Goal: Task Accomplishment & Management: Manage account settings

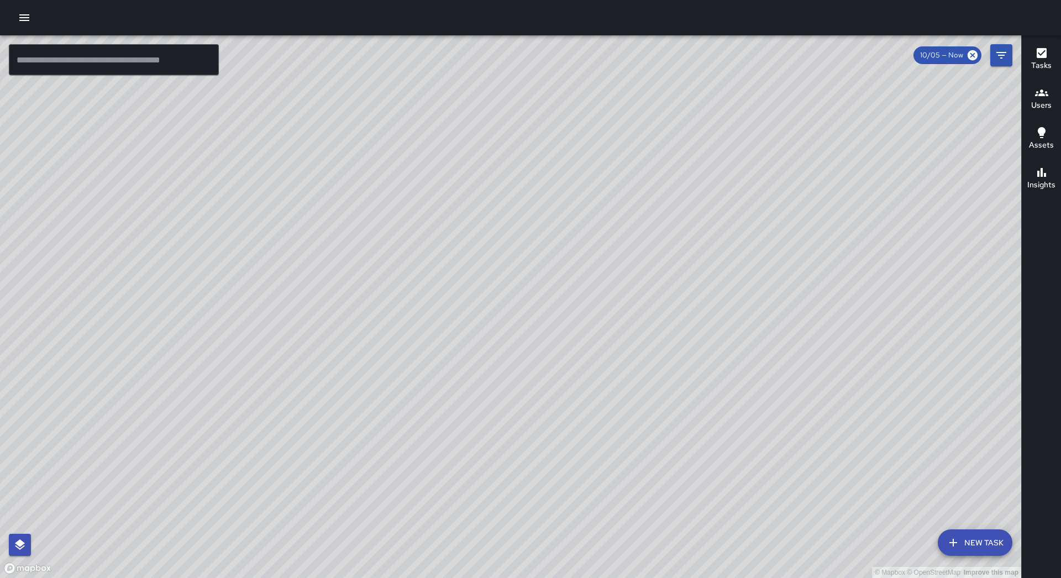
click at [38, 15] on div at bounding box center [530, 17] width 1061 height 35
click at [31, 16] on button "button" at bounding box center [24, 18] width 22 height 22
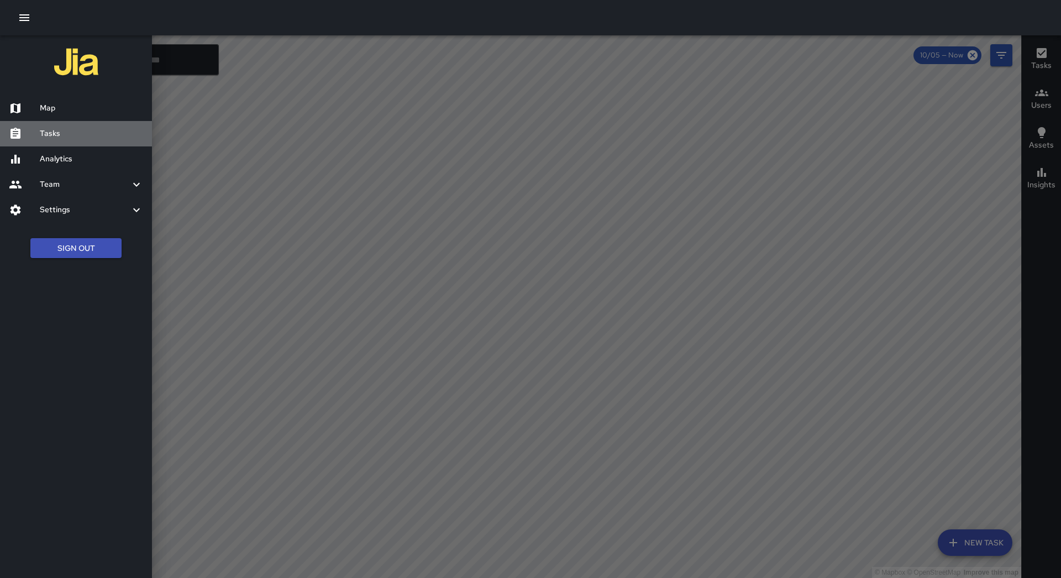
click at [65, 138] on h6 "Tasks" at bounding box center [91, 134] width 103 height 12
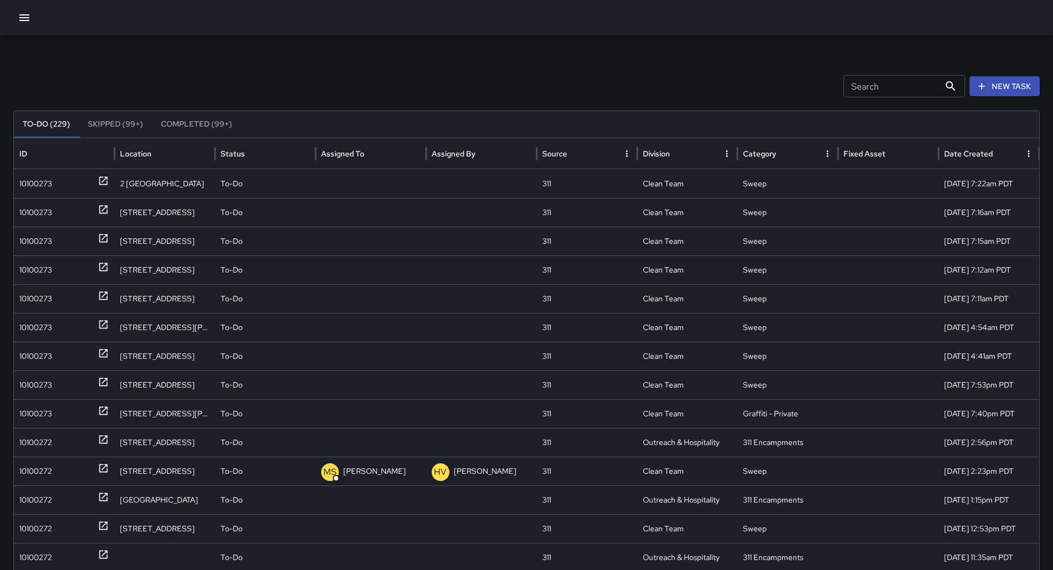
click at [373, 150] on icon "Sort" at bounding box center [373, 154] width 10 height 10
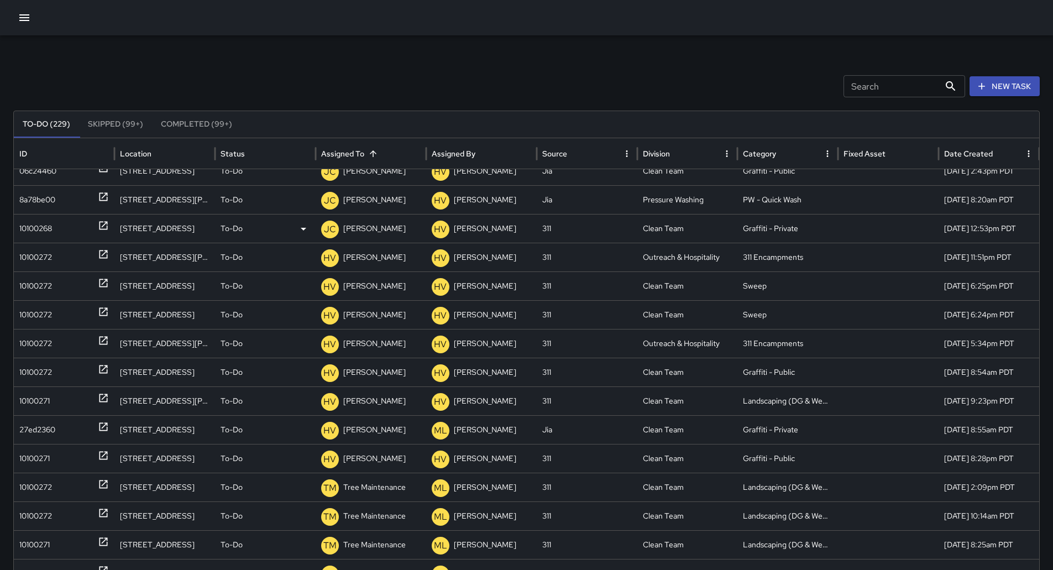
scroll to position [464, 0]
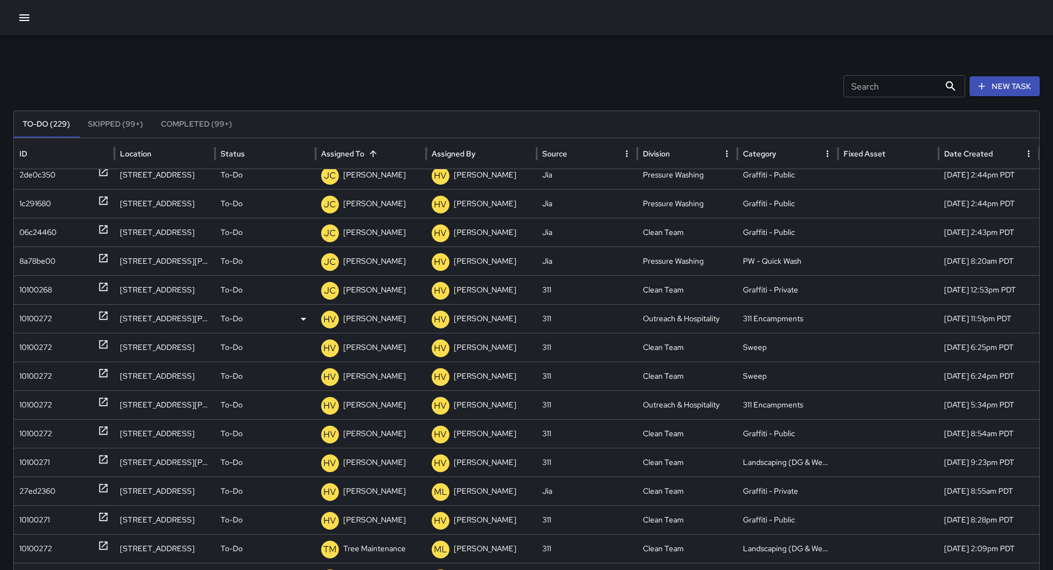
click at [73, 309] on div "10100272" at bounding box center [64, 319] width 90 height 28
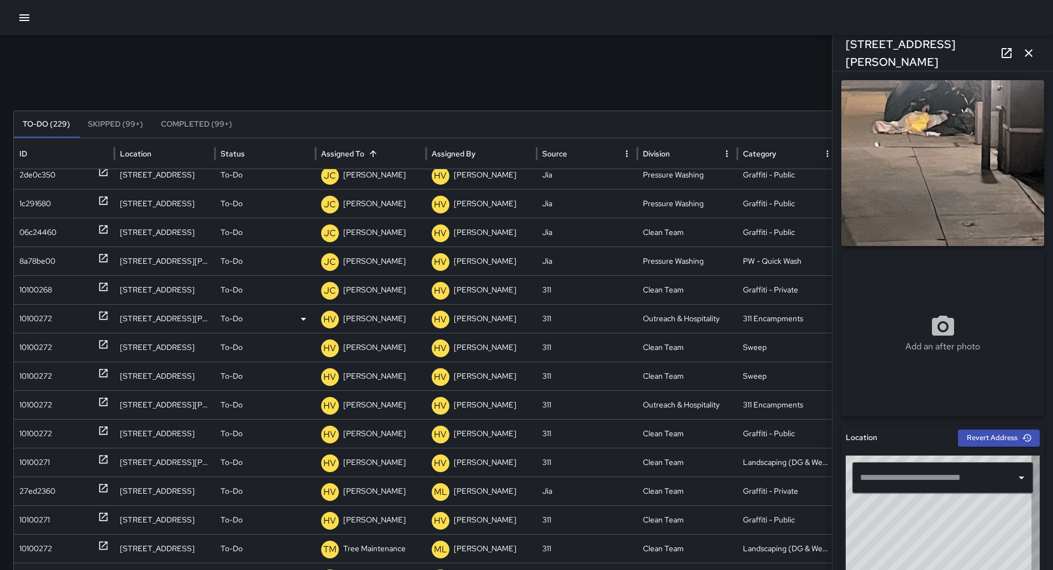
click at [366, 315] on p "[PERSON_NAME]" at bounding box center [374, 319] width 62 height 28
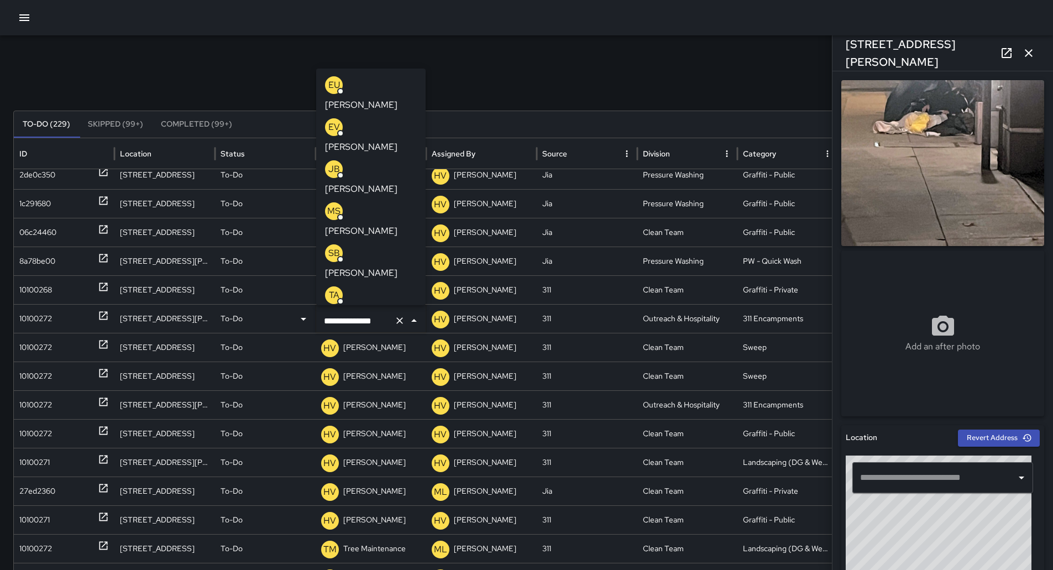
type input "**********"
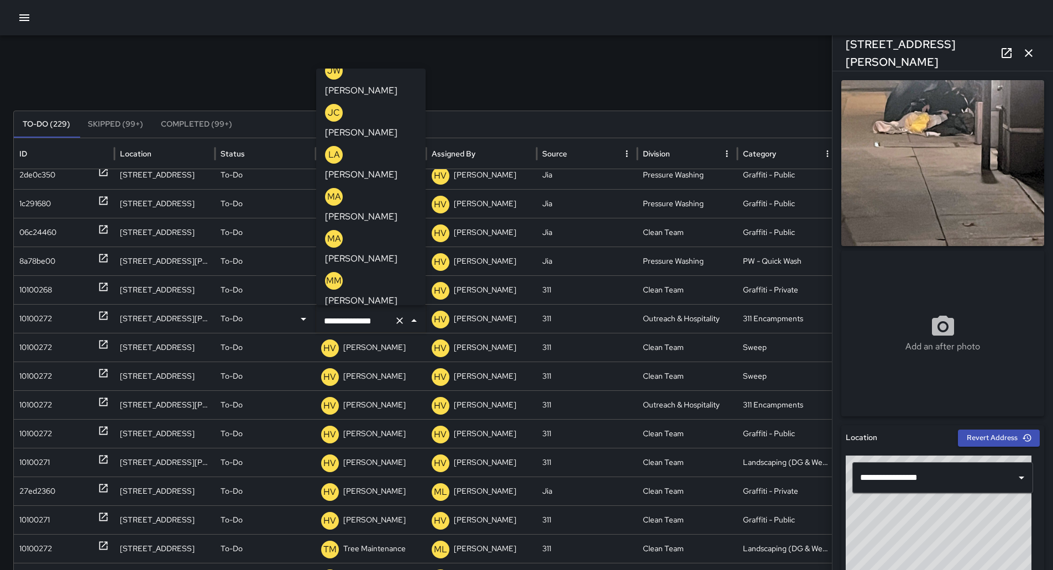
click at [380, 378] on p "[PERSON_NAME]" at bounding box center [361, 384] width 72 height 13
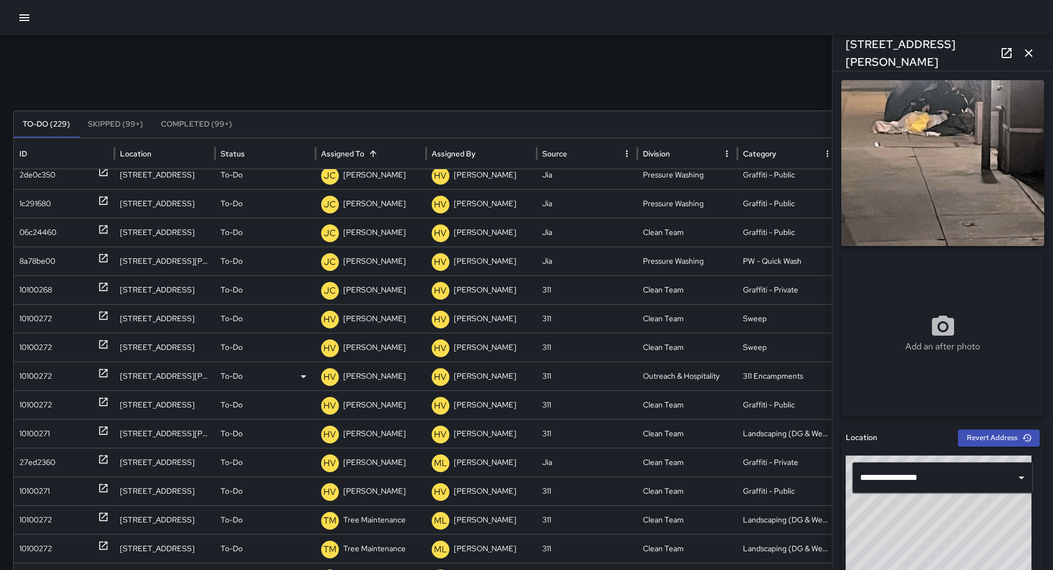
click at [24, 363] on div "10100272" at bounding box center [35, 376] width 33 height 28
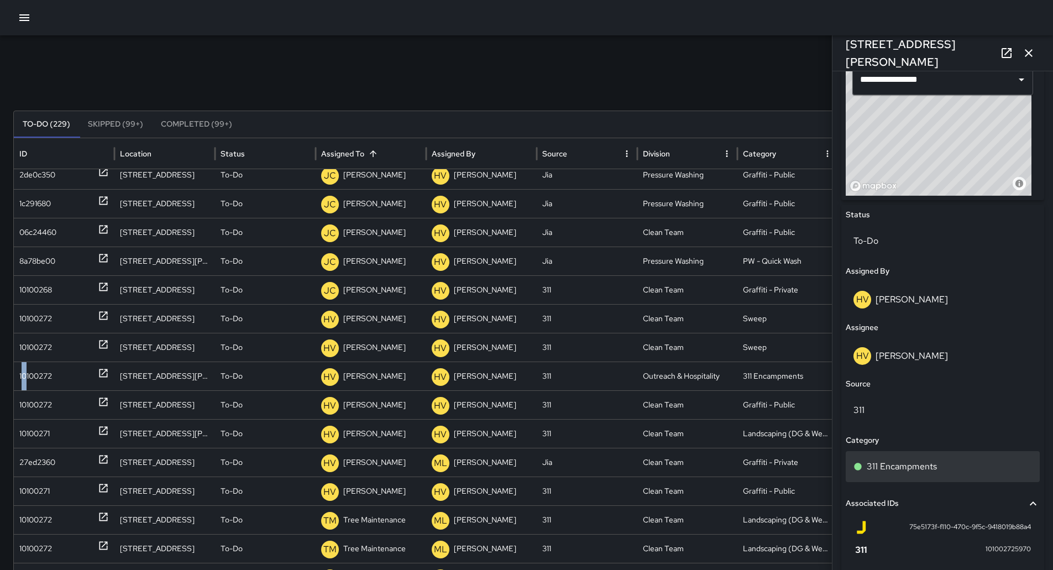
scroll to position [498, 0]
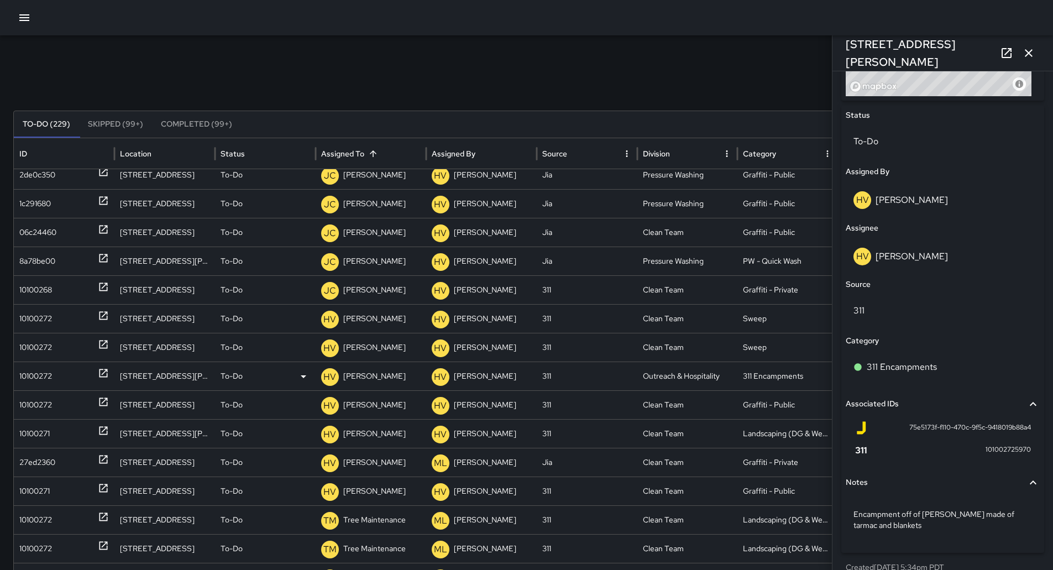
click at [382, 371] on p "[PERSON_NAME]" at bounding box center [374, 376] width 62 height 28
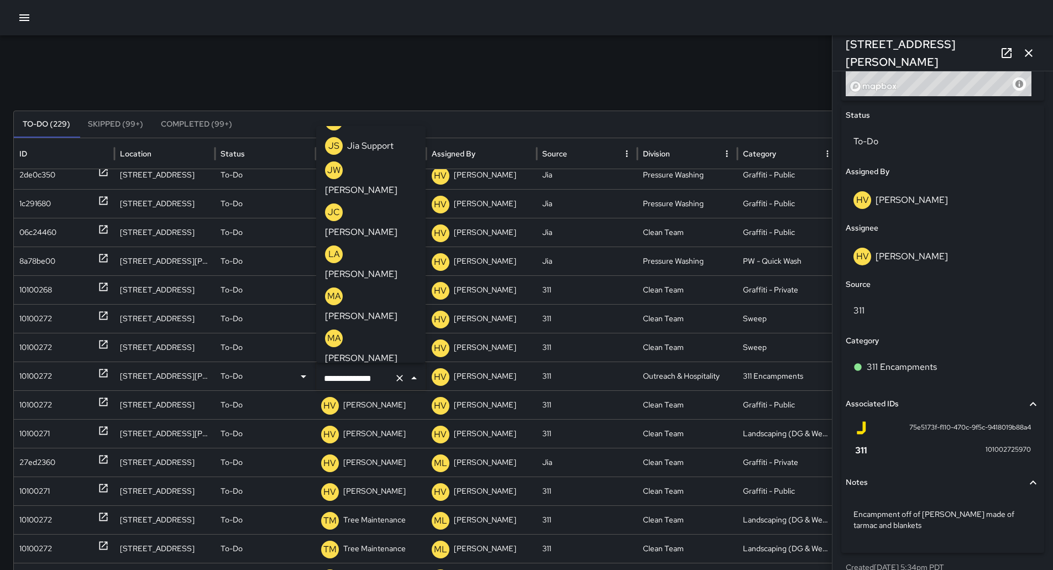
scroll to position [461, 0]
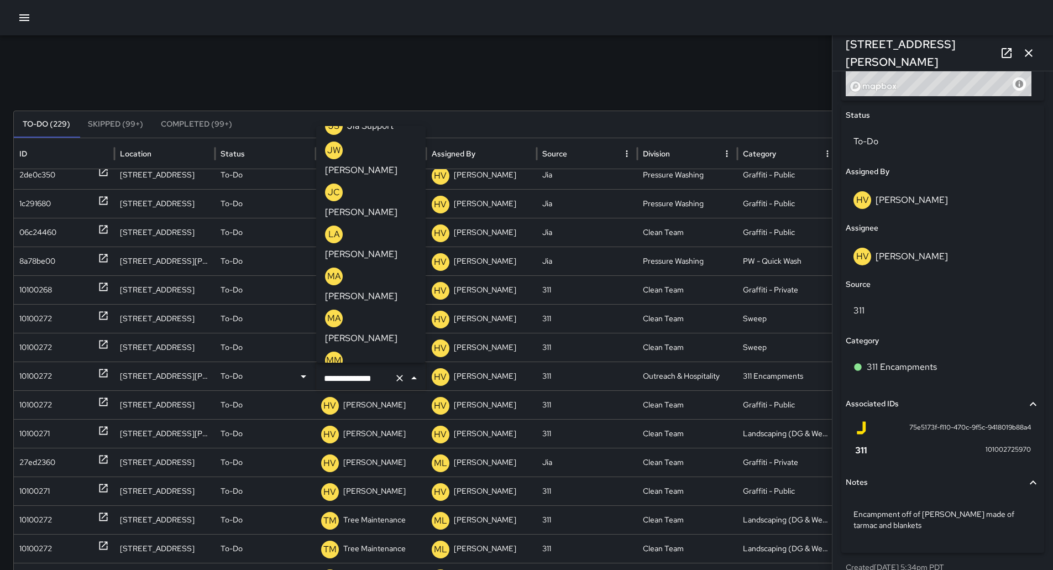
click at [378, 458] on p "[PERSON_NAME]" at bounding box center [361, 464] width 72 height 13
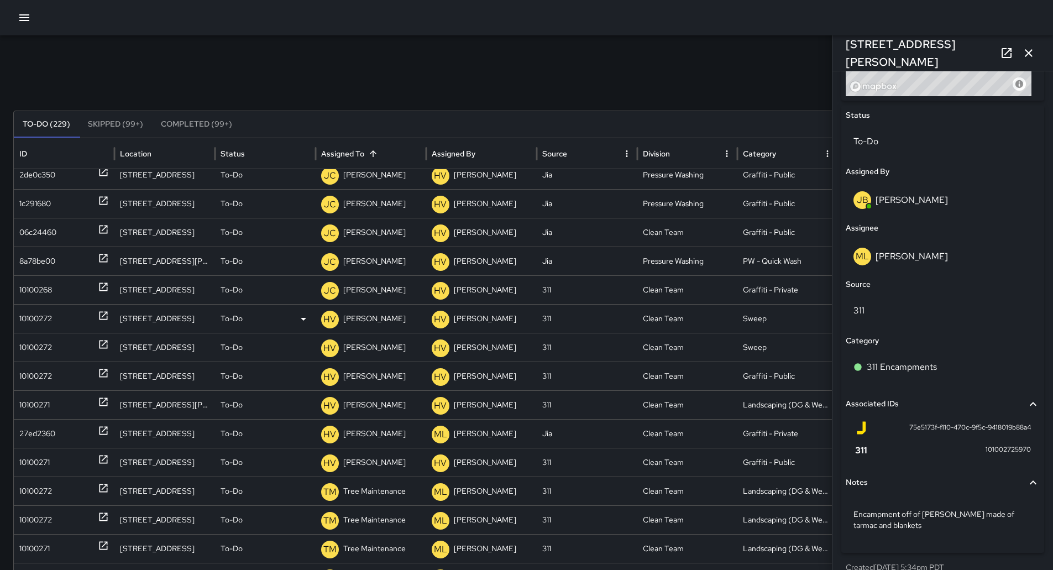
click at [27, 309] on div "10100272" at bounding box center [35, 319] width 33 height 28
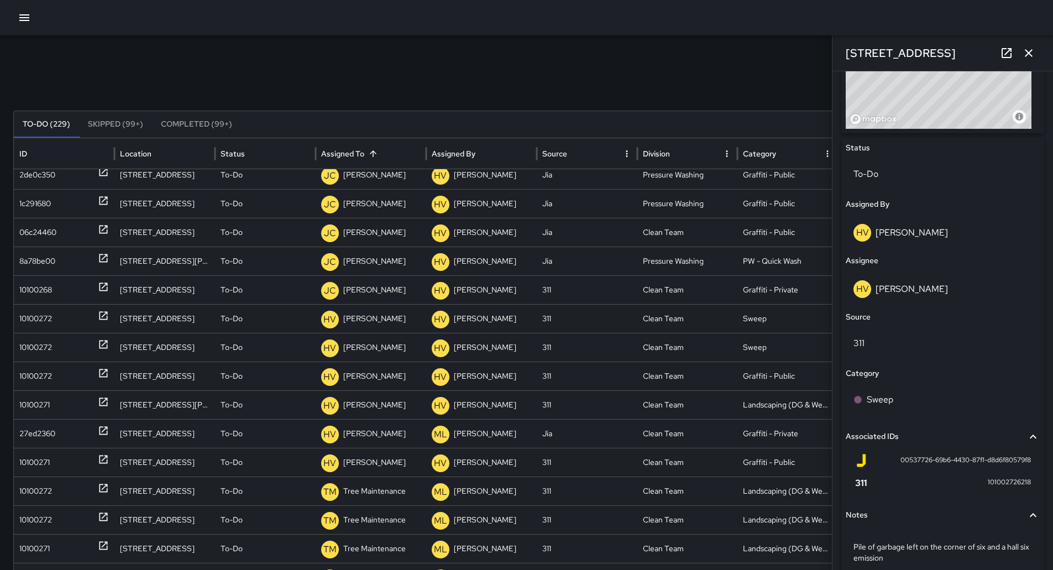
scroll to position [514, 0]
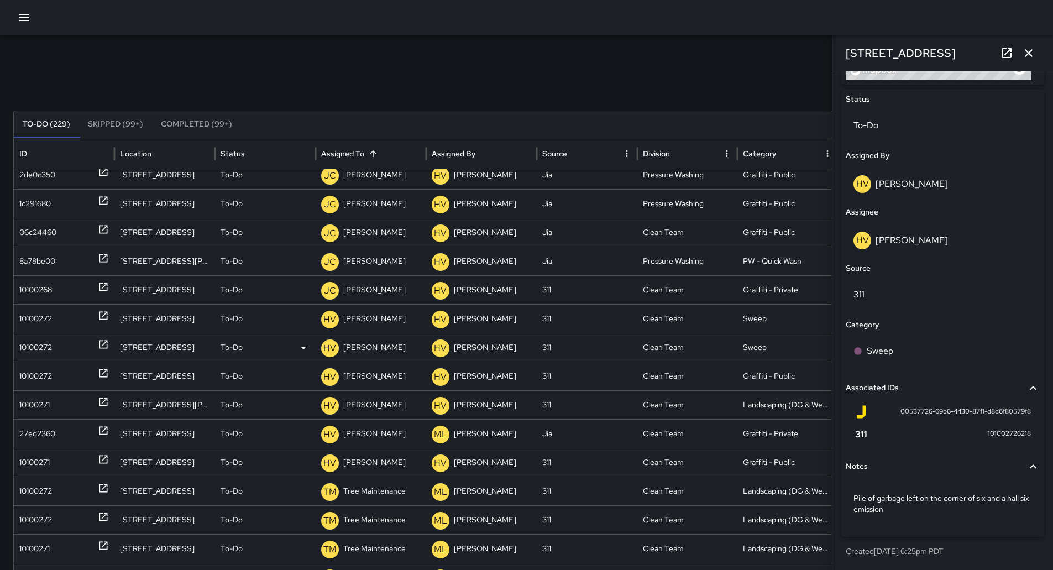
click at [23, 343] on div "10100272" at bounding box center [35, 347] width 33 height 28
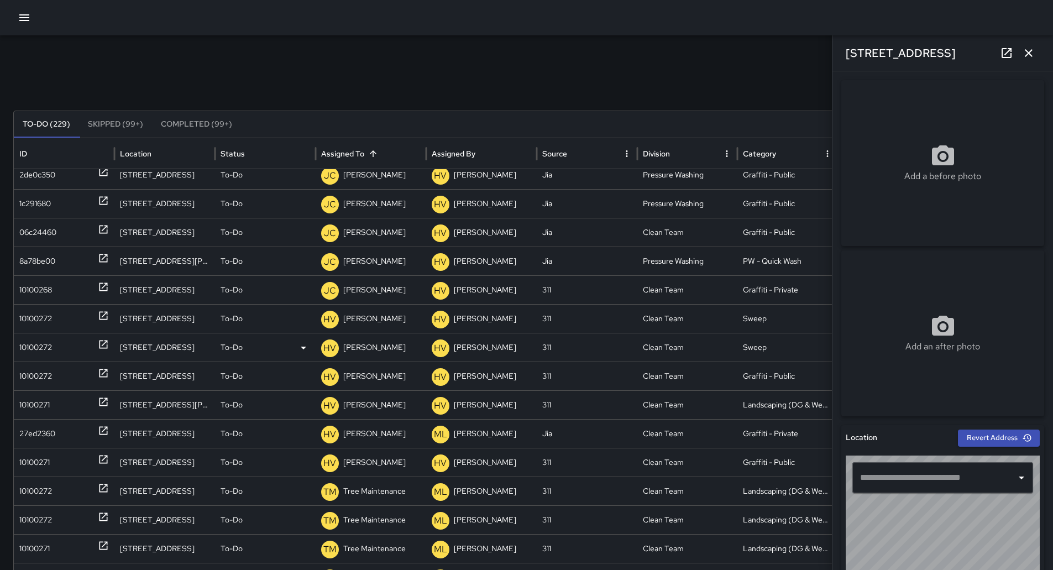
type input "**********"
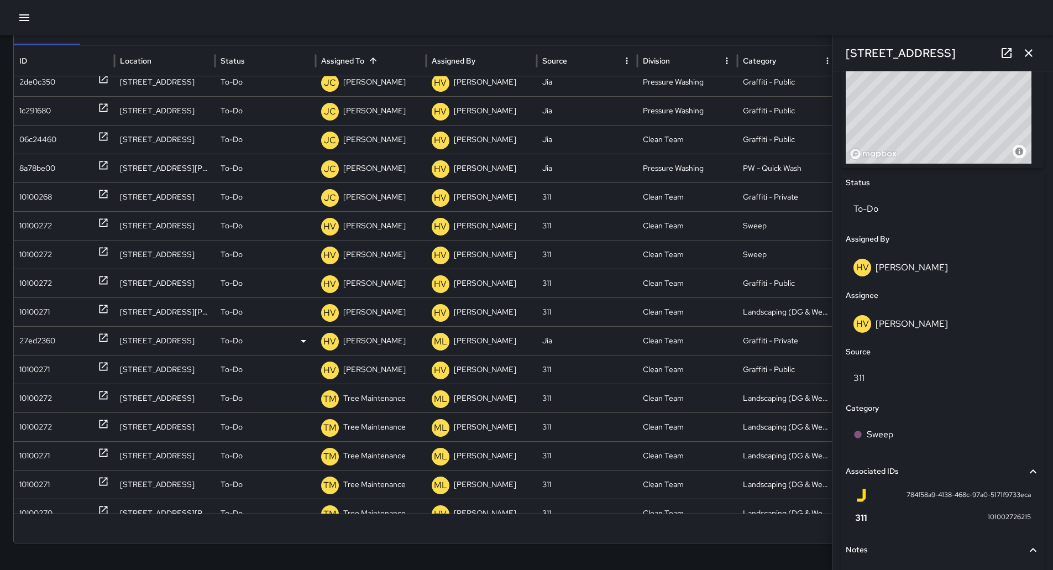
scroll to position [425, 0]
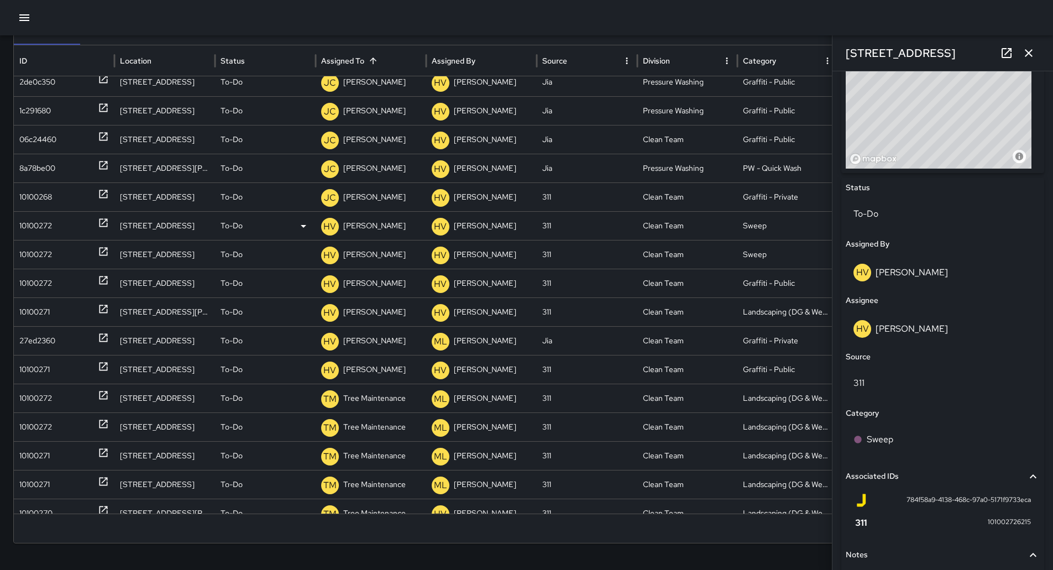
click at [69, 226] on div "10100272" at bounding box center [64, 226] width 90 height 28
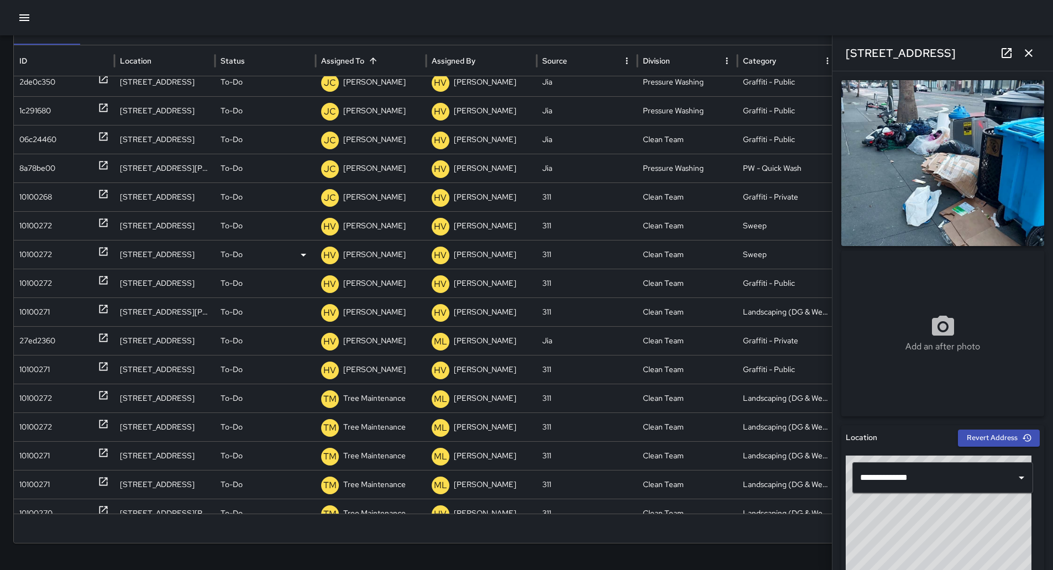
click at [68, 252] on div "10100272" at bounding box center [64, 254] width 90 height 28
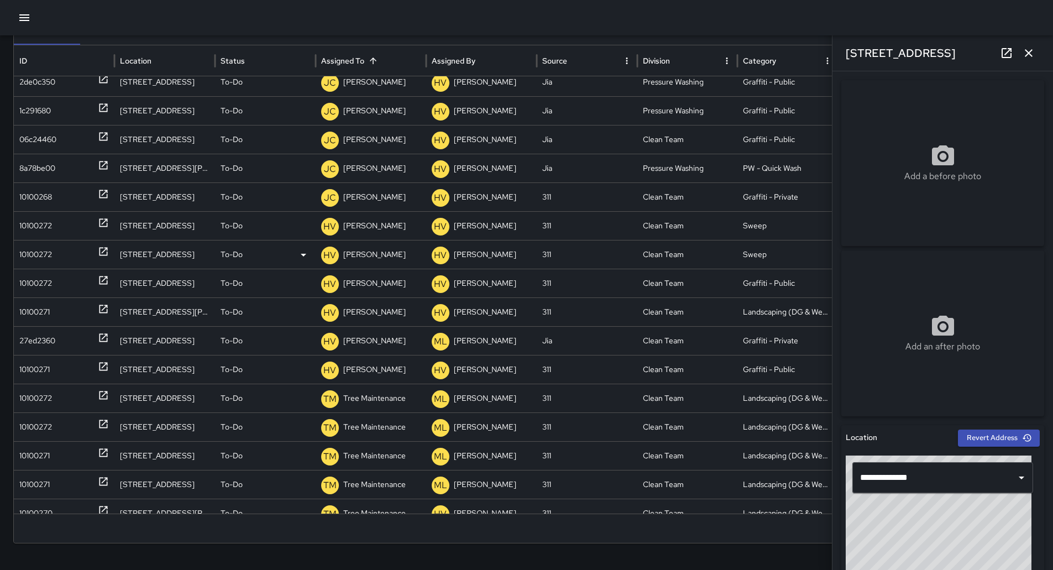
click at [373, 249] on p "[PERSON_NAME]" at bounding box center [374, 254] width 62 height 28
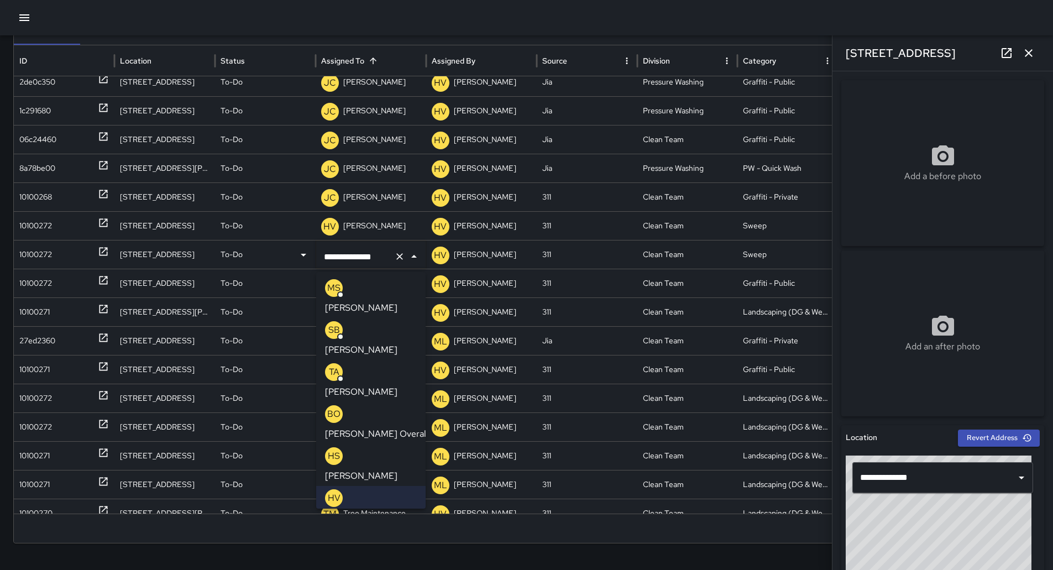
scroll to position [0, 0]
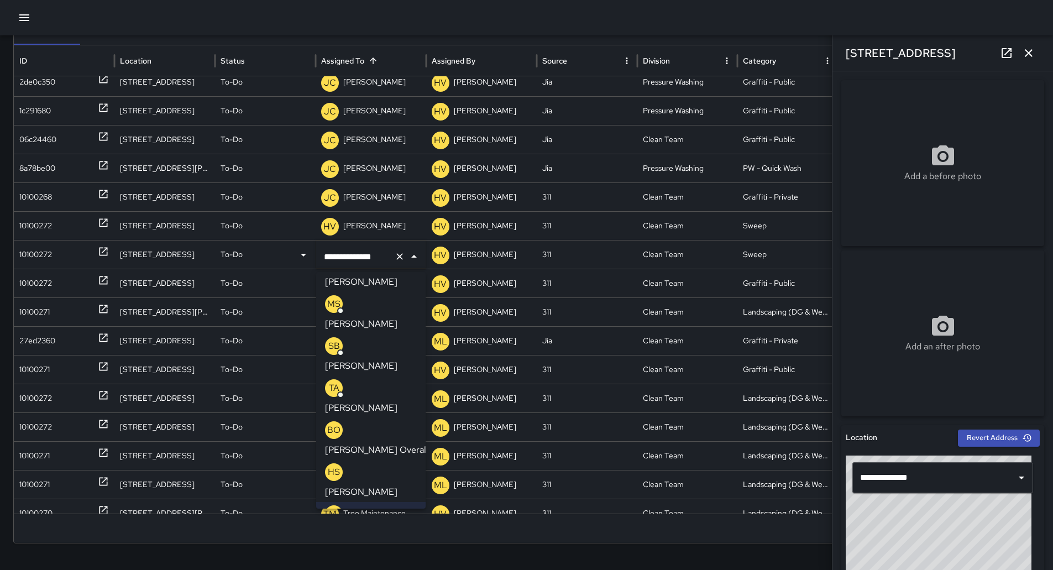
click at [389, 337] on div "SB [PERSON_NAME]" at bounding box center [371, 354] width 92 height 35
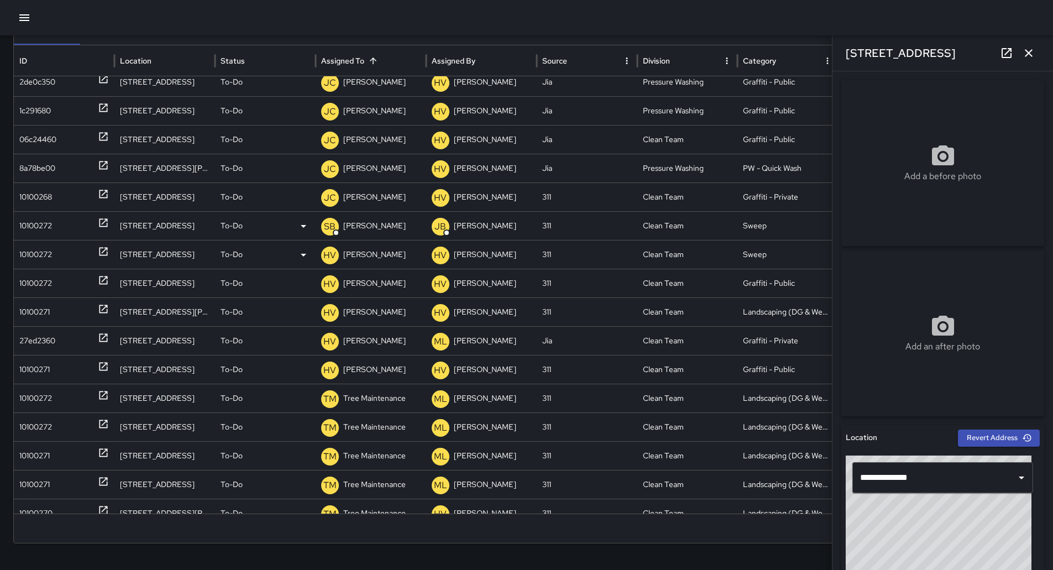
click at [22, 255] on div "10100272" at bounding box center [35, 254] width 33 height 28
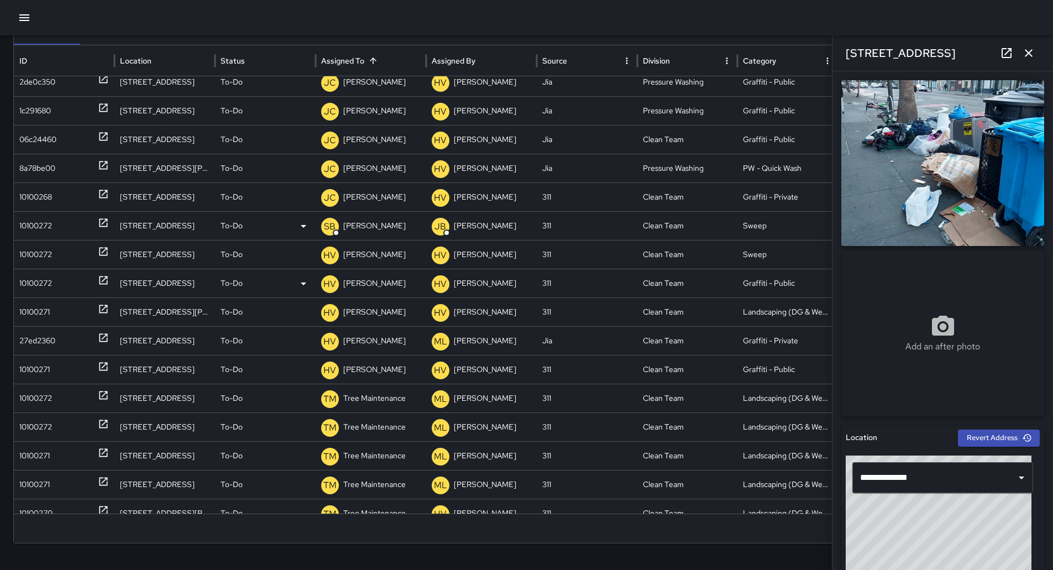
click at [32, 274] on div "10100272" at bounding box center [35, 283] width 33 height 28
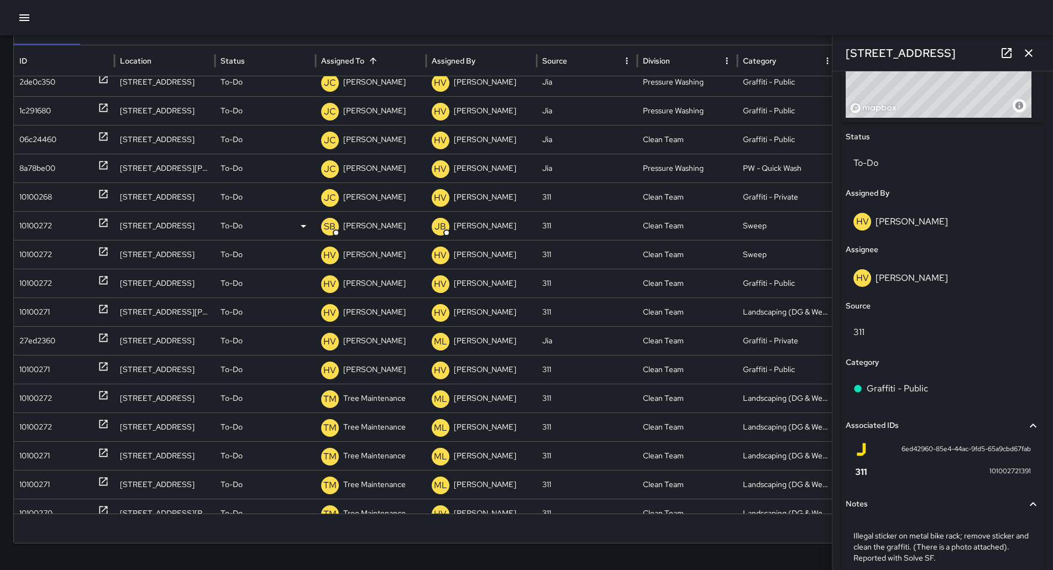
scroll to position [525, 0]
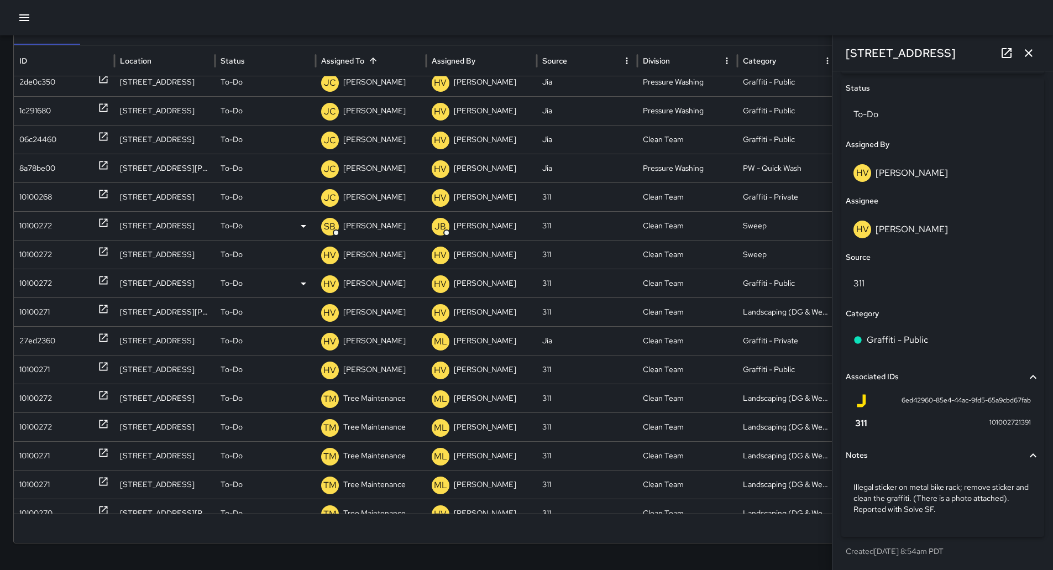
click at [34, 281] on div "10100272" at bounding box center [35, 283] width 33 height 28
click at [35, 281] on div "10100272" at bounding box center [35, 283] width 33 height 28
click at [44, 303] on div "10100271" at bounding box center [34, 312] width 30 height 28
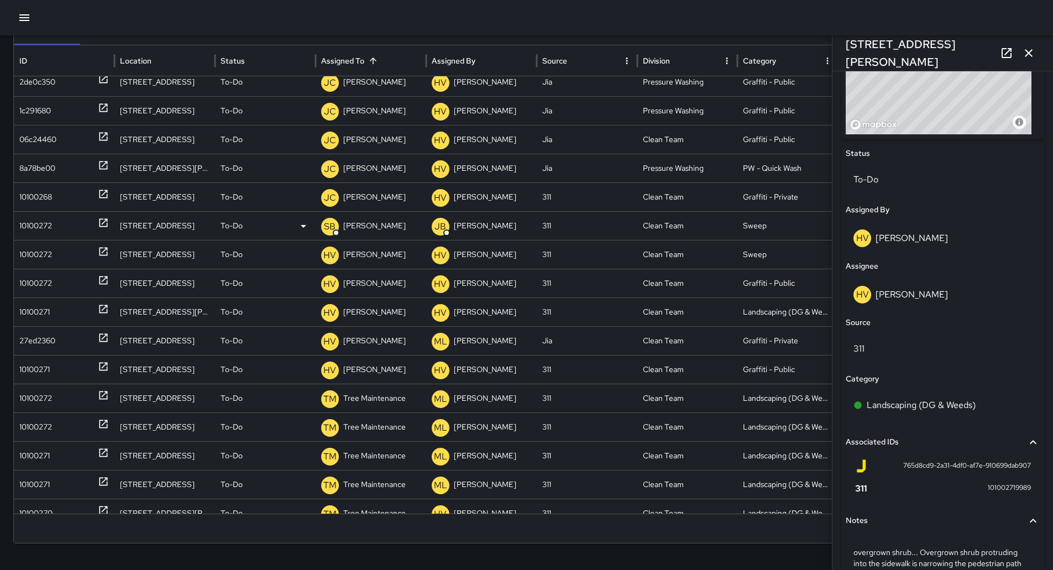
scroll to position [558, 0]
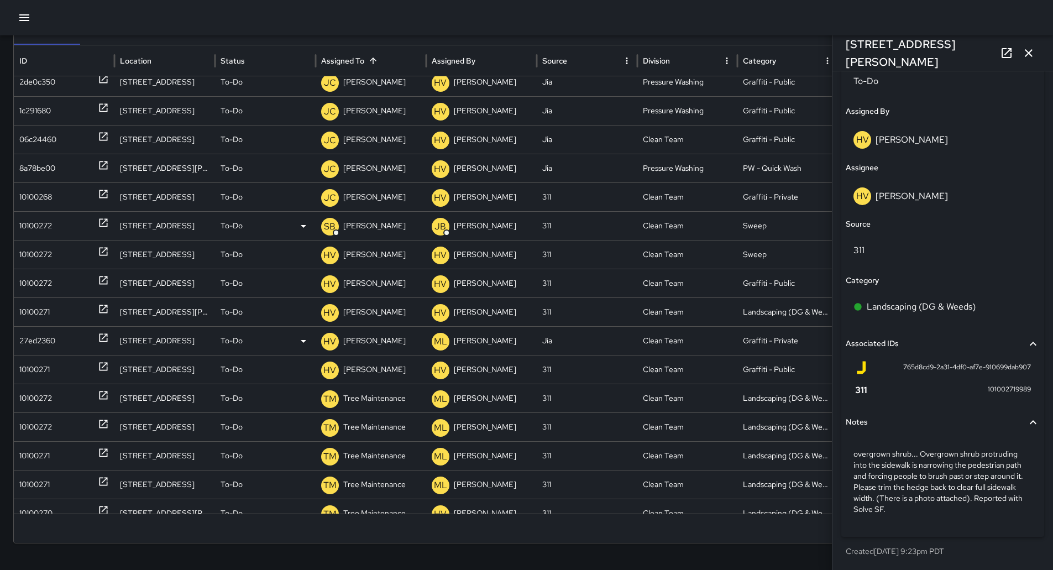
click at [55, 331] on div "27ed2360" at bounding box center [37, 341] width 36 height 28
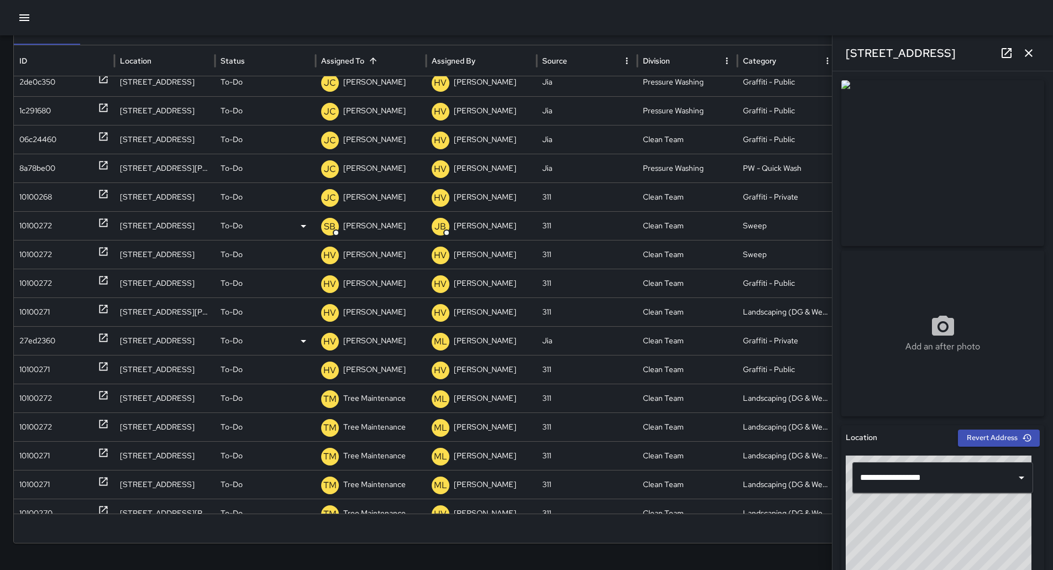
click at [55, 340] on div "27ed2360" at bounding box center [37, 341] width 36 height 28
click at [308, 342] on icon at bounding box center [303, 340] width 13 height 13
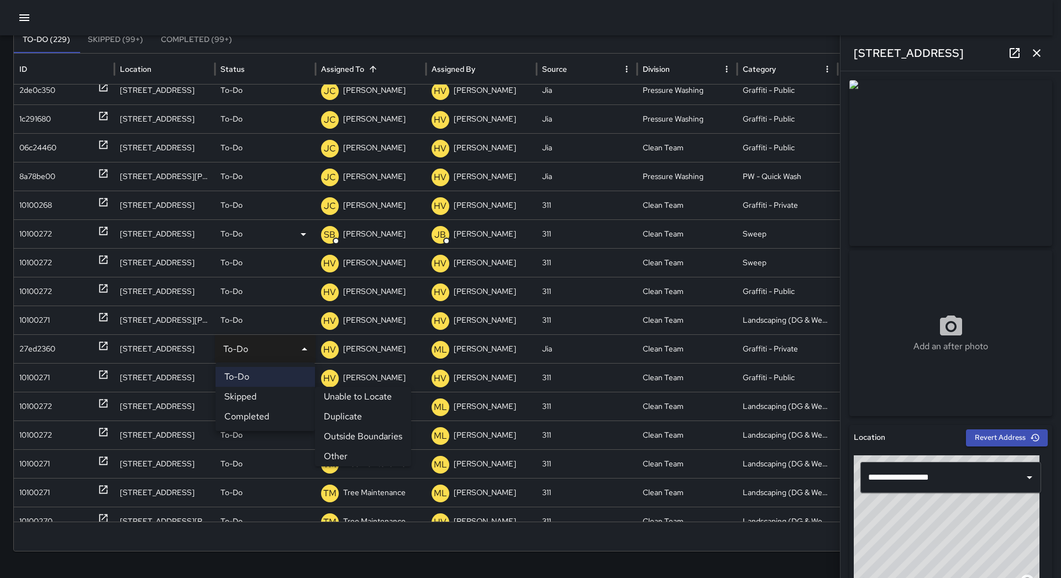
click at [361, 438] on li "Outside Boundaries" at bounding box center [363, 437] width 96 height 20
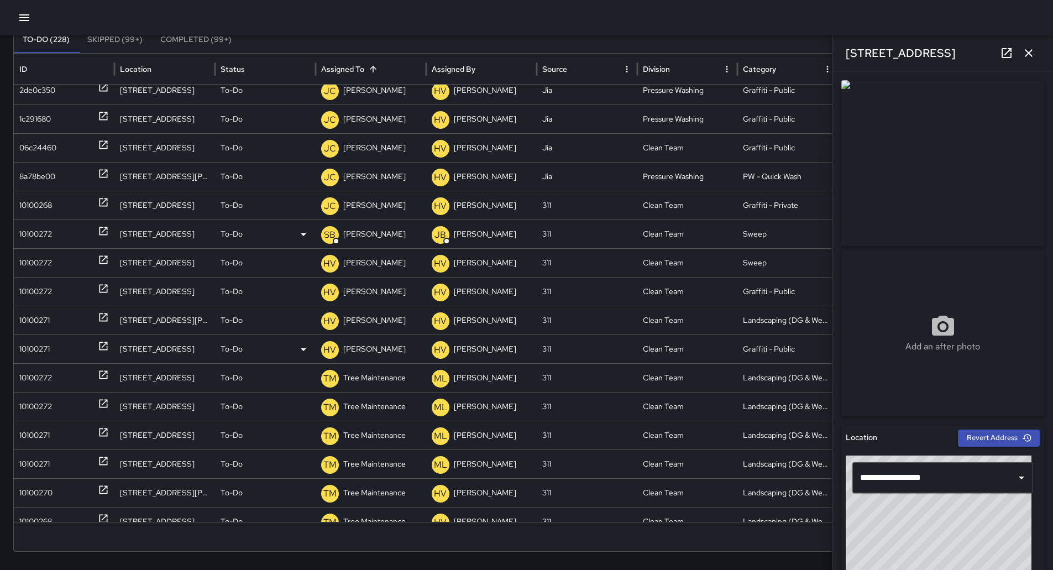
click at [23, 352] on div "10100271" at bounding box center [34, 349] width 30 height 28
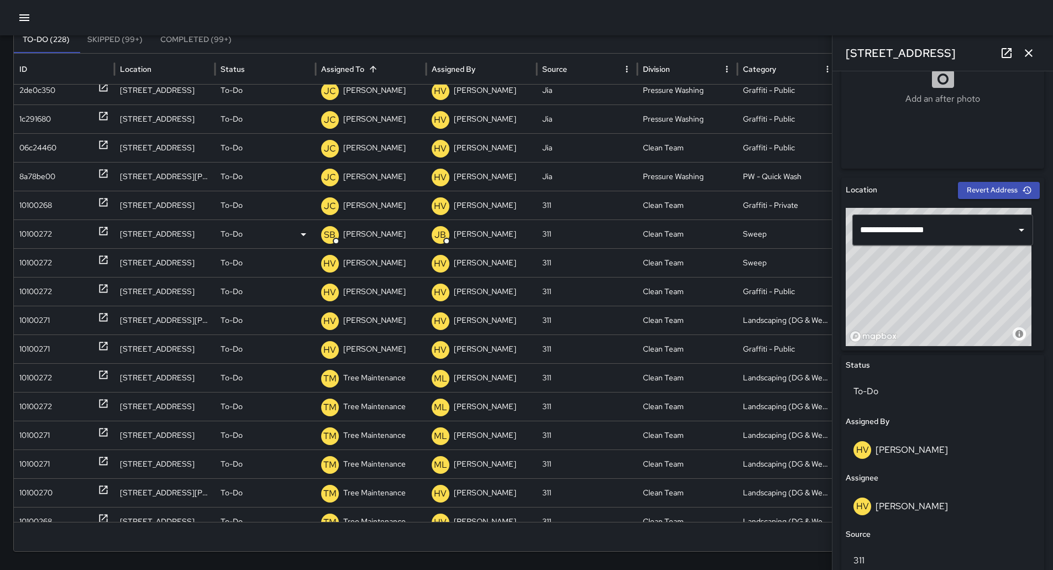
scroll to position [221, 0]
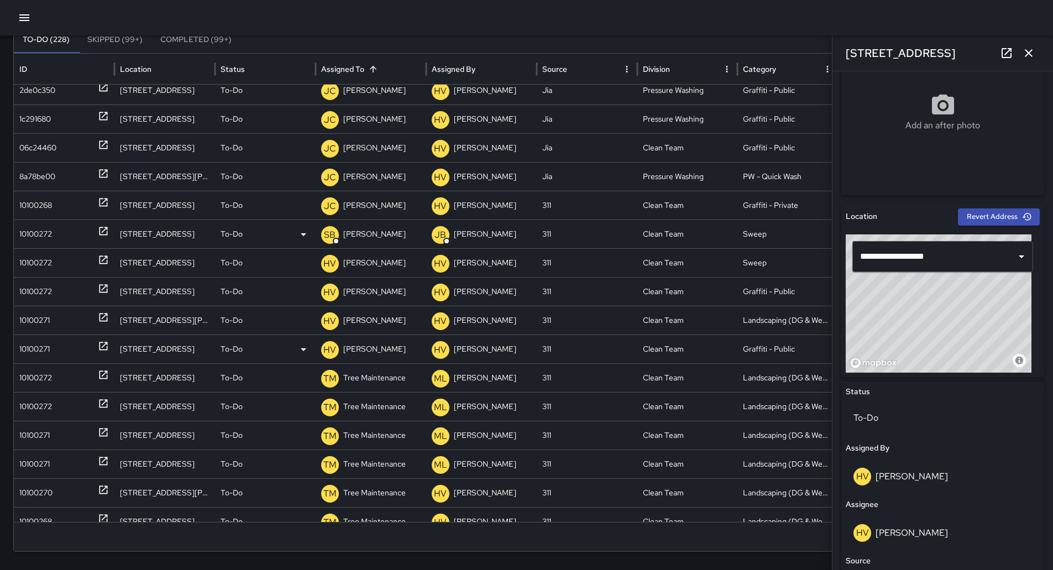
click at [381, 342] on p "[PERSON_NAME]" at bounding box center [374, 349] width 62 height 28
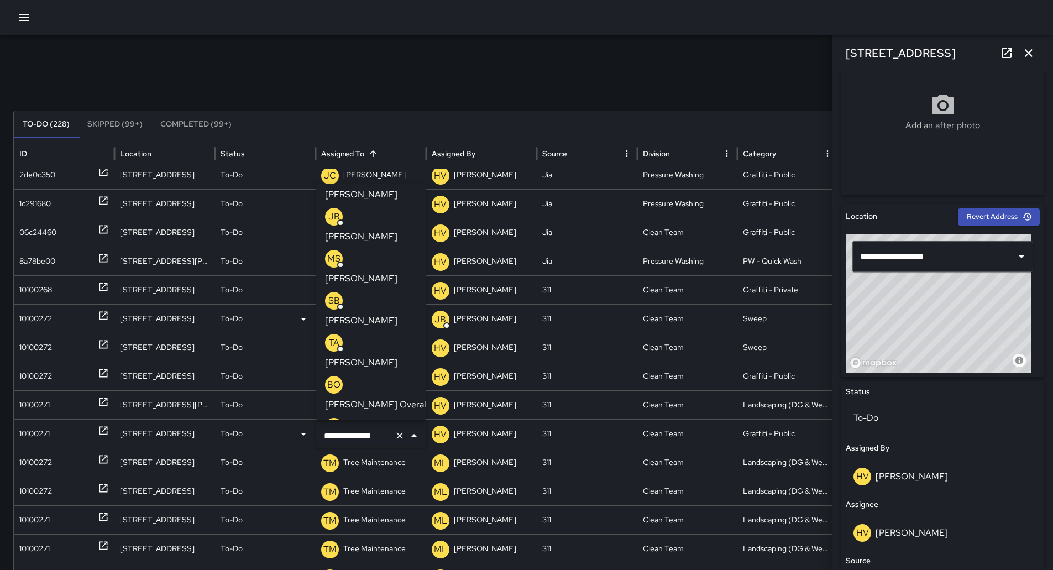
scroll to position [55, 0]
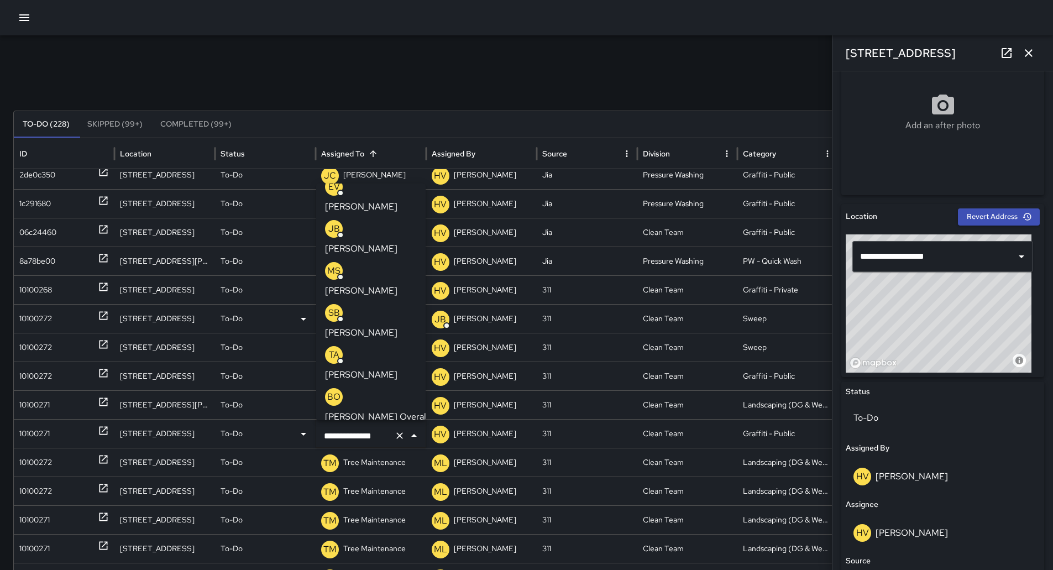
click at [373, 284] on p "[PERSON_NAME]" at bounding box center [361, 290] width 72 height 13
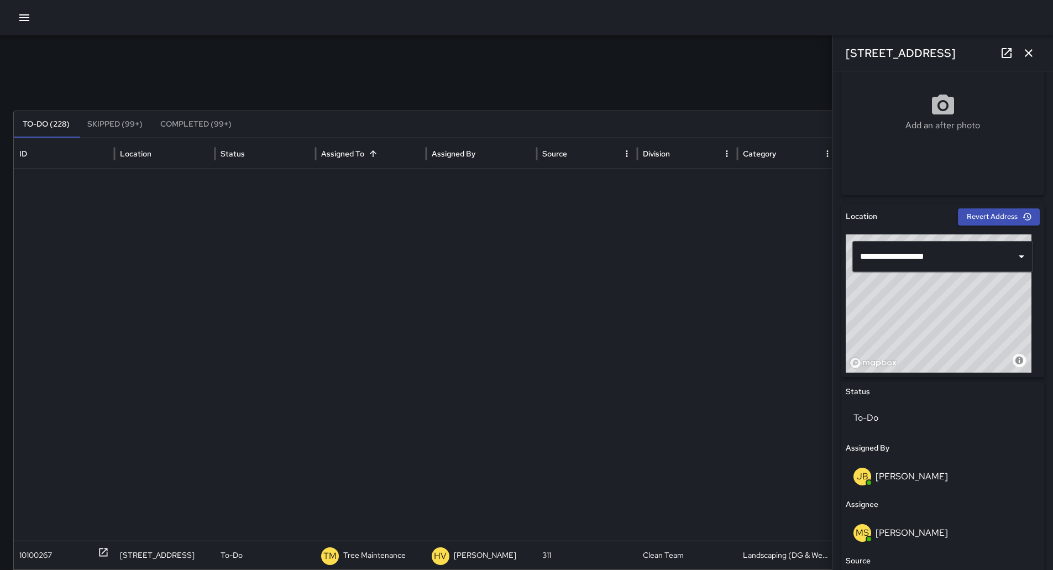
scroll to position [981, 0]
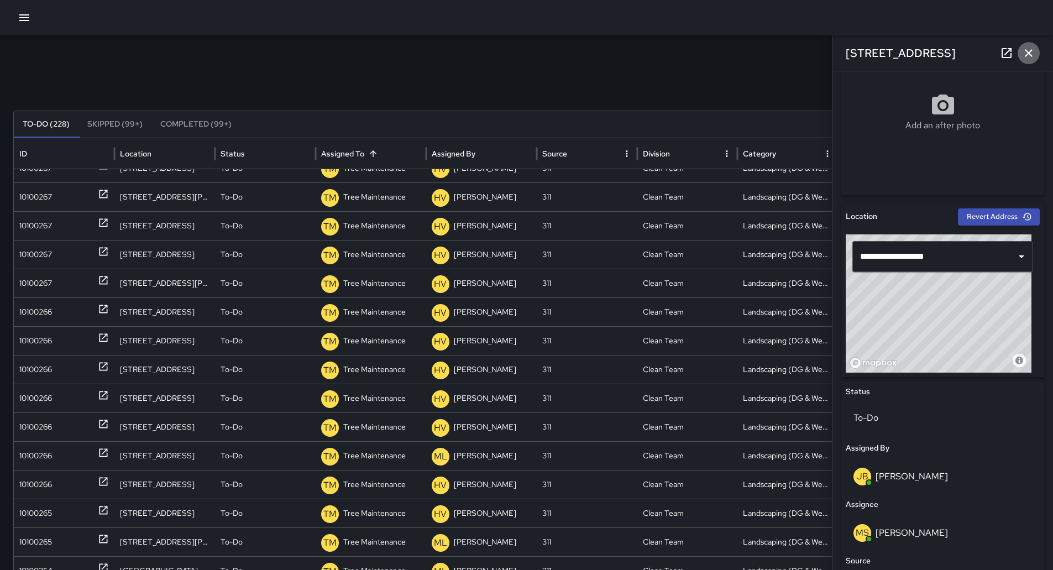
click at [1040, 54] on div "[STREET_ADDRESS]" at bounding box center [943, 52] width 221 height 35
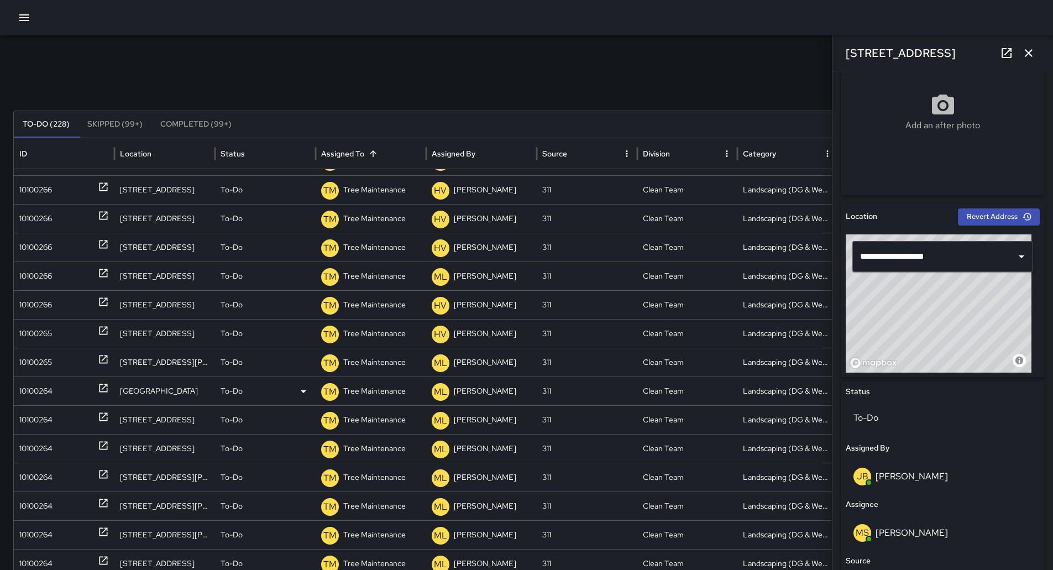
scroll to position [1187, 0]
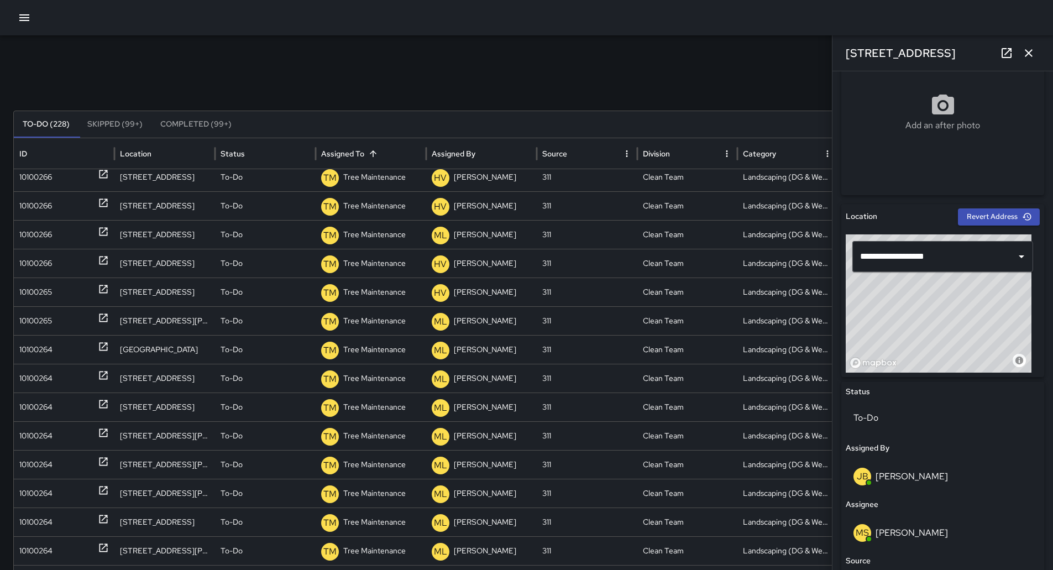
drag, startPoint x: 1034, startPoint y: 51, endPoint x: 1007, endPoint y: 91, distance: 48.1
click at [1034, 52] on icon "button" at bounding box center [1028, 52] width 13 height 13
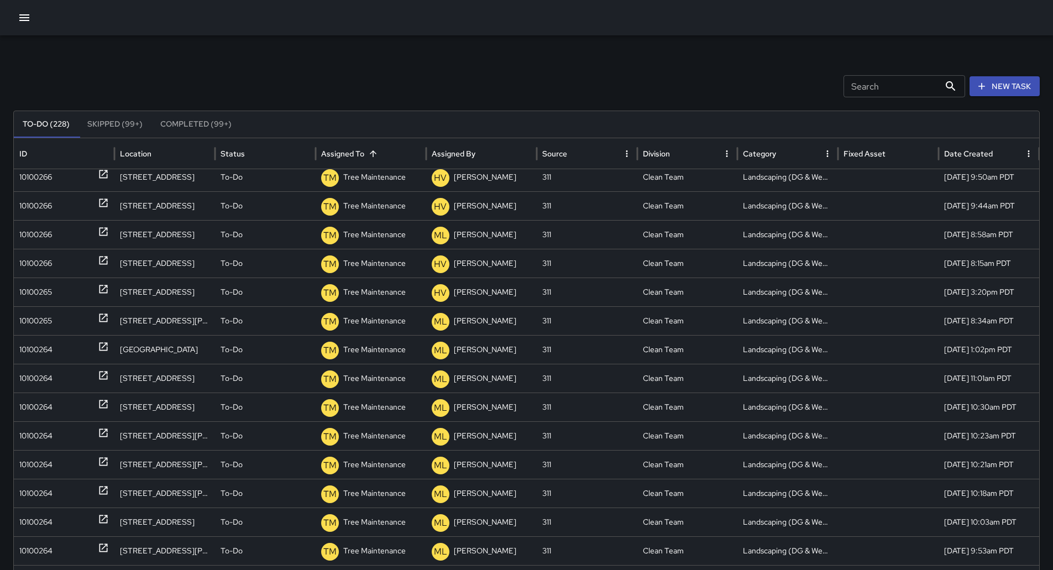
scroll to position [1403, 0]
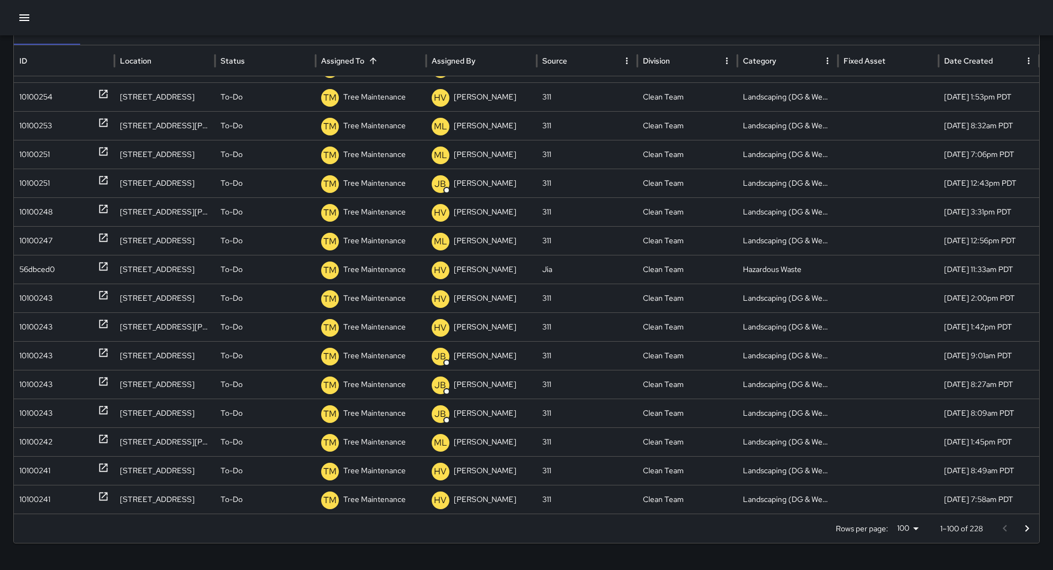
click at [1029, 526] on icon "Go to next page" at bounding box center [1027, 528] width 4 height 7
click at [1034, 522] on icon "Go to next page" at bounding box center [1026, 528] width 13 height 13
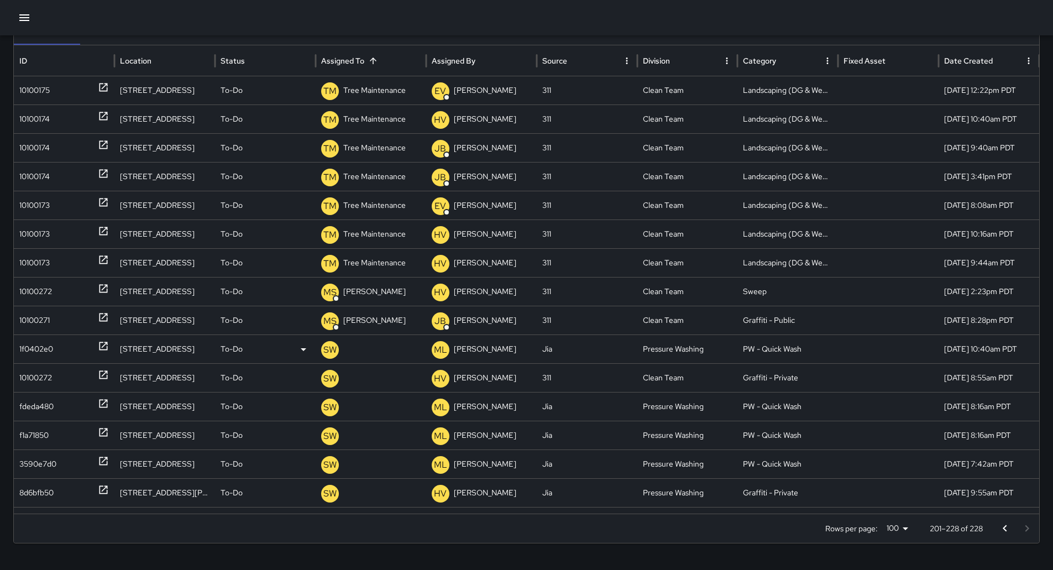
click at [53, 344] on div "1f0402e0" at bounding box center [36, 349] width 34 height 28
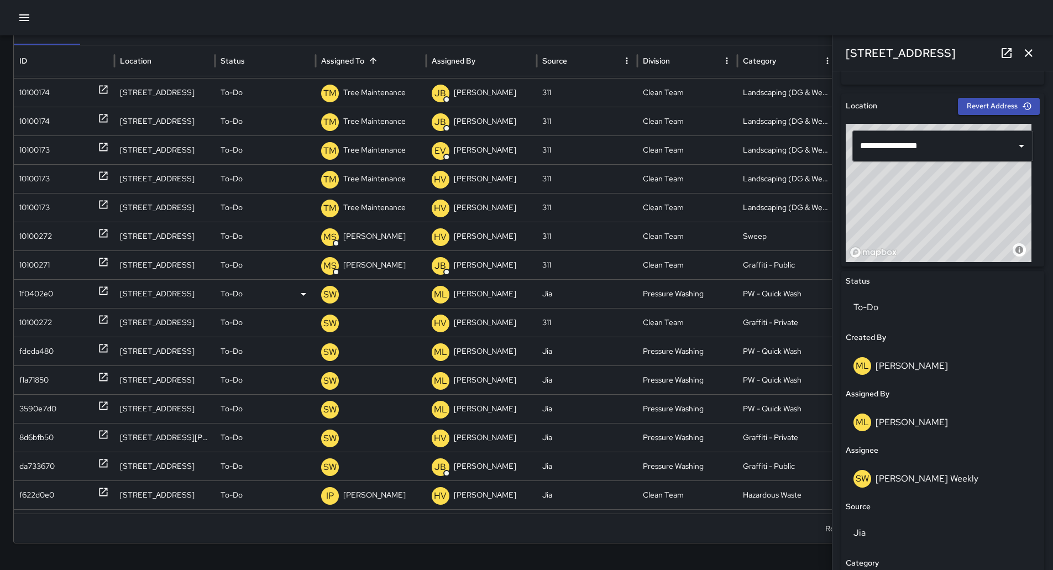
click at [34, 301] on div "1f0402e0" at bounding box center [36, 294] width 34 height 28
click at [32, 322] on div "10100272" at bounding box center [35, 322] width 33 height 28
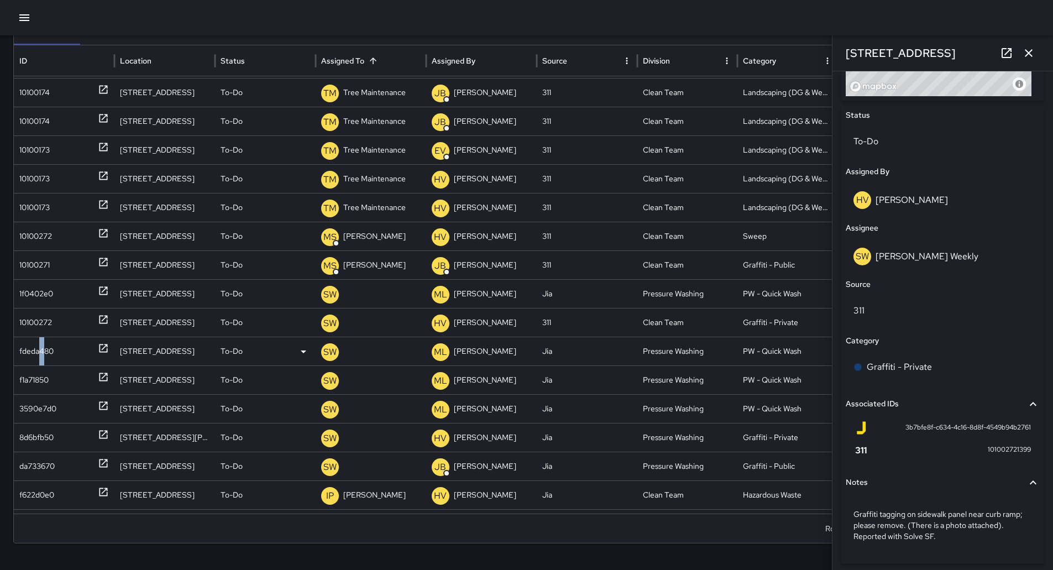
click at [42, 352] on div "fdeda480" at bounding box center [36, 351] width 34 height 28
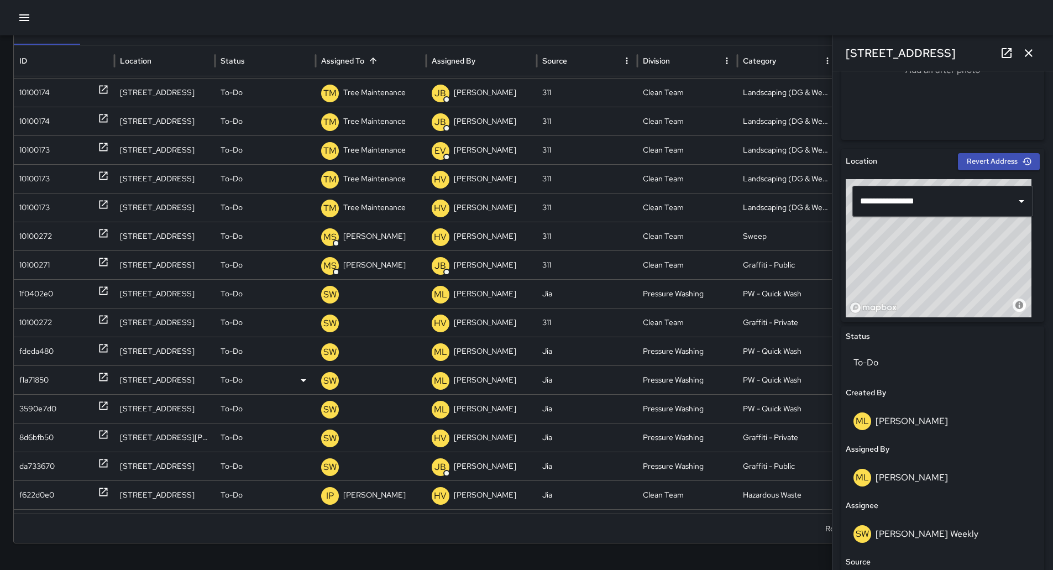
click at [51, 369] on div "f1a71850" at bounding box center [64, 380] width 90 height 28
click at [61, 402] on div "3590e7d0" at bounding box center [64, 409] width 90 height 28
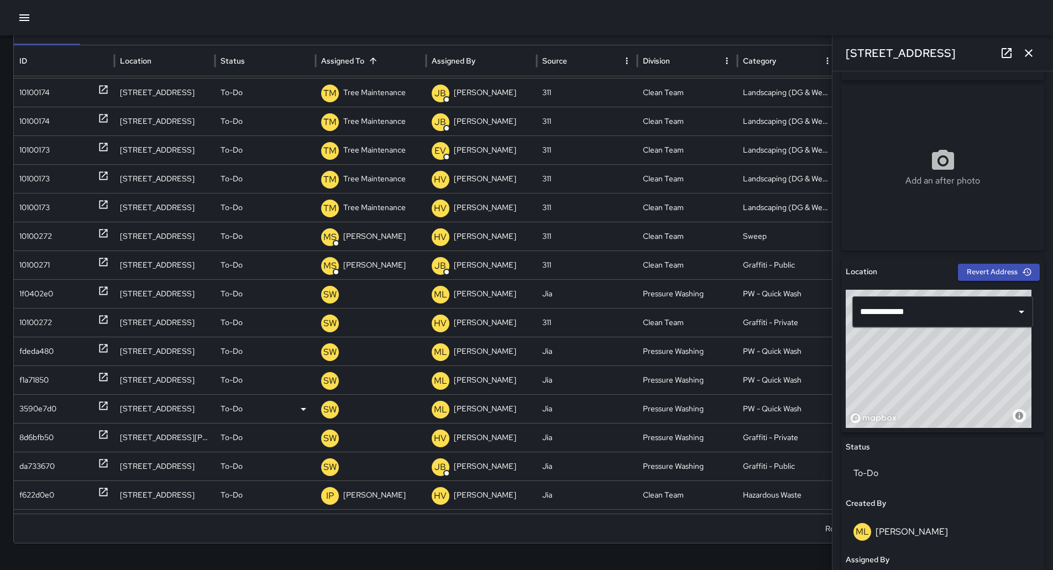
click at [43, 399] on div "3590e7d0" at bounding box center [37, 409] width 37 height 28
click at [48, 430] on div "8d6bfb50" at bounding box center [36, 437] width 34 height 28
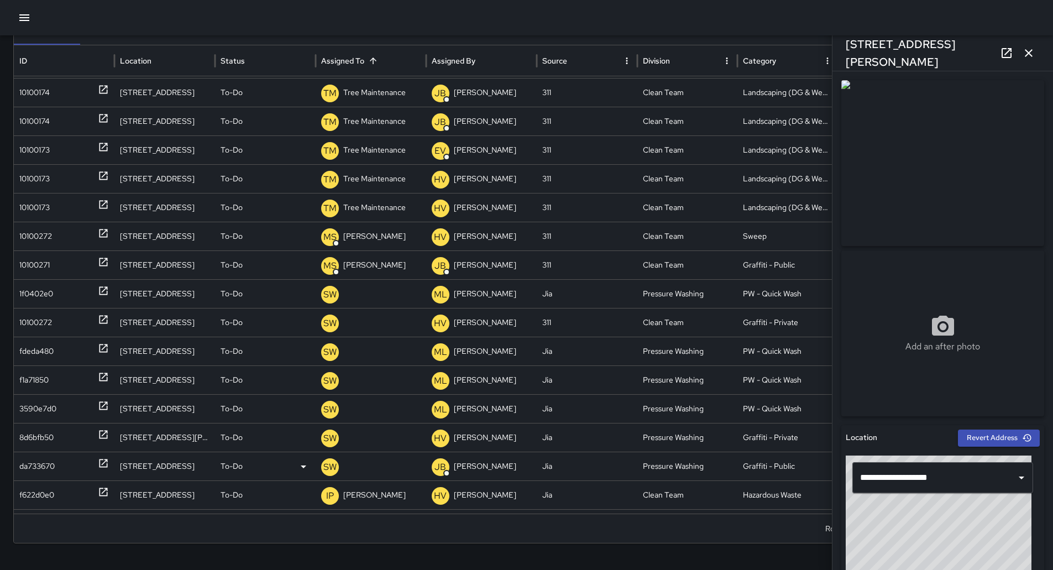
click at [49, 464] on div "da733670" at bounding box center [36, 466] width 35 height 28
click at [391, 312] on p "[PERSON_NAME] Weekly" at bounding box center [365, 326] width 89 height 28
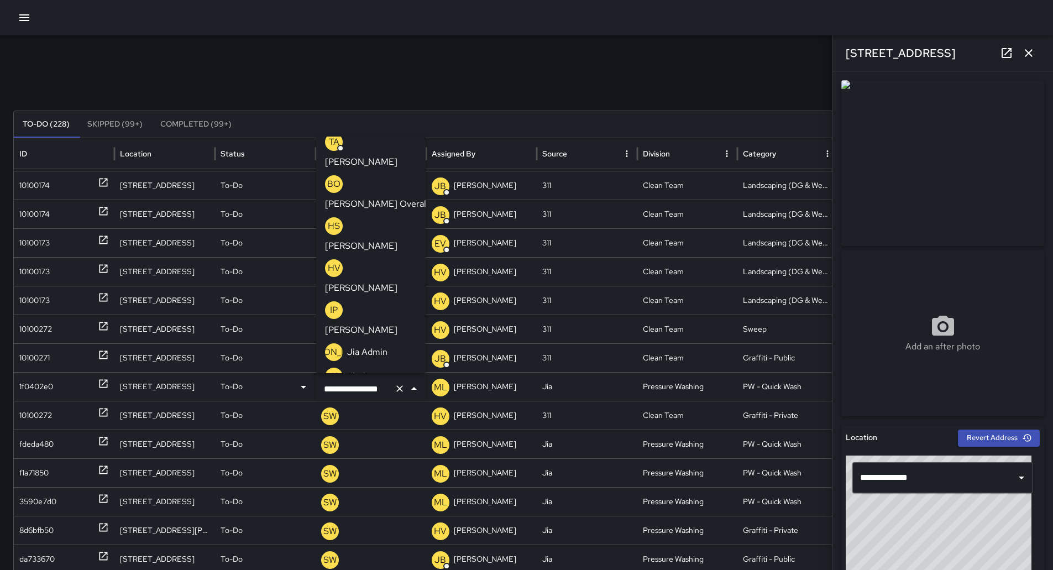
click at [387, 456] on p "[PERSON_NAME]" at bounding box center [361, 462] width 72 height 13
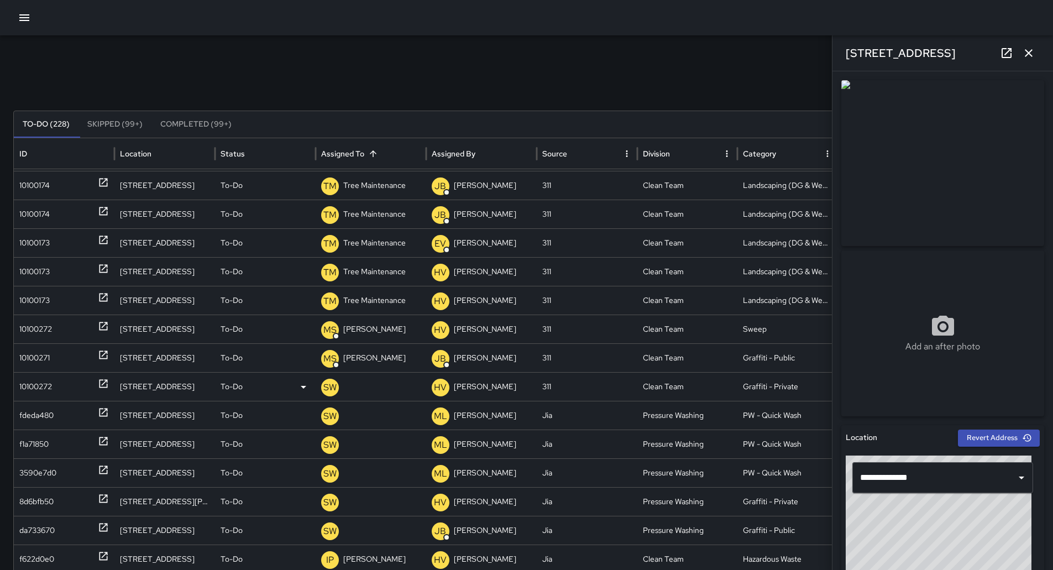
click at [380, 405] on p "[PERSON_NAME] Weekly" at bounding box center [365, 419] width 89 height 28
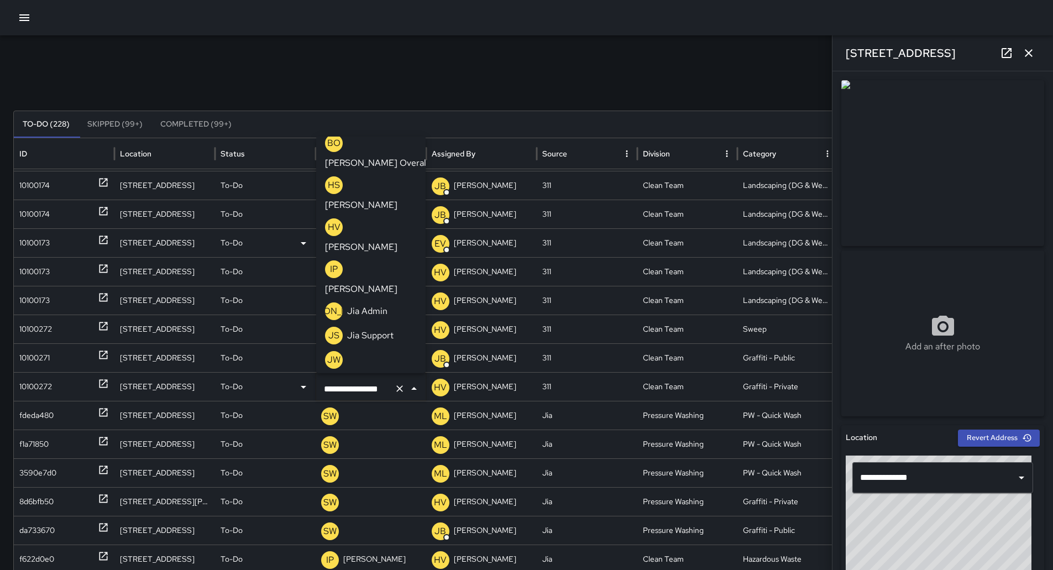
click at [383, 415] on p "[PERSON_NAME]" at bounding box center [361, 421] width 72 height 13
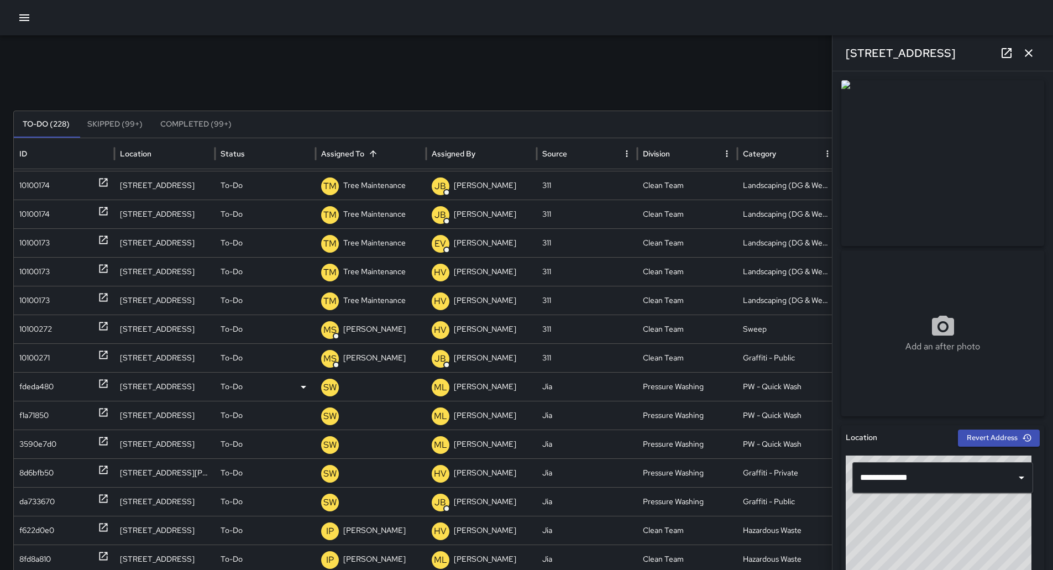
click at [386, 405] on p "[PERSON_NAME] Weekly" at bounding box center [365, 419] width 89 height 28
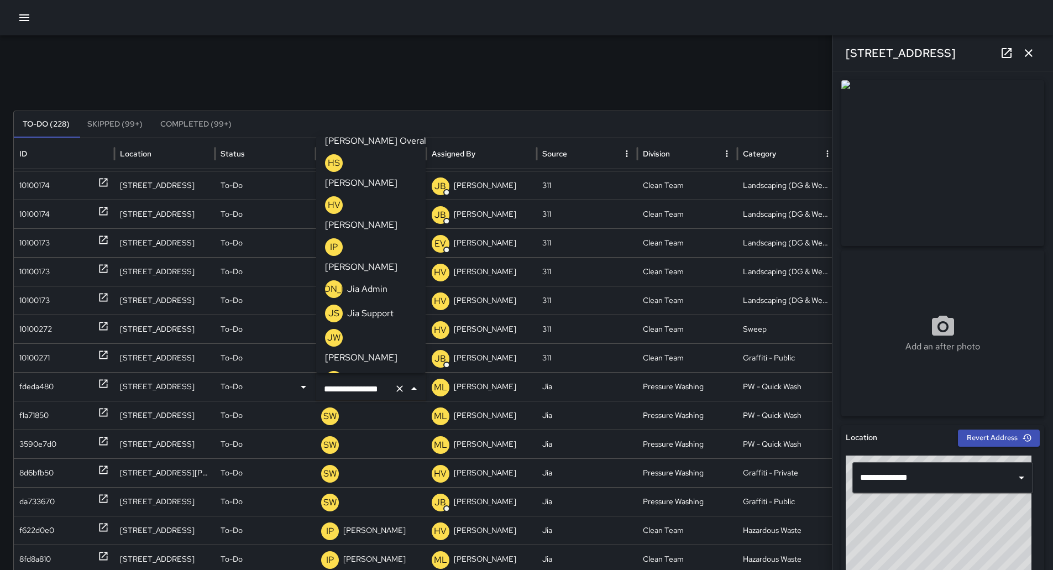
click at [384, 393] on p "[PERSON_NAME]" at bounding box center [361, 399] width 72 height 13
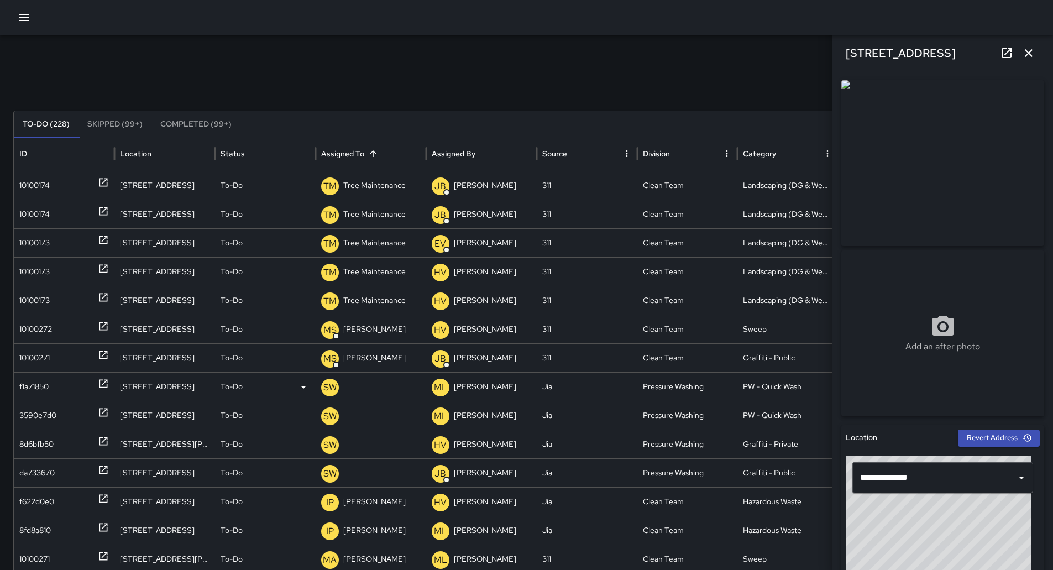
click at [398, 405] on p "[PERSON_NAME] Weekly" at bounding box center [365, 419] width 89 height 28
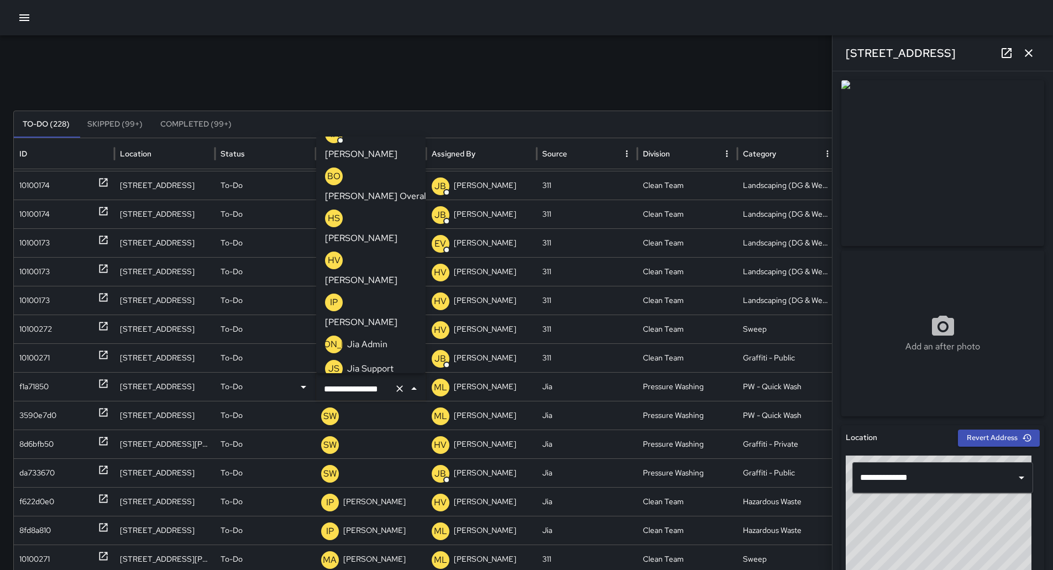
click at [381, 448] on p "[PERSON_NAME]" at bounding box center [361, 454] width 72 height 13
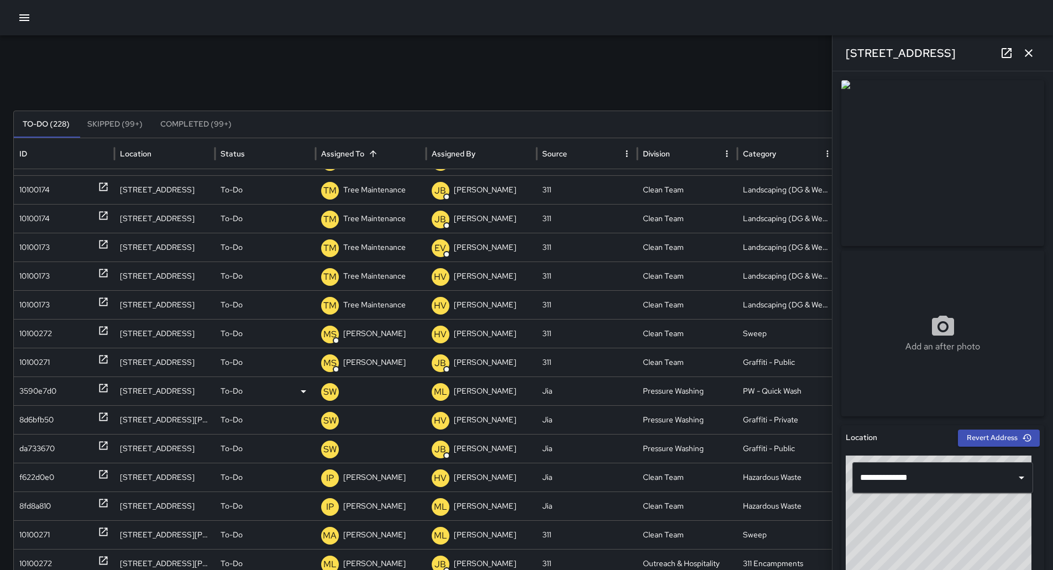
click at [386, 410] on p "[PERSON_NAME] Weekly" at bounding box center [365, 424] width 89 height 28
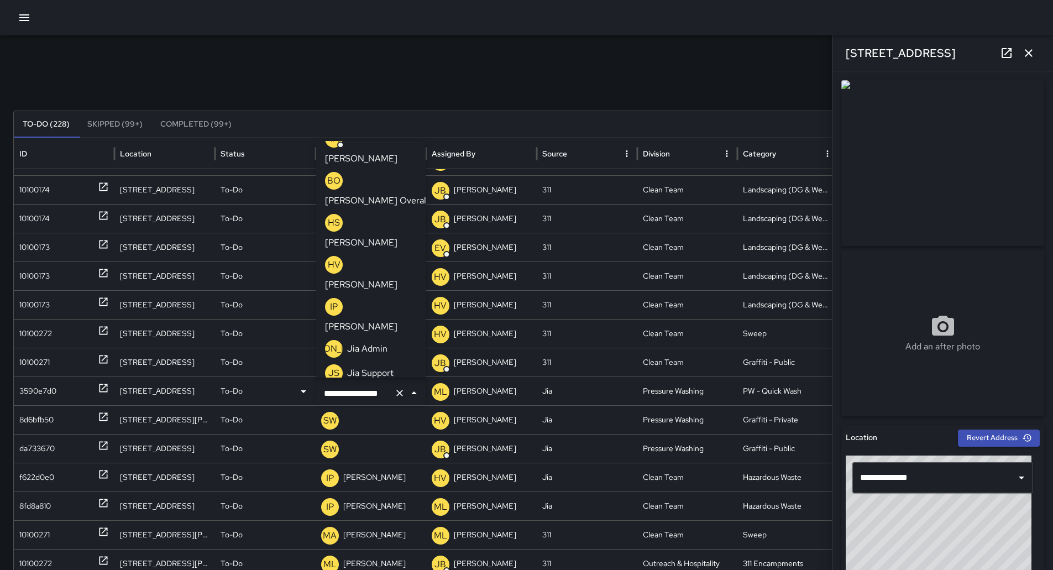
click at [382, 453] on p "[PERSON_NAME]" at bounding box center [361, 459] width 72 height 13
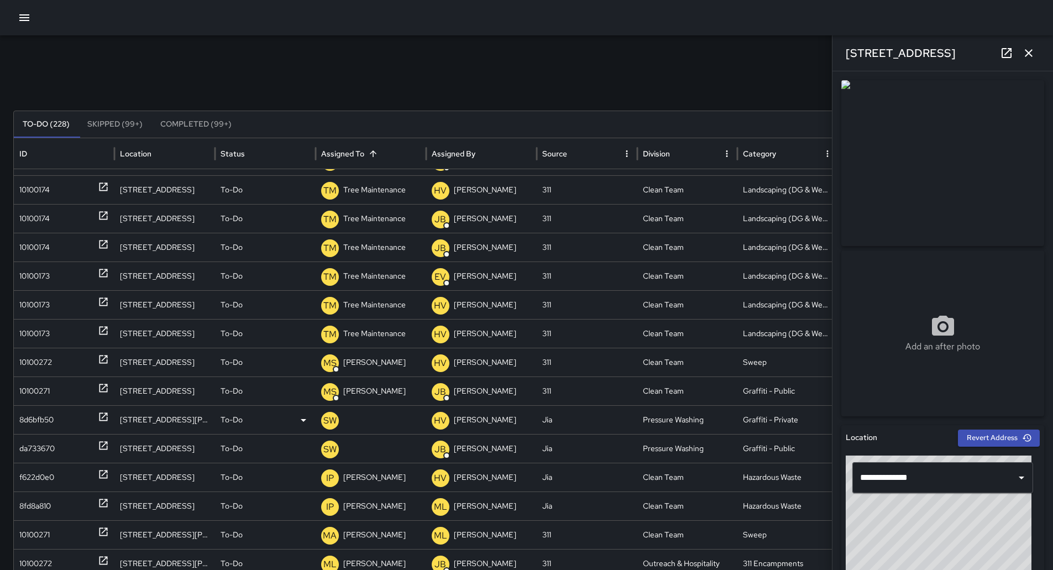
click at [379, 438] on p "[PERSON_NAME] Weekly" at bounding box center [365, 452] width 89 height 28
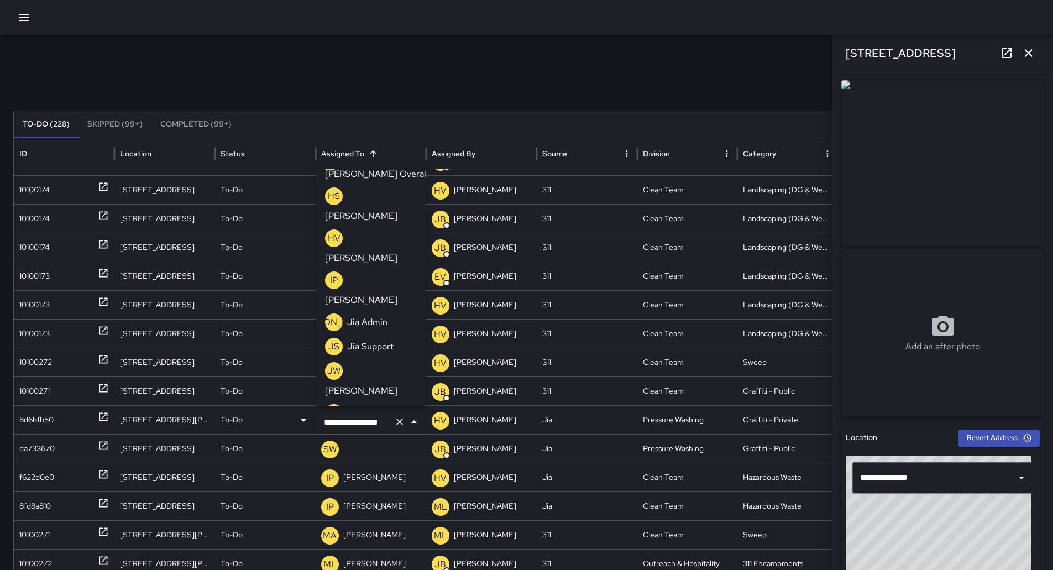
click at [384, 426] on p "[PERSON_NAME]" at bounding box center [361, 432] width 72 height 13
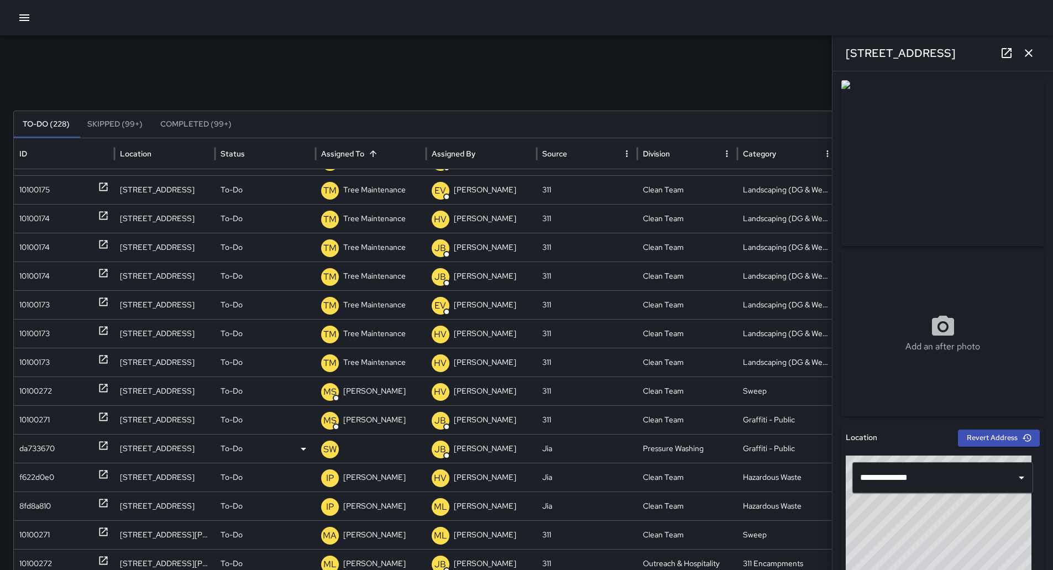
click at [369, 467] on p "[PERSON_NAME] Weekly" at bounding box center [365, 481] width 89 height 28
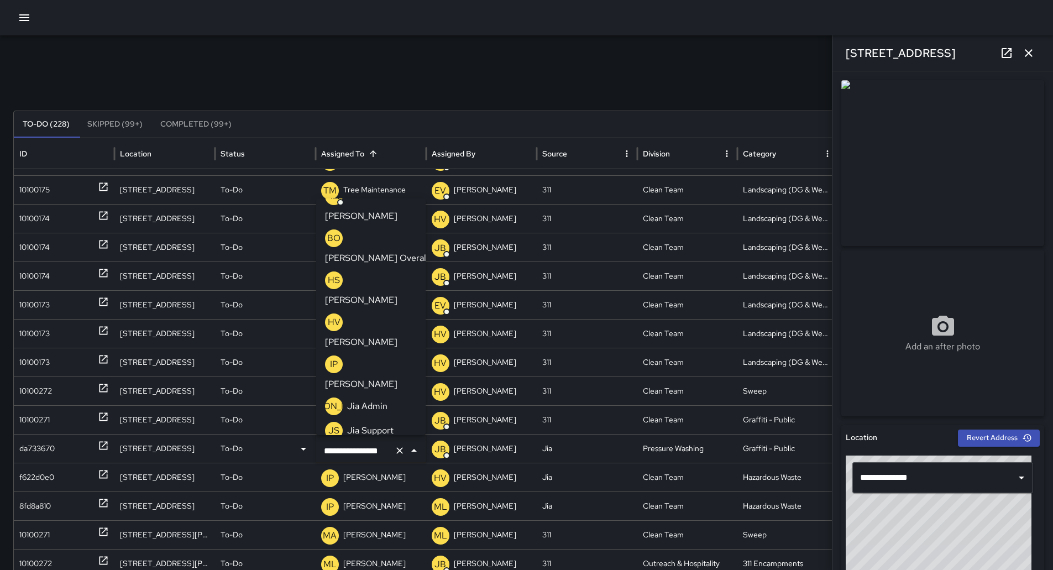
click at [380, 510] on p "[PERSON_NAME]" at bounding box center [361, 516] width 72 height 13
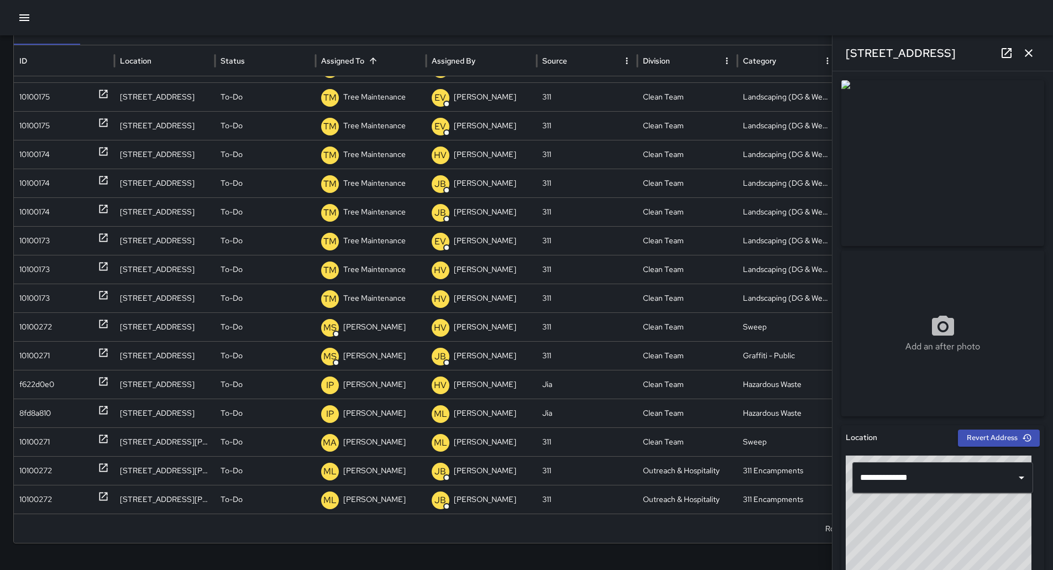
click at [1035, 50] on icon "button" at bounding box center [1028, 52] width 13 height 13
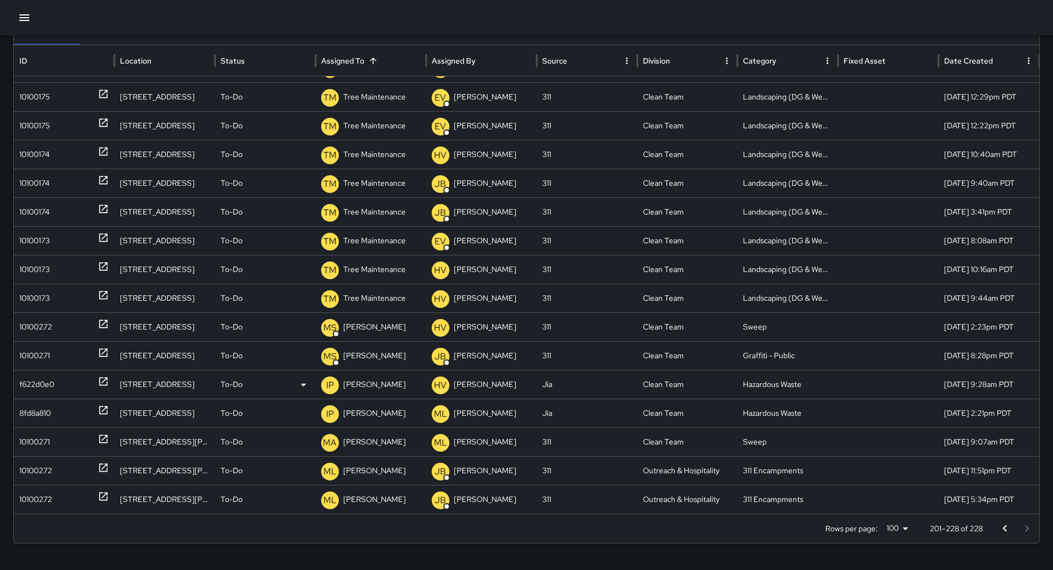
click at [44, 390] on div "f622d0e0" at bounding box center [36, 384] width 35 height 28
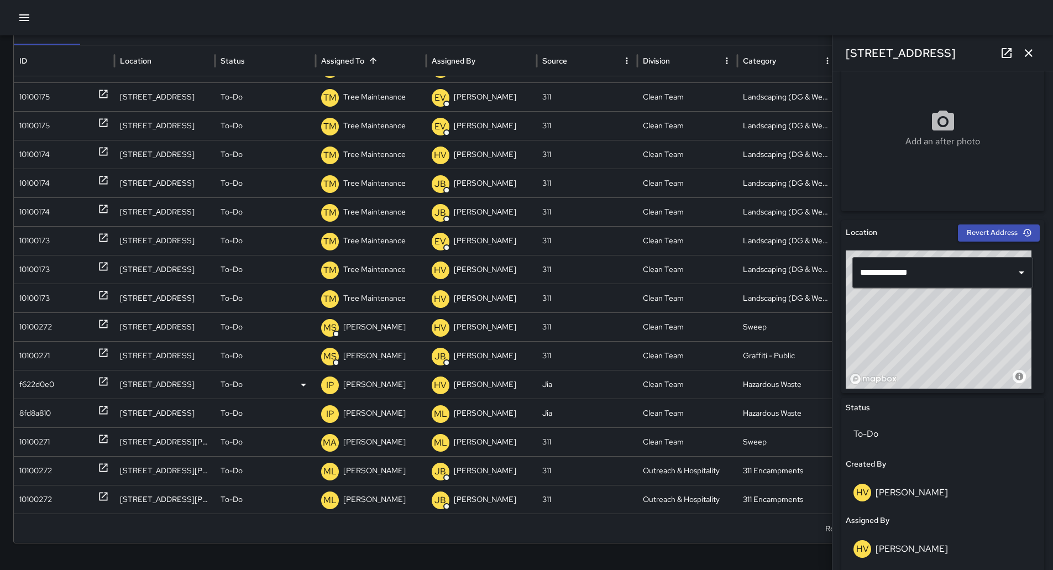
click at [379, 382] on p "[PERSON_NAME]" at bounding box center [374, 384] width 62 height 28
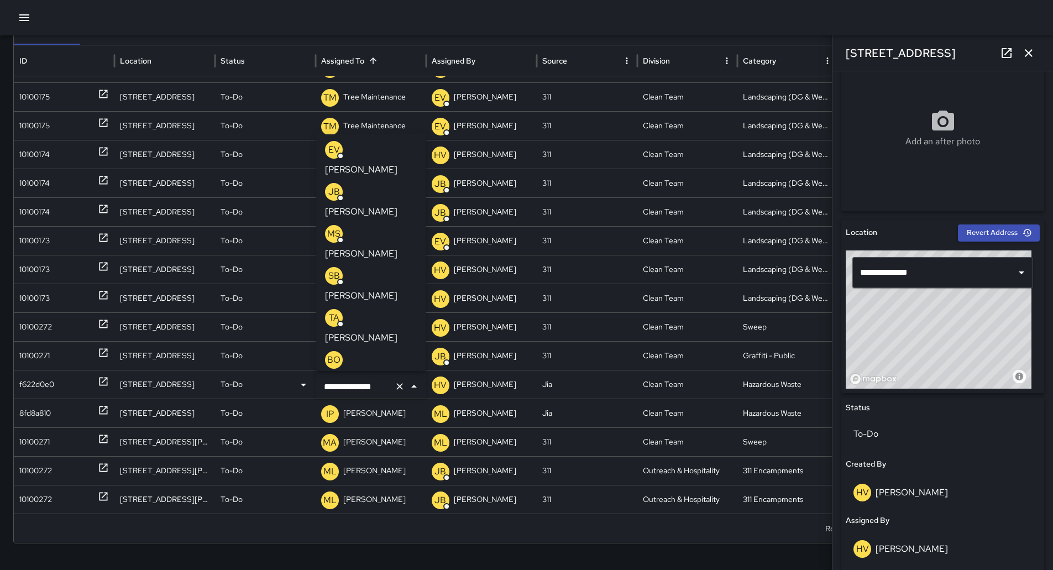
click at [390, 289] on p "[PERSON_NAME]" at bounding box center [361, 295] width 72 height 13
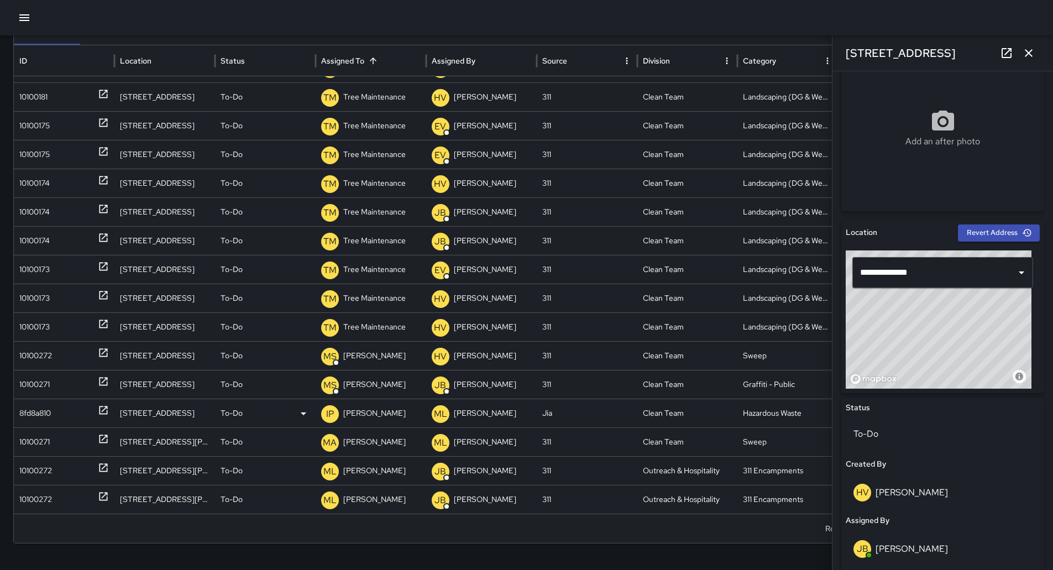
click at [35, 410] on div "8fd8a810" at bounding box center [35, 413] width 32 height 28
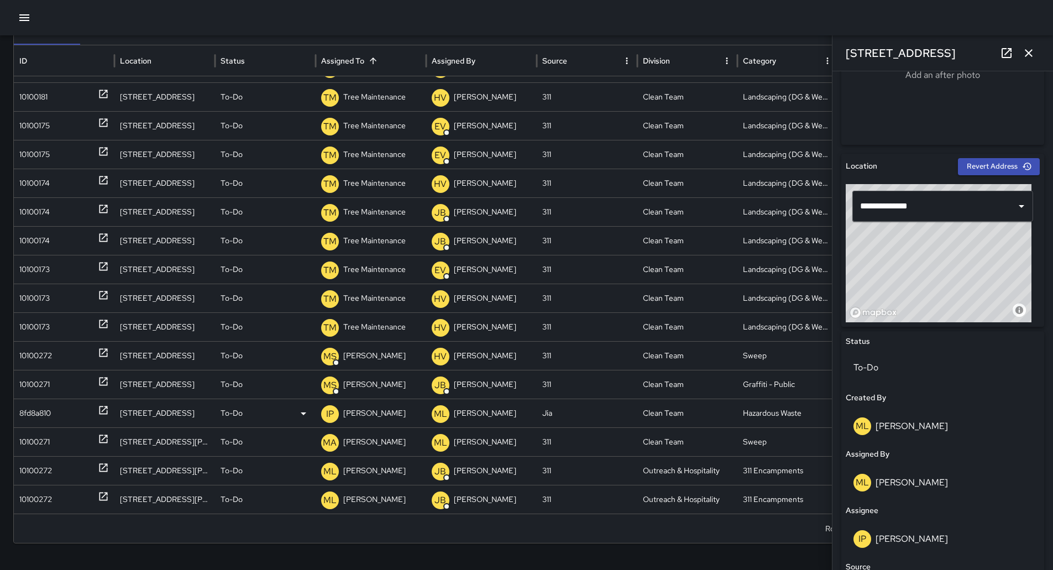
click at [375, 410] on p "[PERSON_NAME]" at bounding box center [374, 413] width 62 height 28
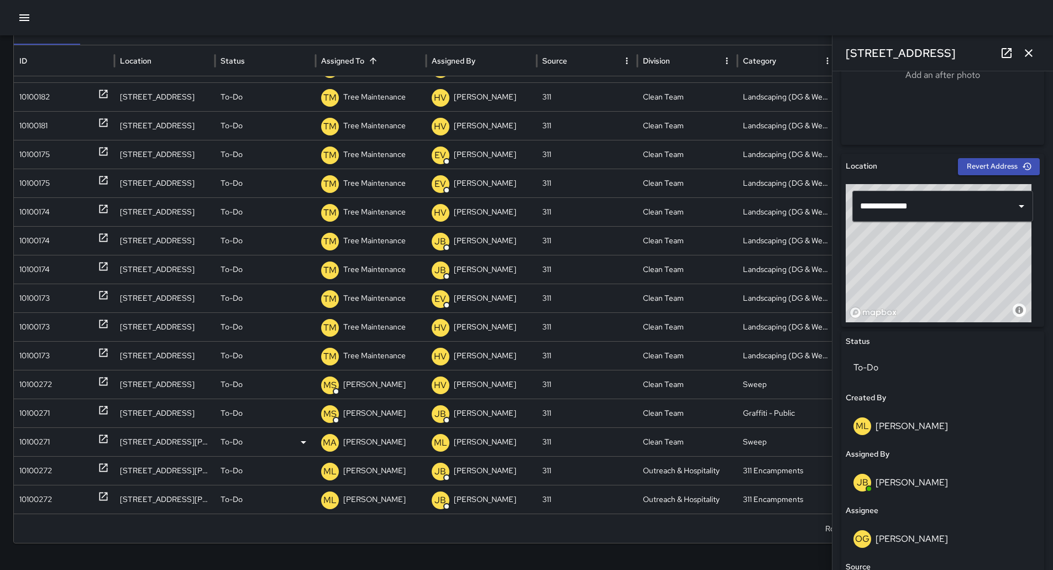
click at [69, 437] on div "10100271" at bounding box center [64, 442] width 90 height 28
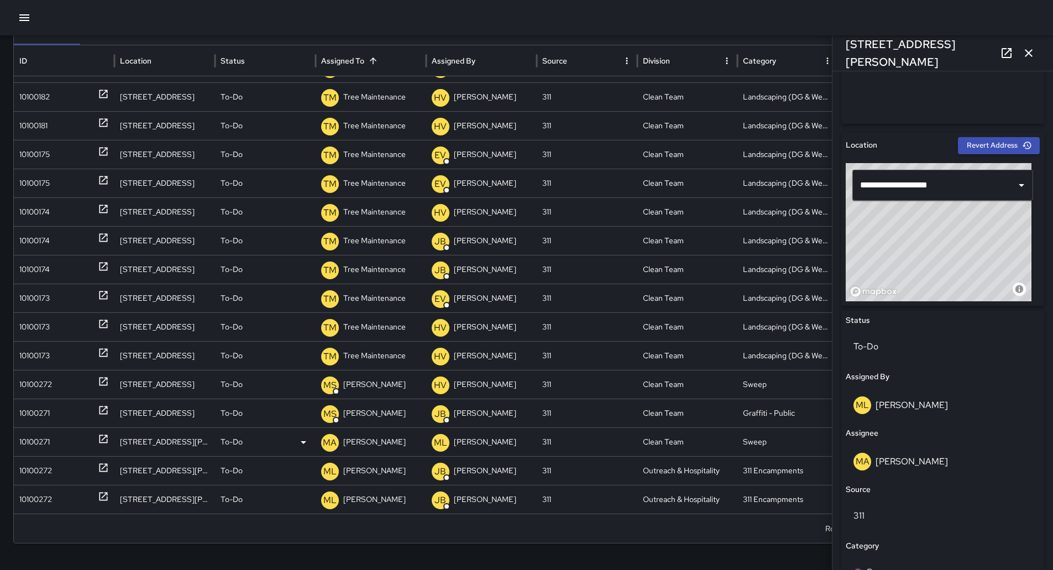
click at [364, 439] on p "[PERSON_NAME]" at bounding box center [374, 442] width 62 height 28
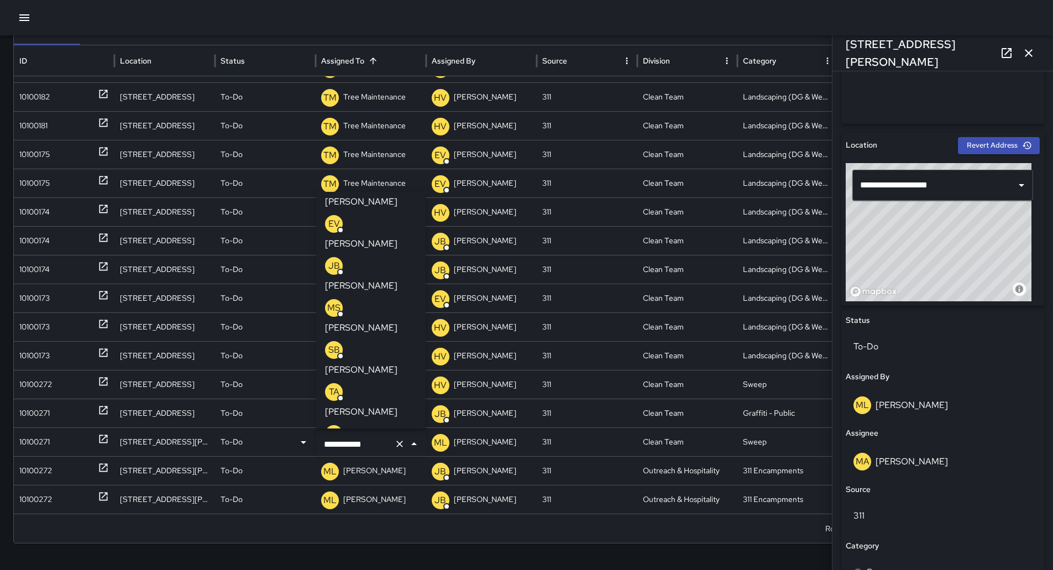
scroll to position [0, 0]
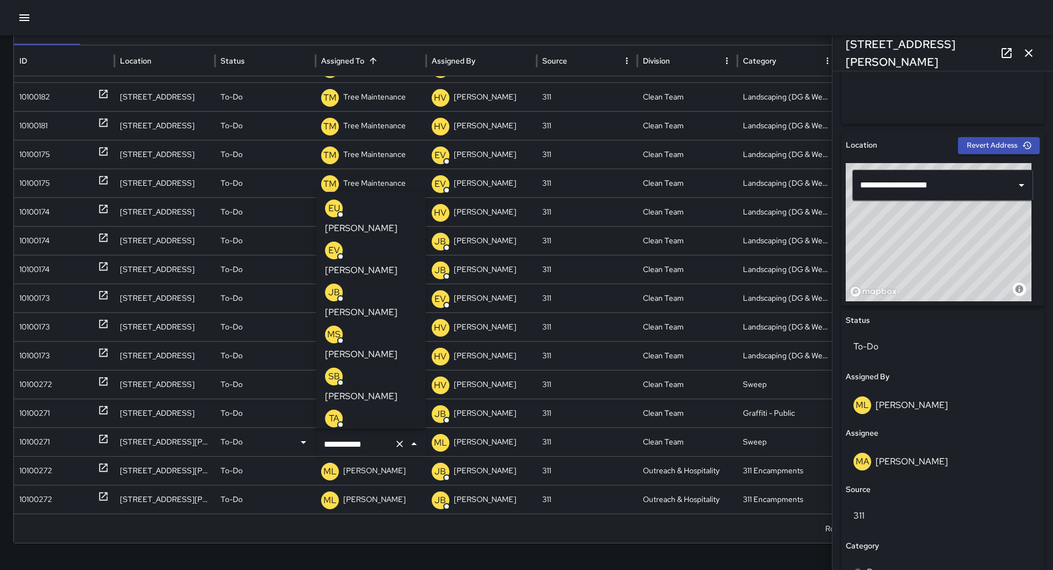
click at [373, 432] on p "[PERSON_NAME]" at bounding box center [361, 438] width 72 height 13
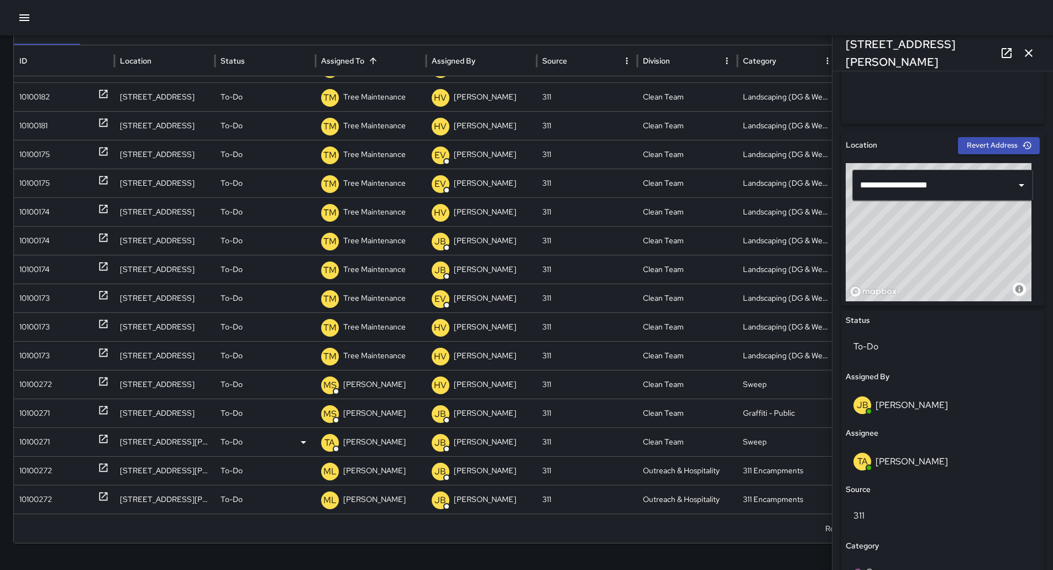
click at [1023, 50] on icon "button" at bounding box center [1028, 52] width 13 height 13
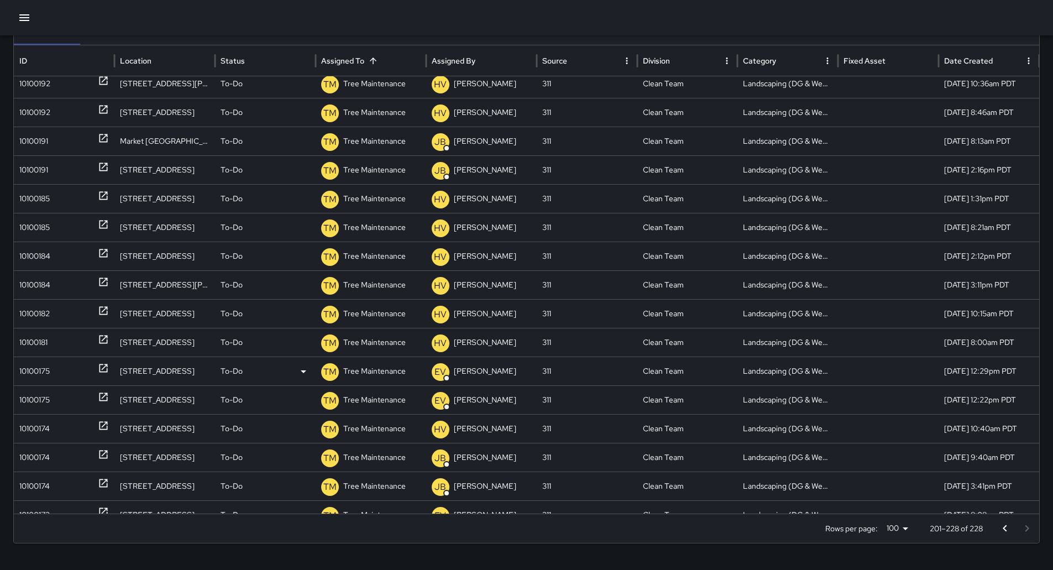
scroll to position [155, 0]
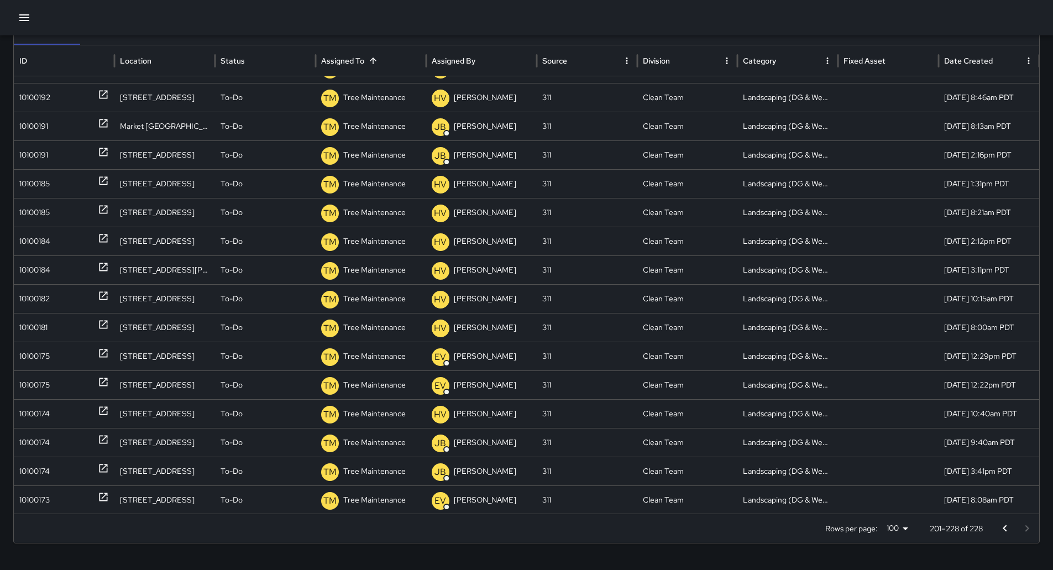
click at [1016, 527] on button "Go to previous page" at bounding box center [1005, 528] width 22 height 22
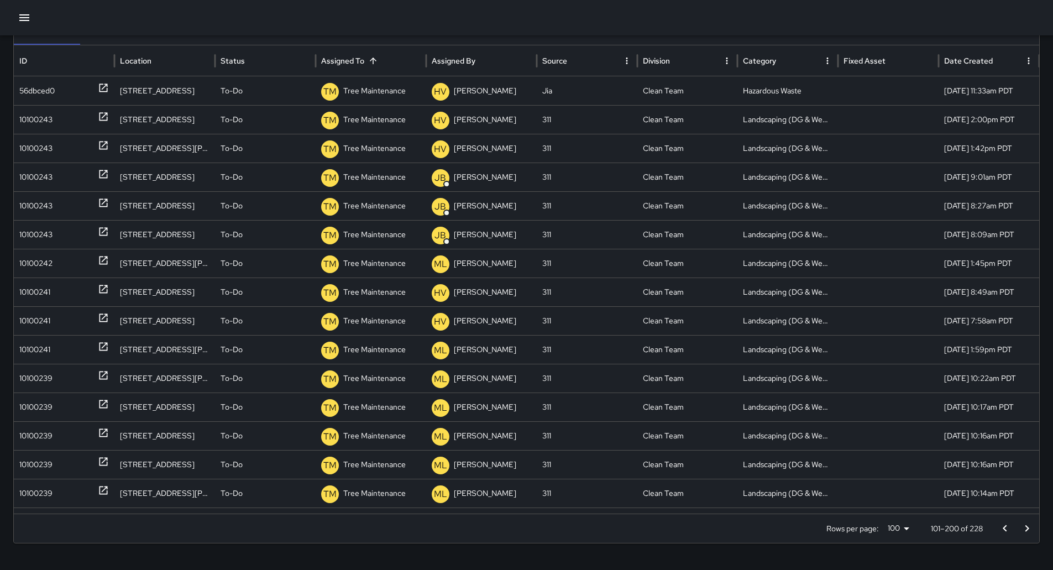
scroll to position [0, 0]
click at [1012, 526] on icon "Go to previous page" at bounding box center [1004, 528] width 13 height 13
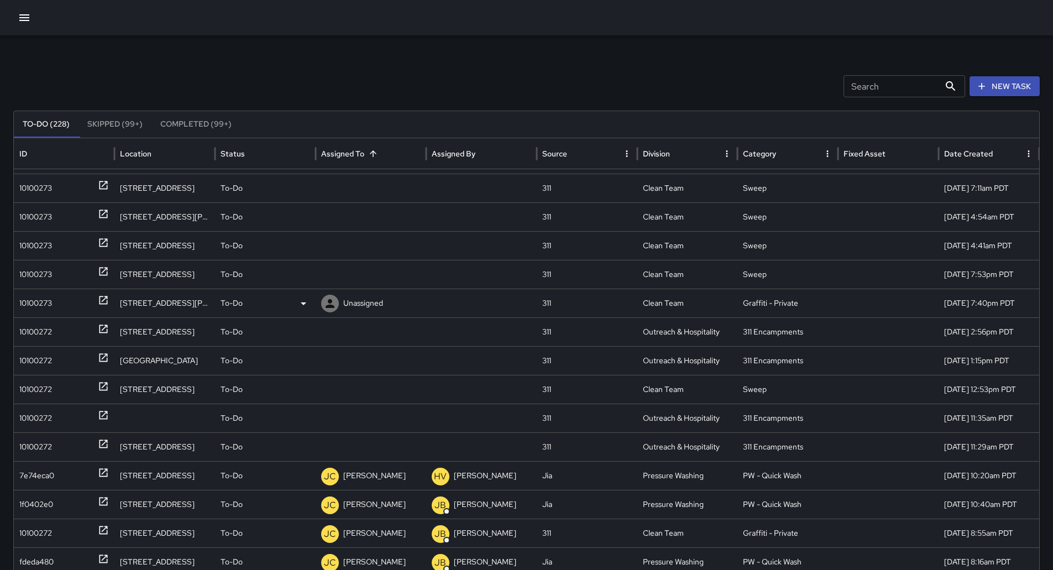
scroll to position [103, 0]
click at [54, 324] on div "10100272" at bounding box center [64, 332] width 90 height 28
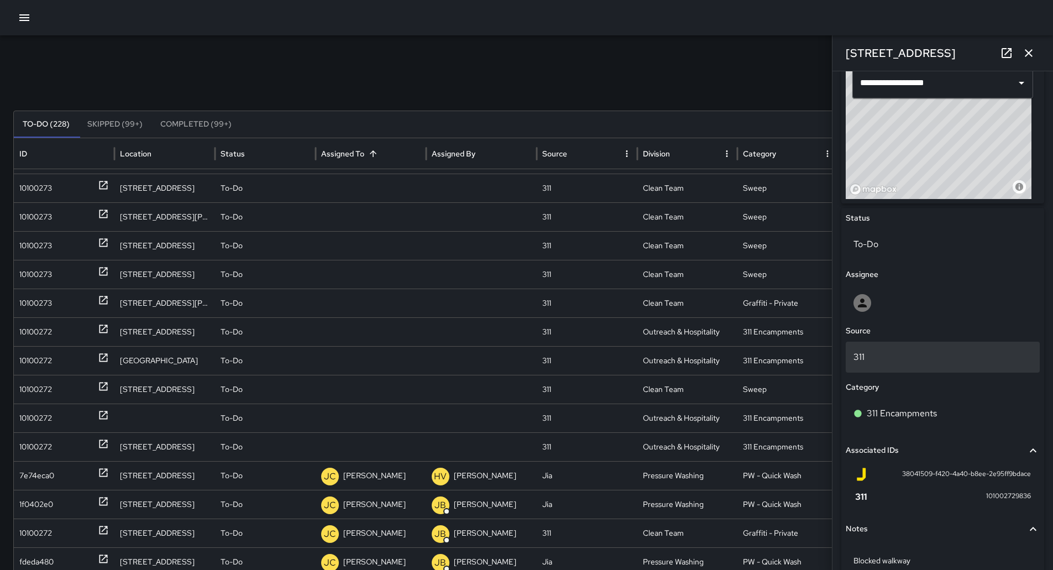
scroll to position [166, 0]
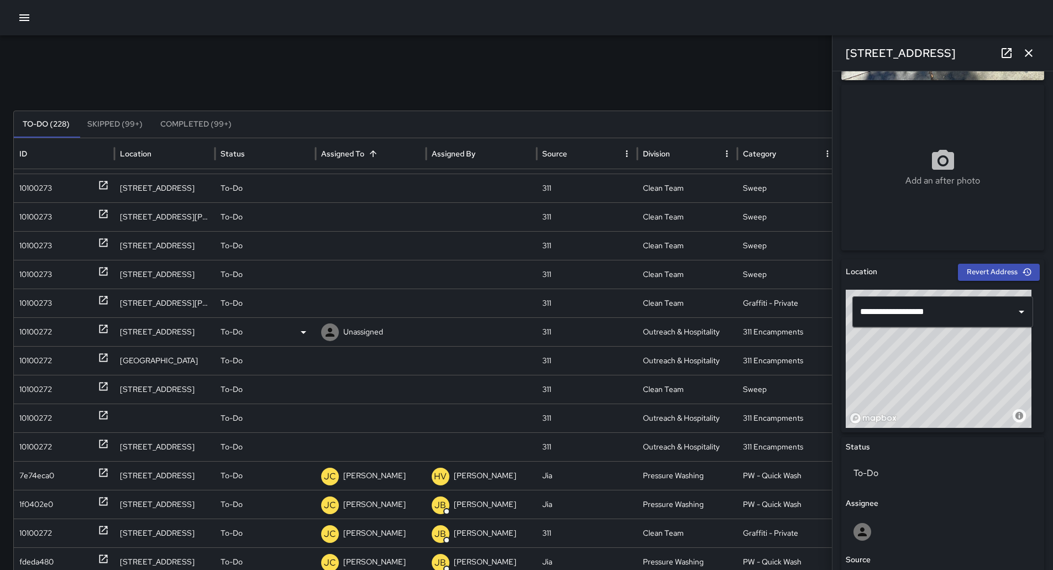
click at [368, 336] on p "Unassigned" at bounding box center [363, 332] width 40 height 28
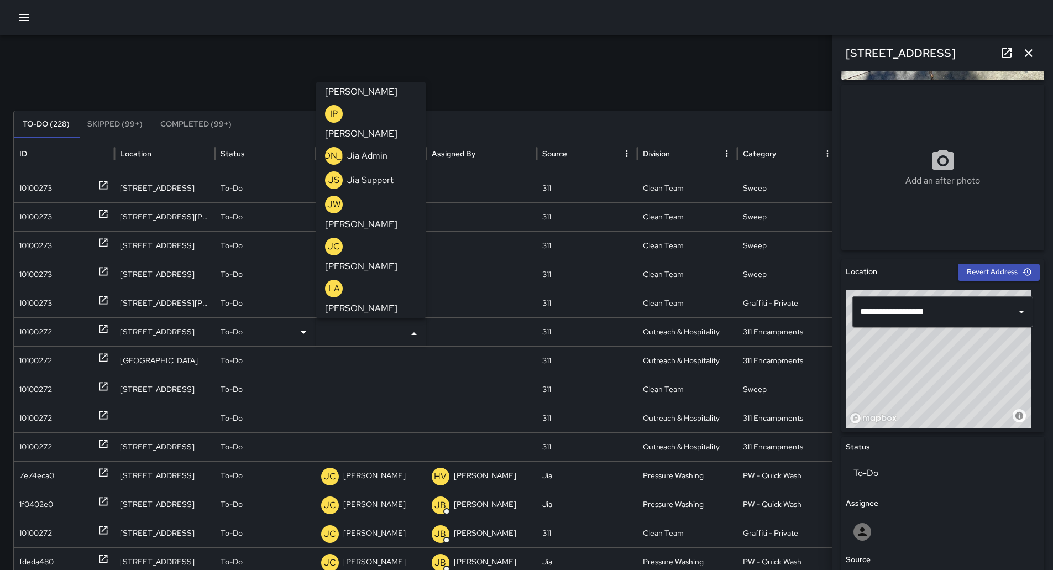
scroll to position [442, 0]
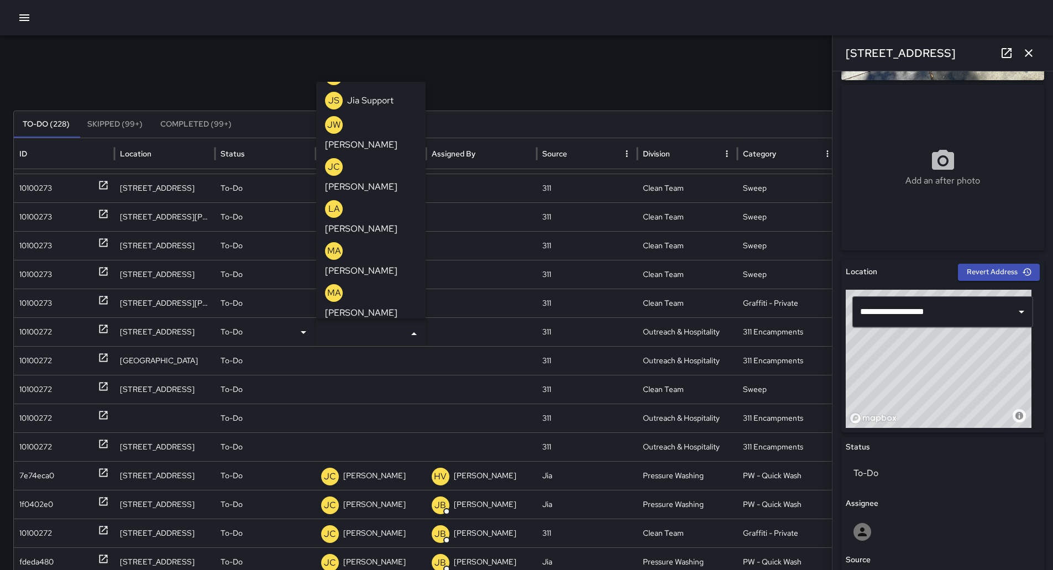
click at [382, 432] on p "[PERSON_NAME]" at bounding box center [361, 438] width 72 height 13
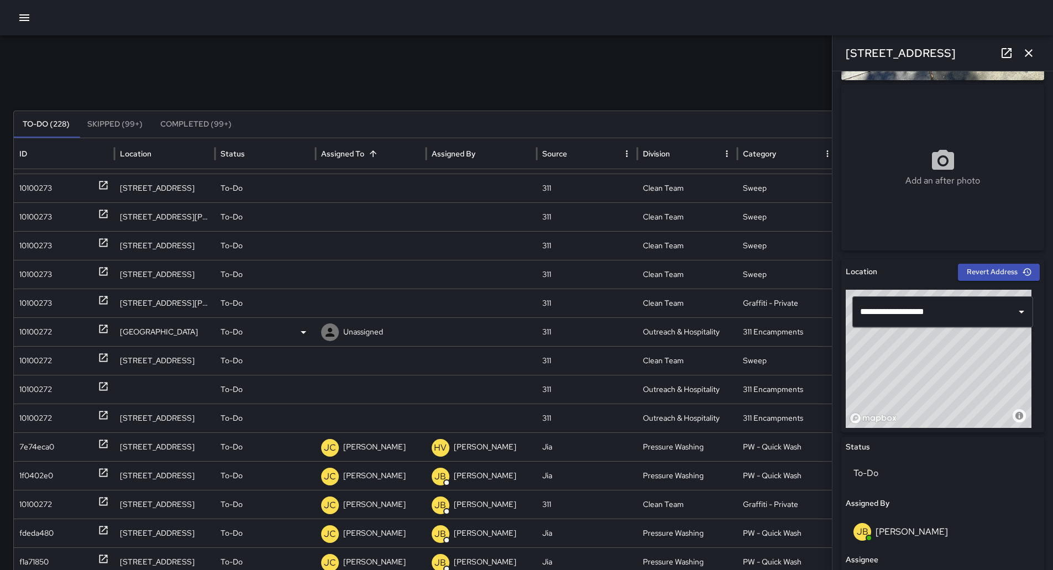
click at [39, 336] on div "10100272" at bounding box center [35, 332] width 33 height 28
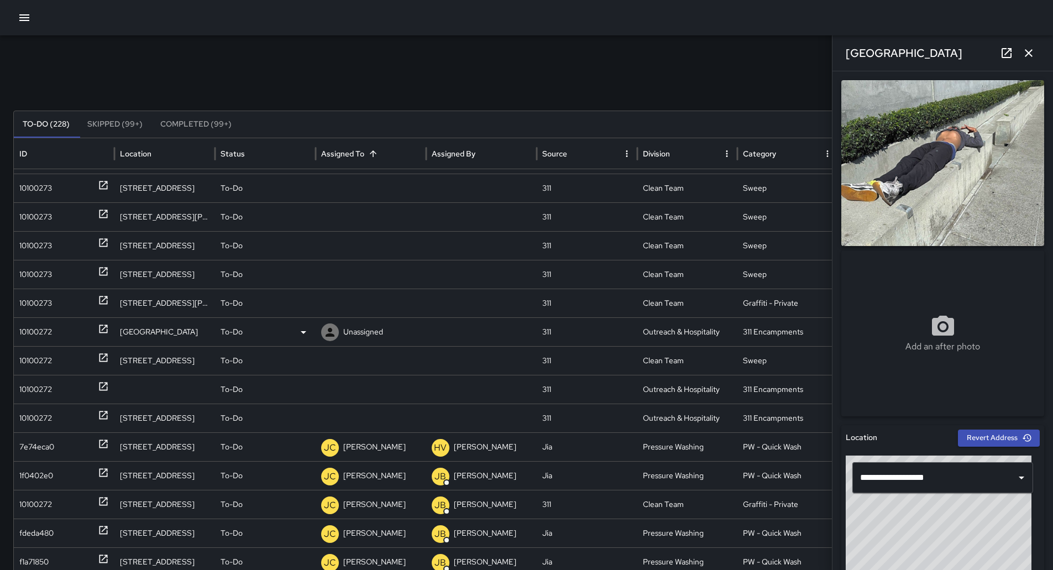
click at [284, 332] on div "To-Do" at bounding box center [266, 332] width 90 height 28
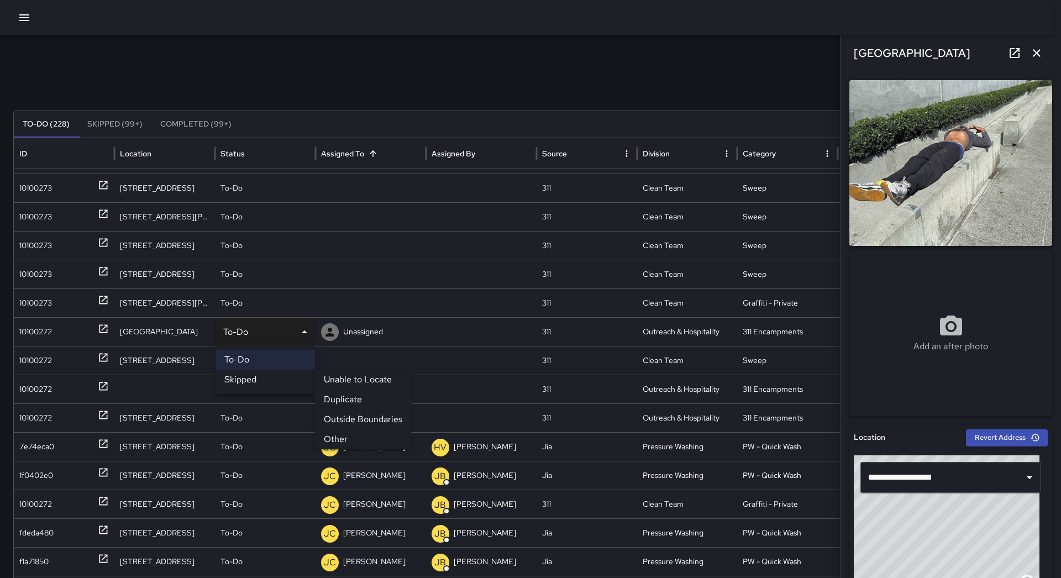
click at [352, 418] on li "Outside Boundaries" at bounding box center [363, 420] width 96 height 20
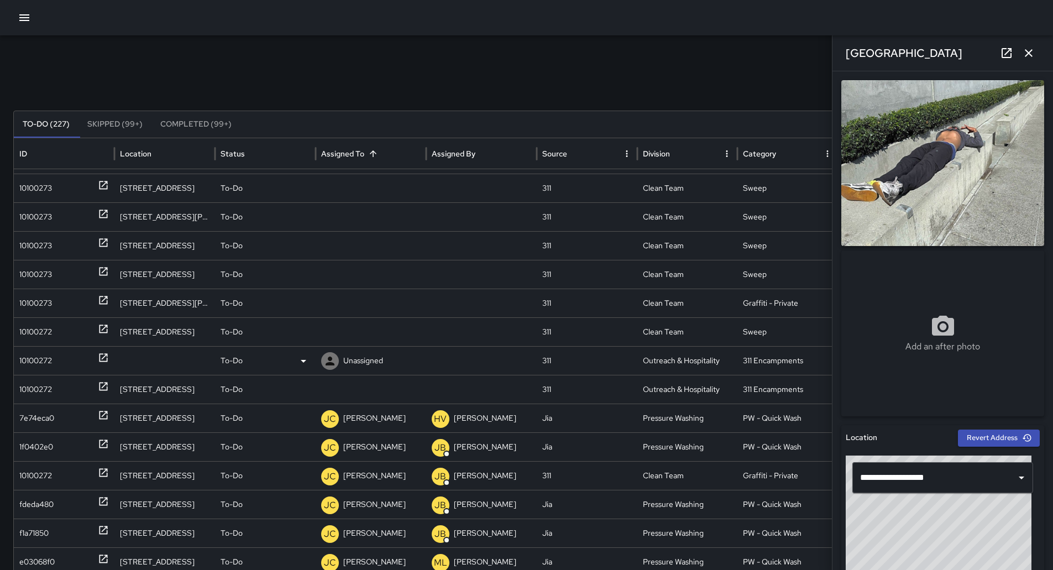
click at [29, 361] on div "10100272" at bounding box center [35, 361] width 33 height 28
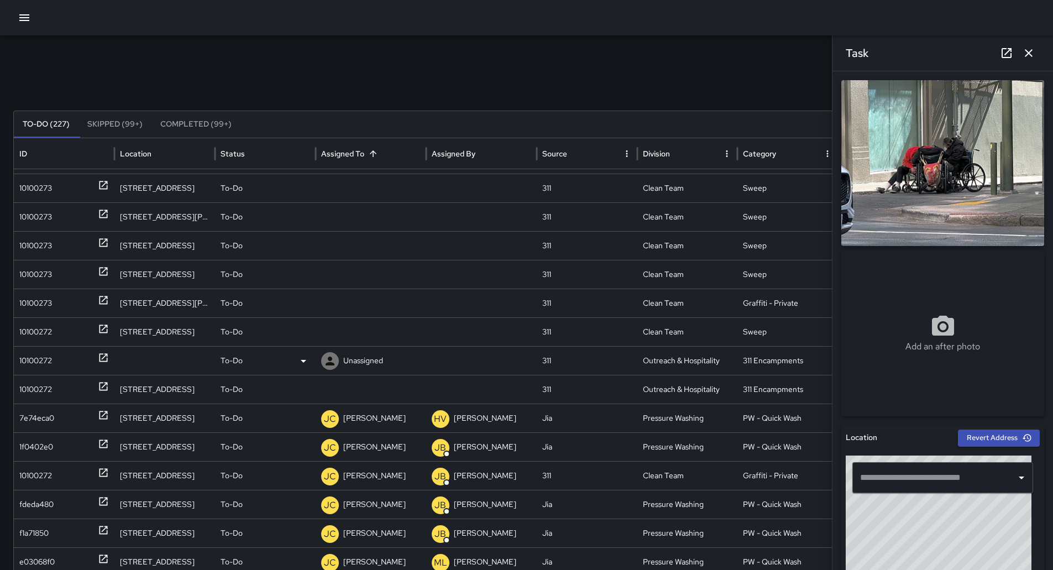
click at [339, 358] on div "Unassigned" at bounding box center [371, 361] width 100 height 28
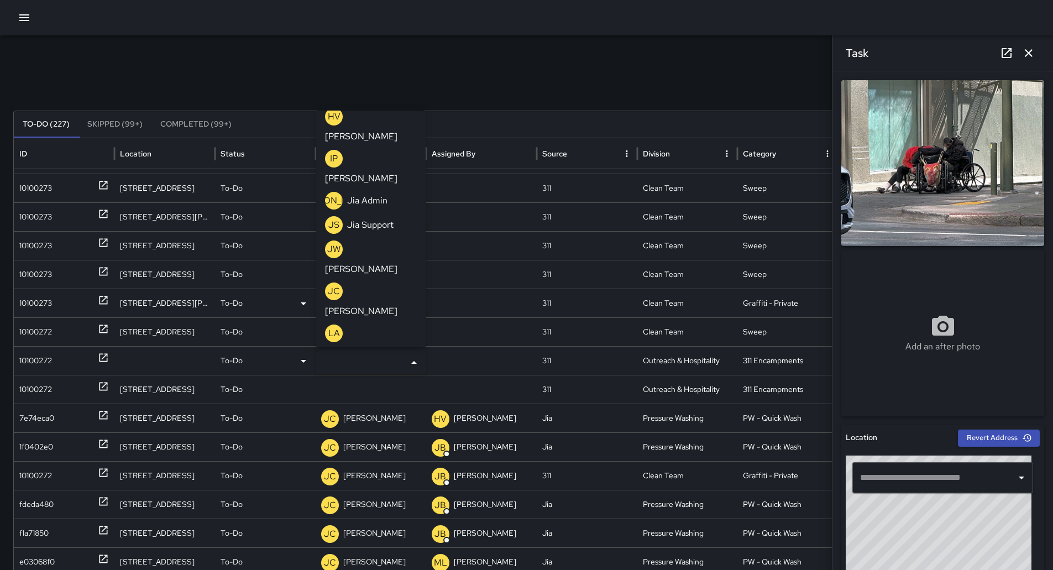
scroll to position [483, 0]
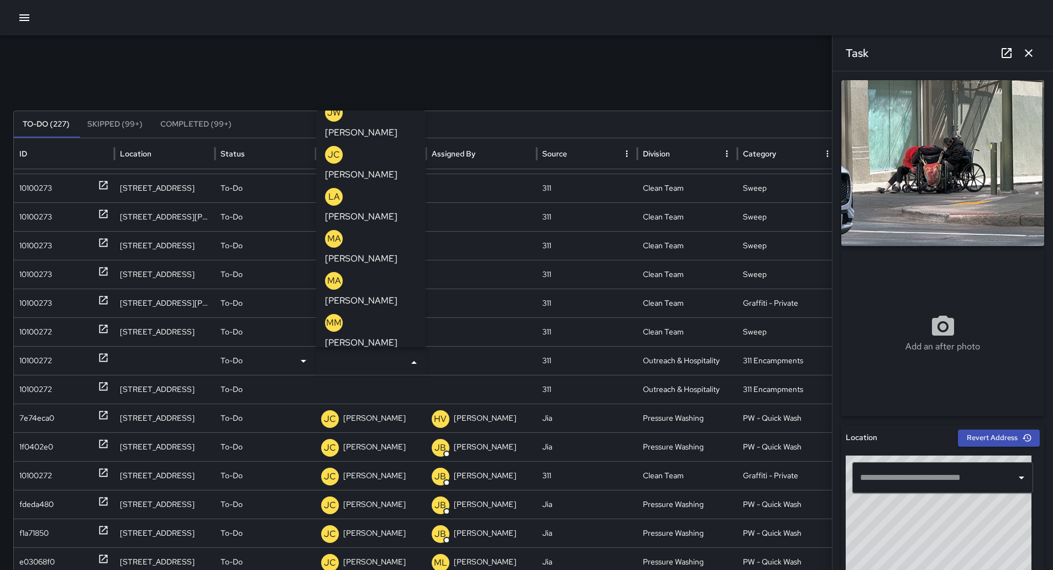
click at [389, 420] on p "[PERSON_NAME]" at bounding box center [361, 426] width 72 height 13
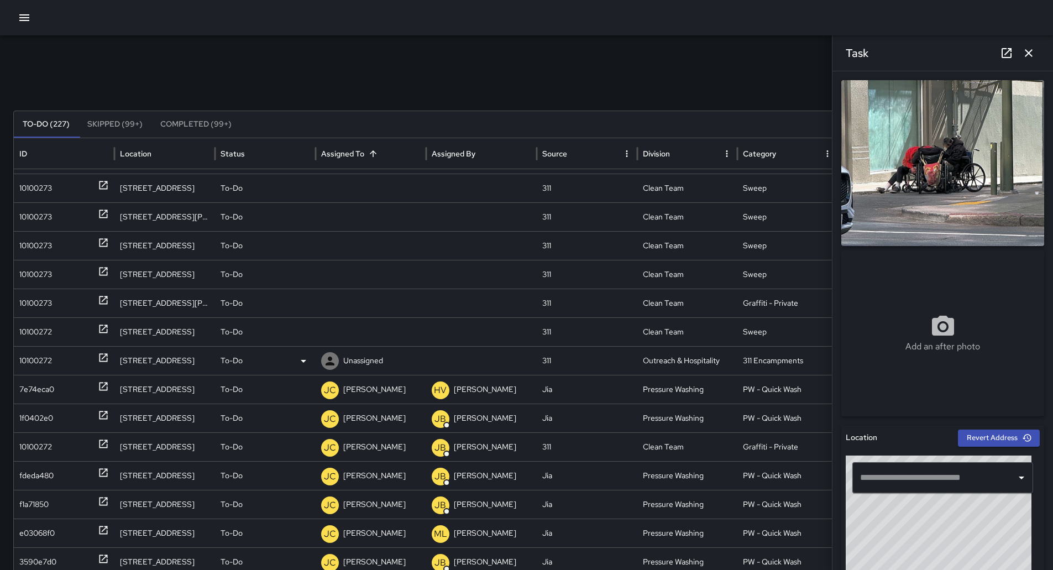
click at [83, 358] on div "10100272" at bounding box center [64, 361] width 90 height 28
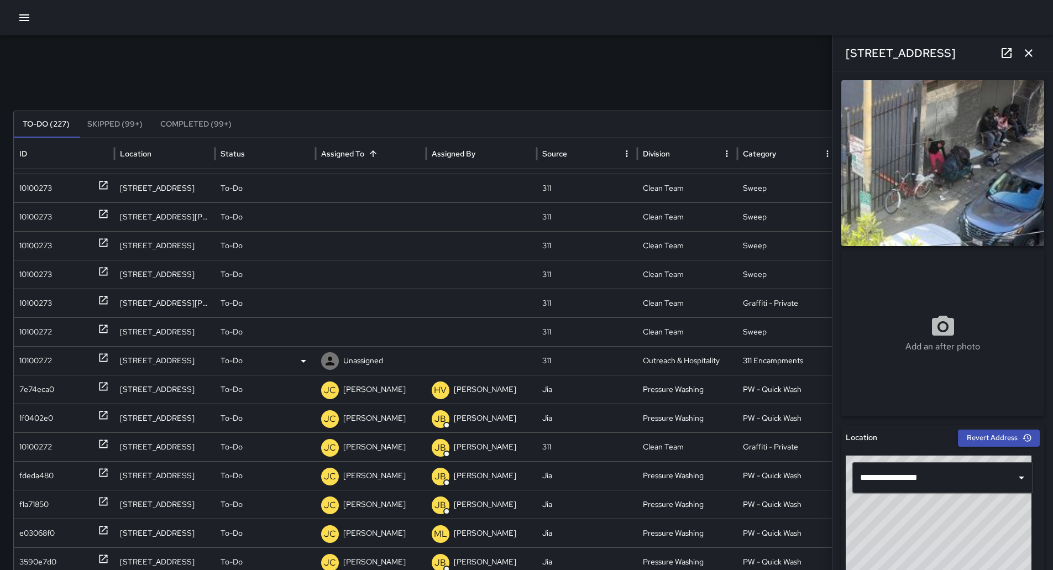
click at [369, 357] on p "Unassigned" at bounding box center [363, 361] width 40 height 28
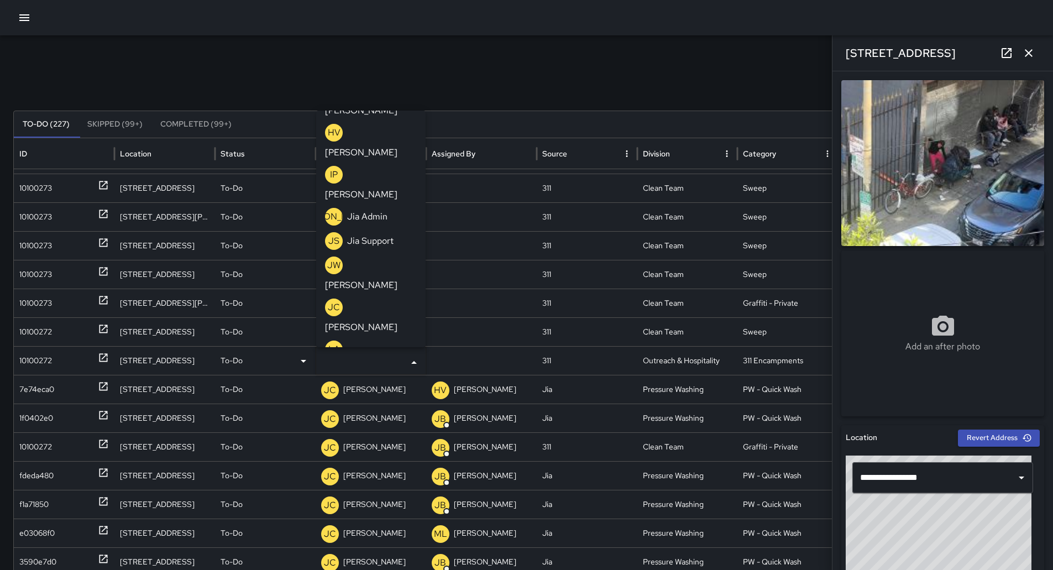
scroll to position [332, 0]
click at [392, 572] on p "[PERSON_NAME]" at bounding box center [361, 578] width 72 height 13
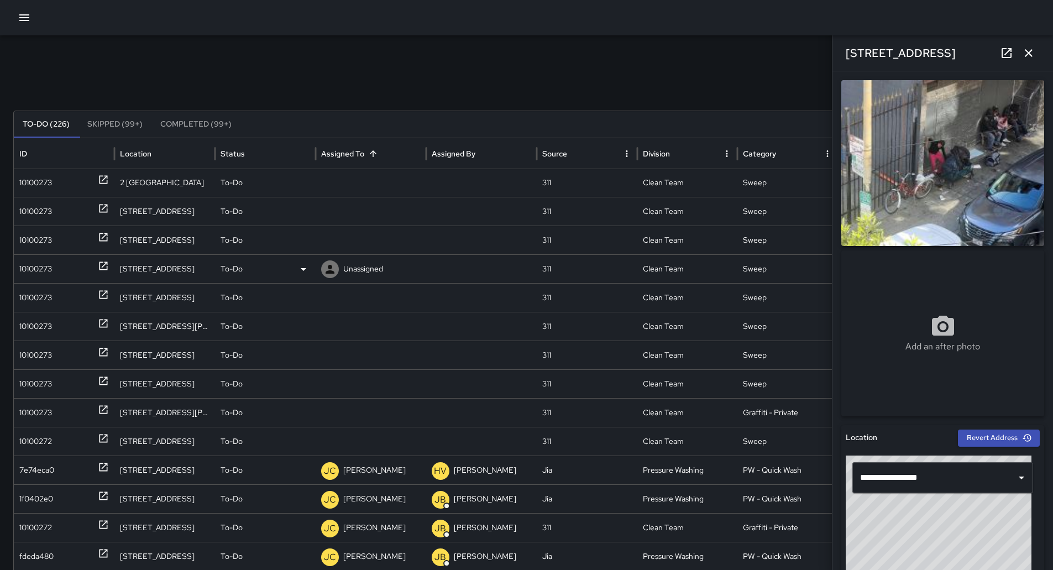
scroll to position [0, 0]
click at [45, 182] on div "10100273" at bounding box center [35, 184] width 33 height 28
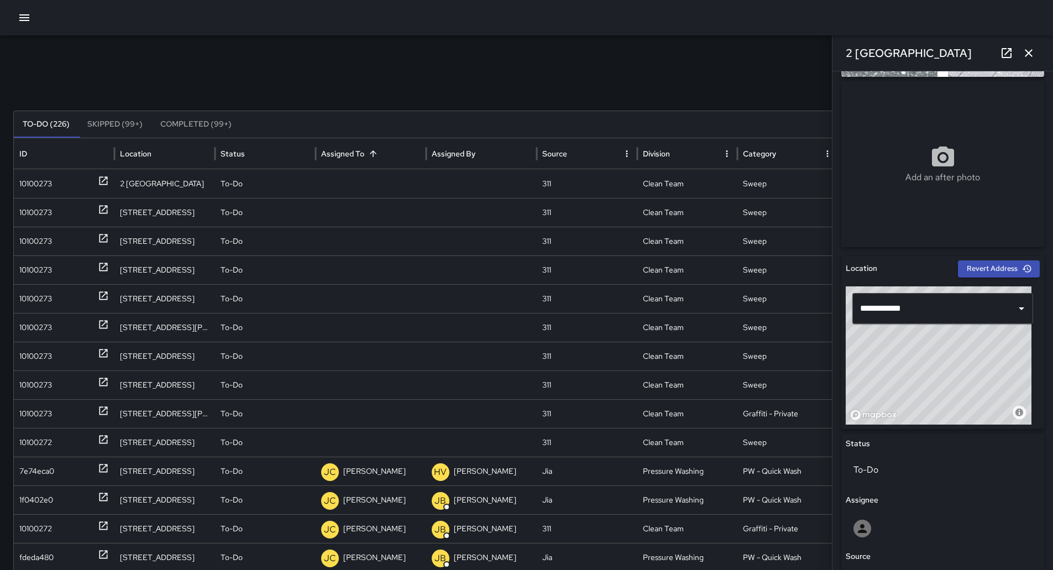
scroll to position [332, 0]
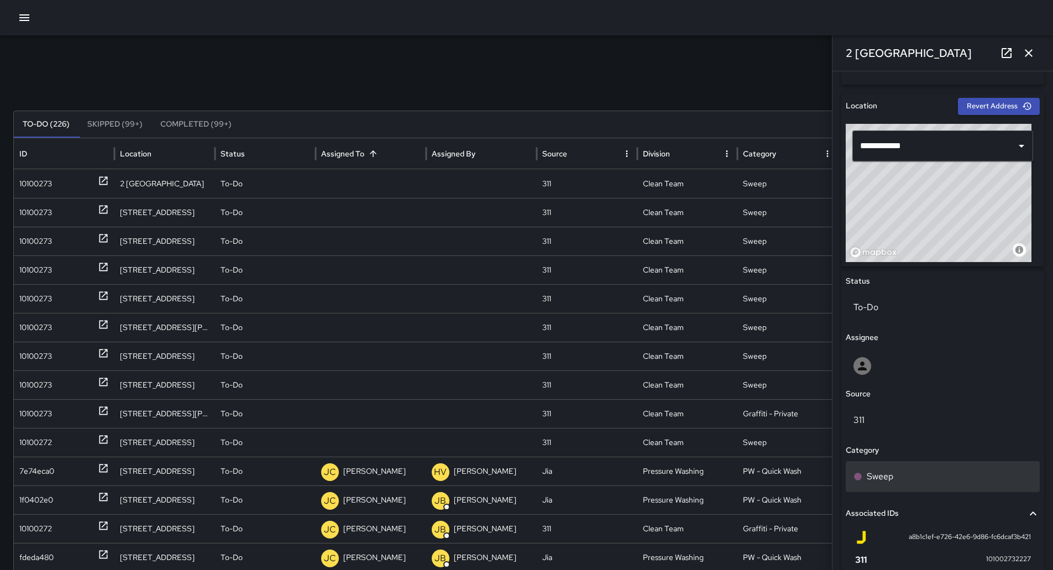
click at [950, 473] on div "Sweep" at bounding box center [943, 476] width 179 height 13
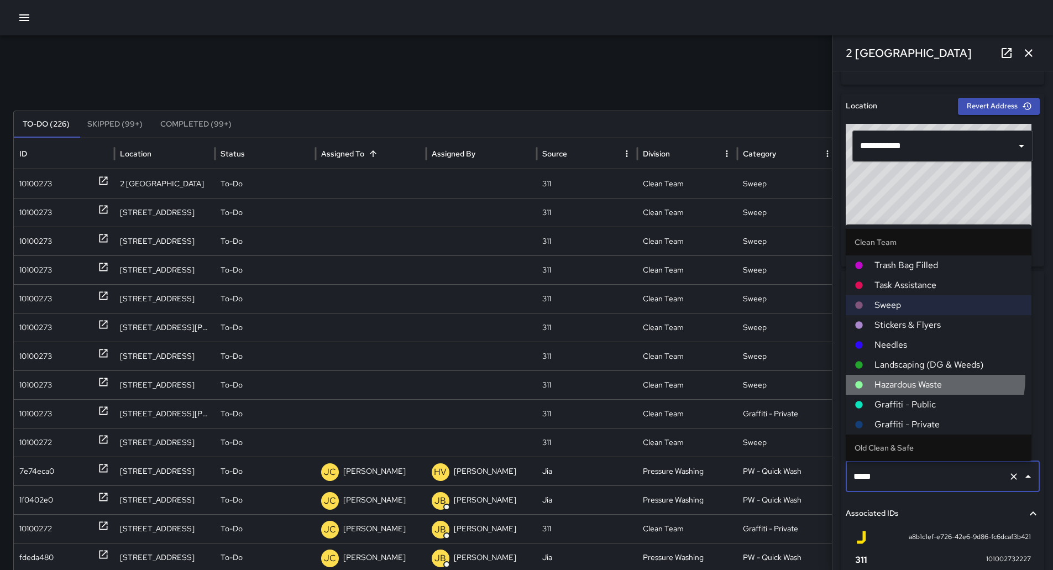
click at [925, 378] on span "Hazardous Waste" at bounding box center [949, 384] width 148 height 13
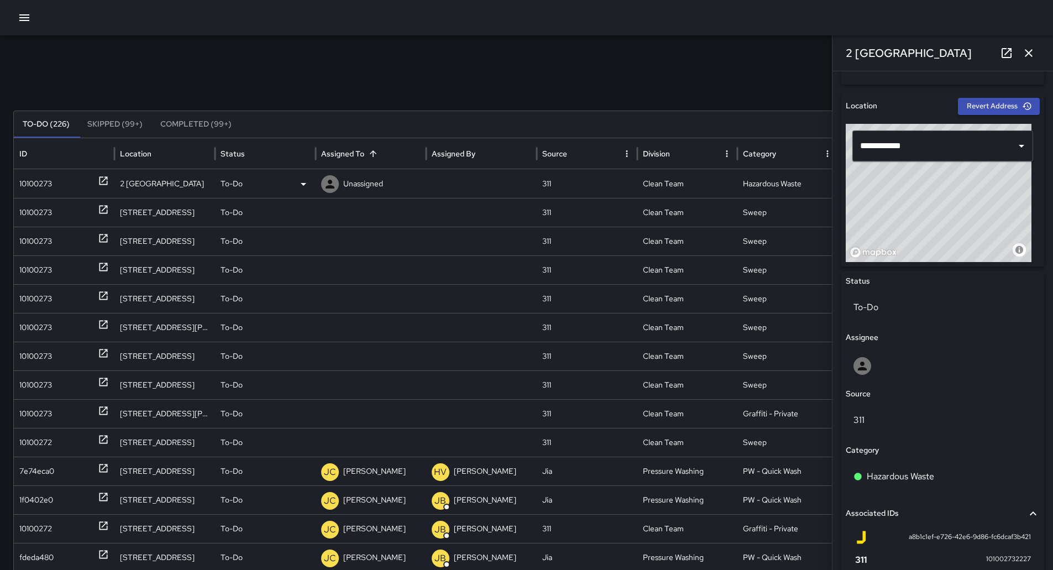
click at [345, 182] on p "Unassigned" at bounding box center [363, 184] width 40 height 28
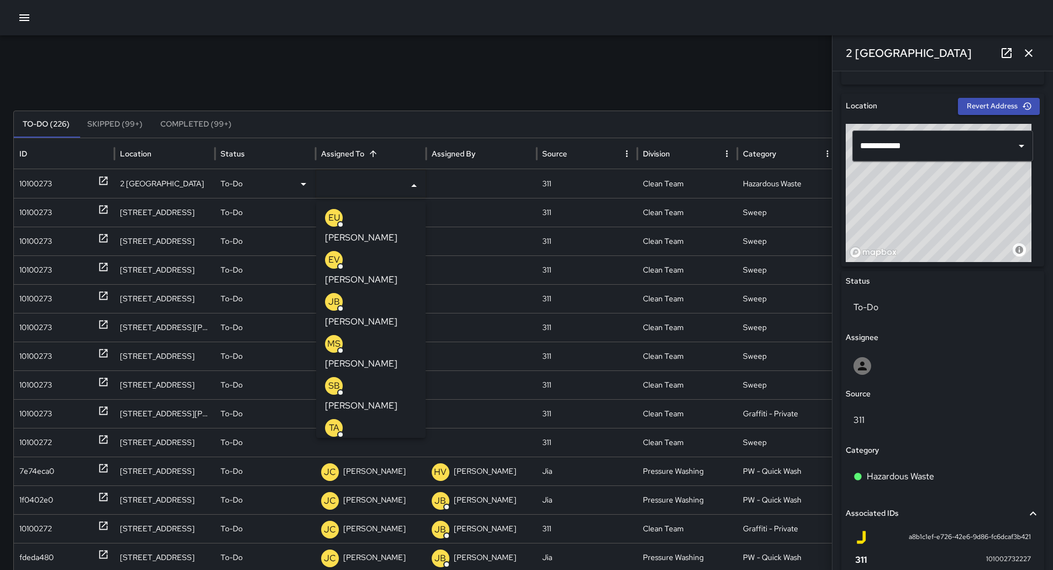
click at [394, 399] on p "[PERSON_NAME]" at bounding box center [361, 405] width 72 height 13
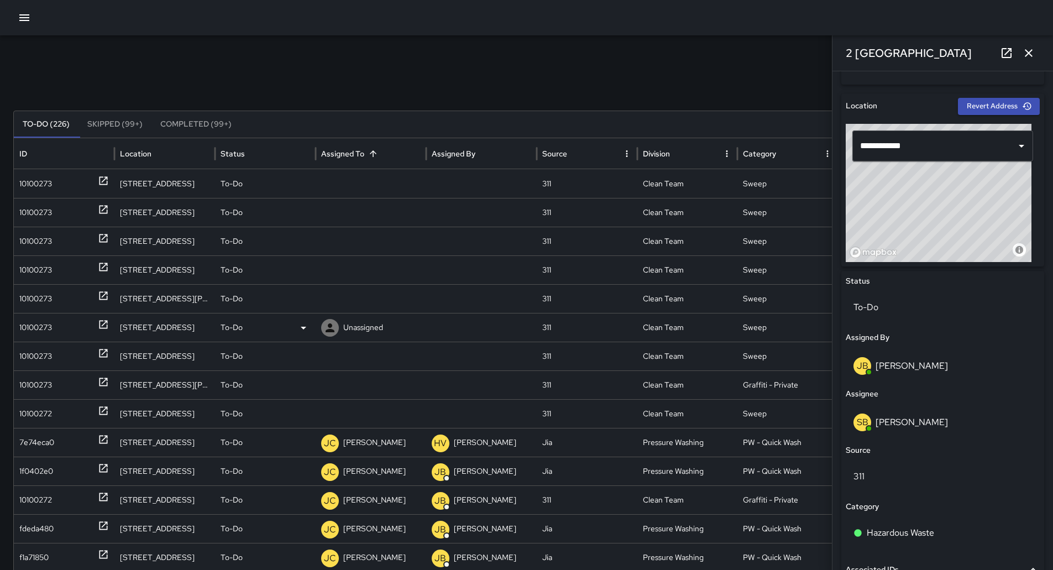
scroll to position [0, 0]
click at [41, 186] on div "10100273" at bounding box center [35, 184] width 33 height 28
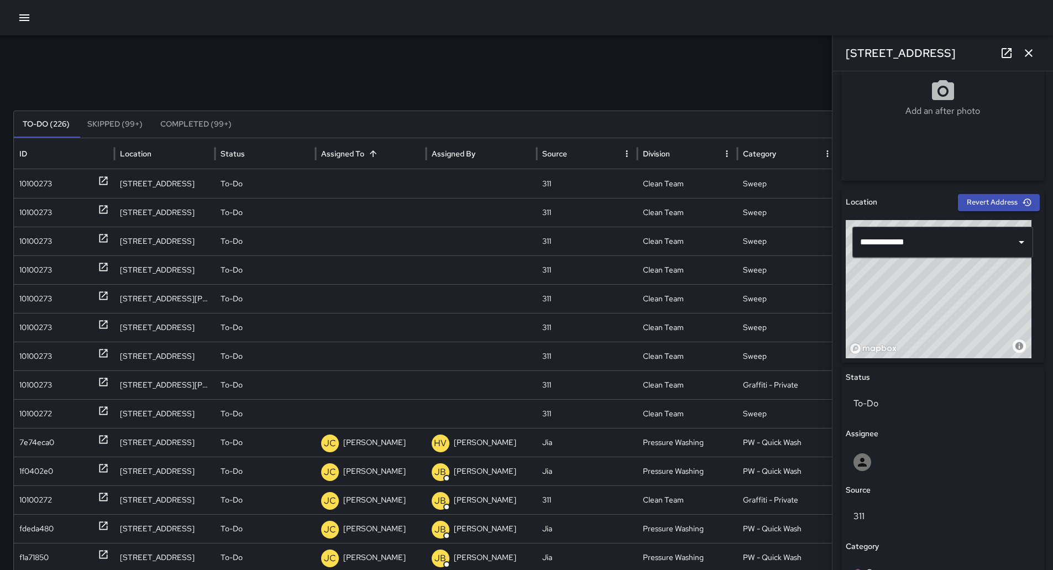
scroll to position [387, 0]
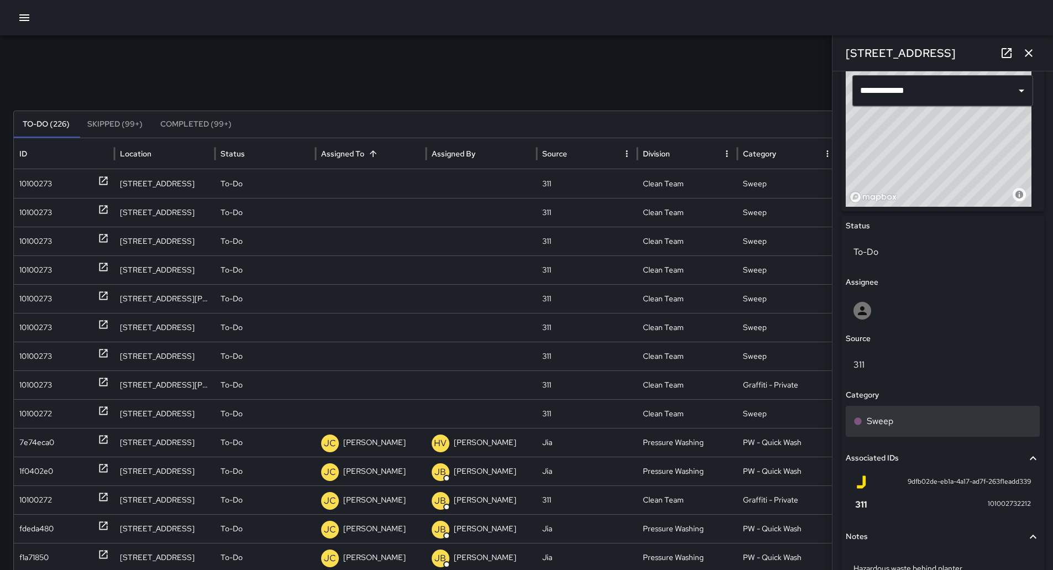
click at [915, 428] on div "Sweep" at bounding box center [943, 421] width 194 height 31
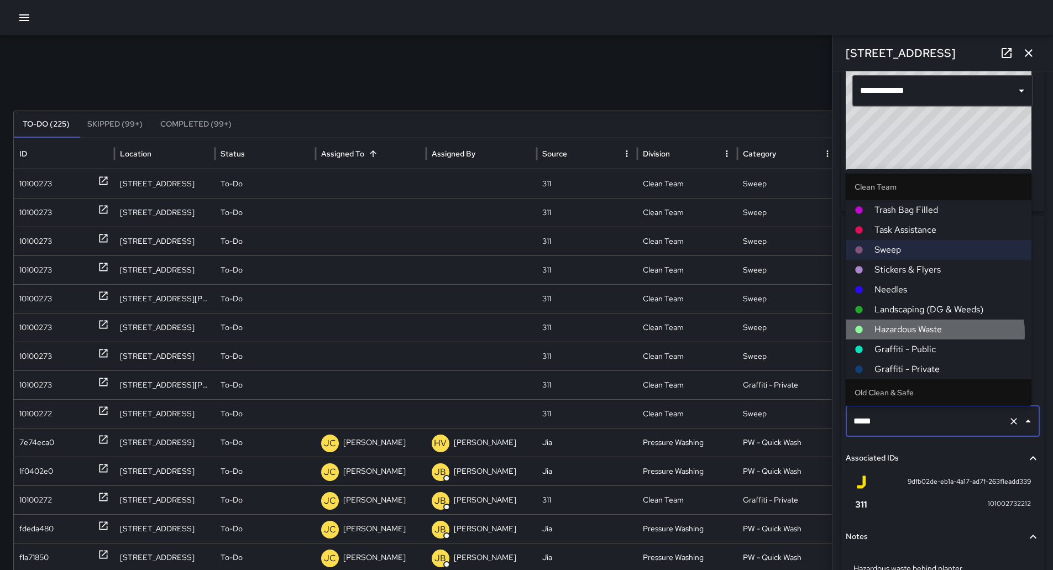
click at [919, 330] on span "Hazardous Waste" at bounding box center [949, 329] width 148 height 13
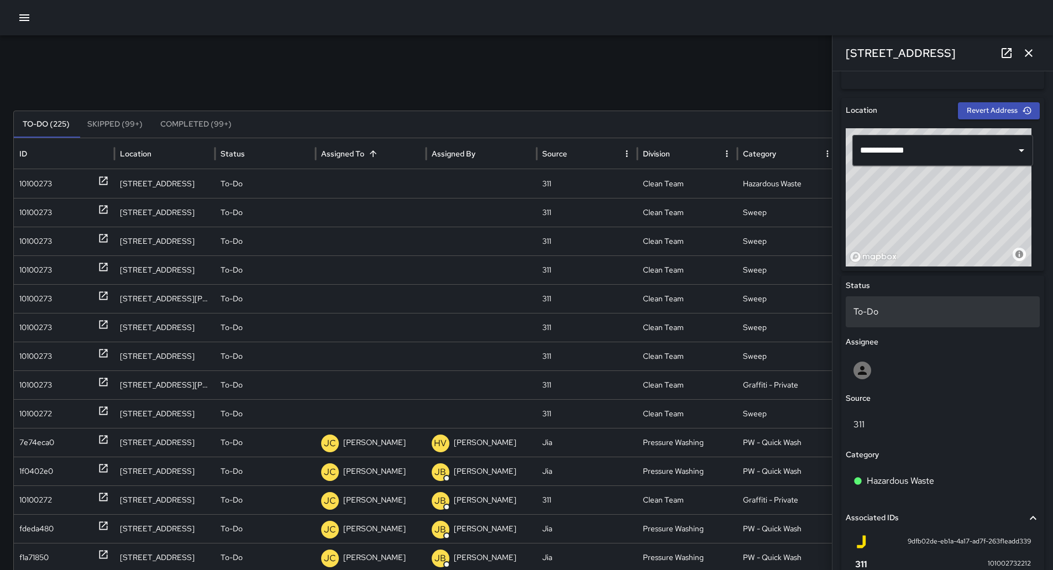
scroll to position [221, 0]
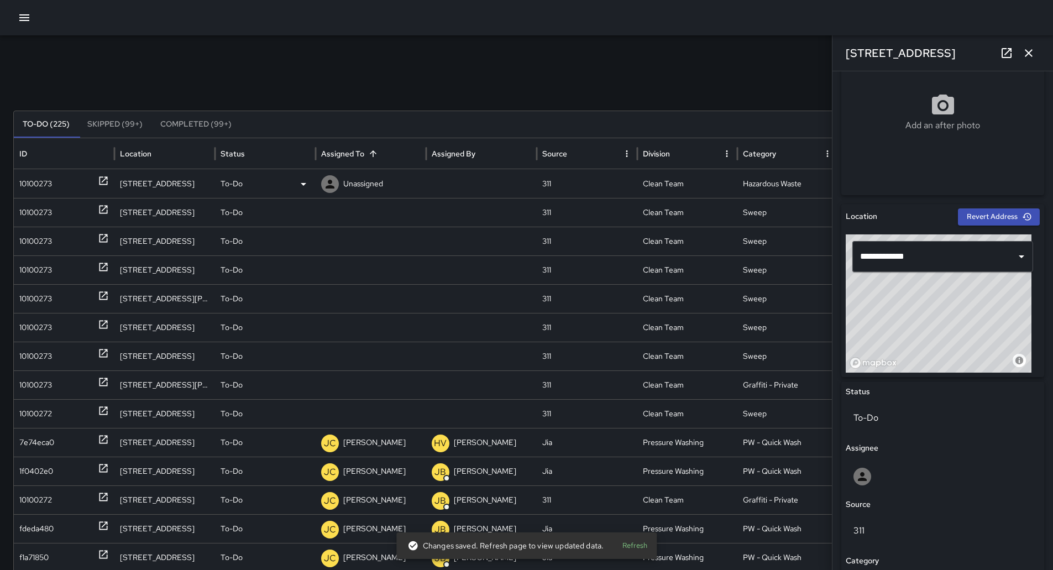
click at [373, 180] on p "Unassigned" at bounding box center [363, 184] width 40 height 28
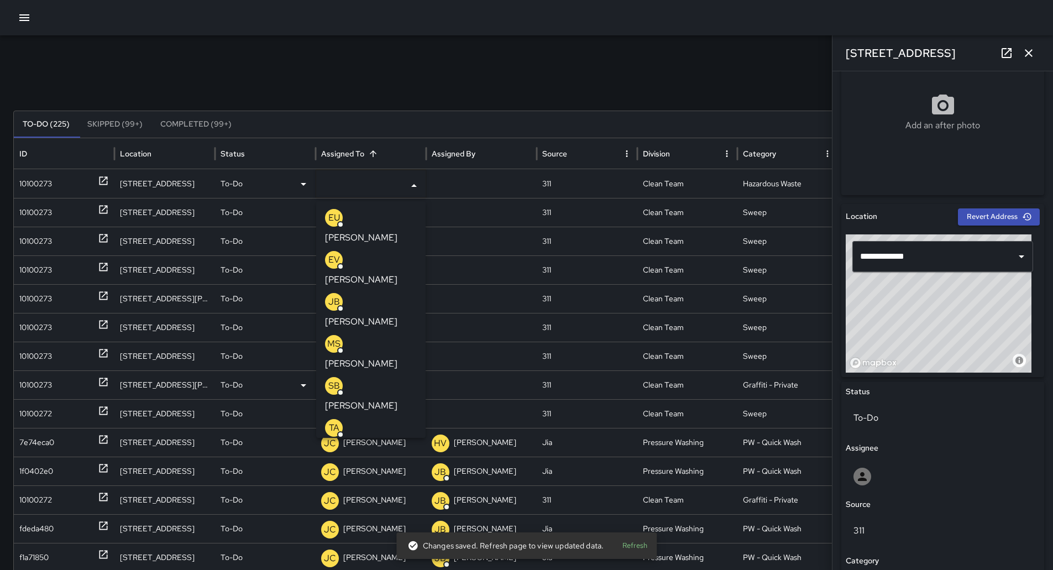
click at [392, 377] on div "SB [PERSON_NAME]" at bounding box center [371, 394] width 92 height 35
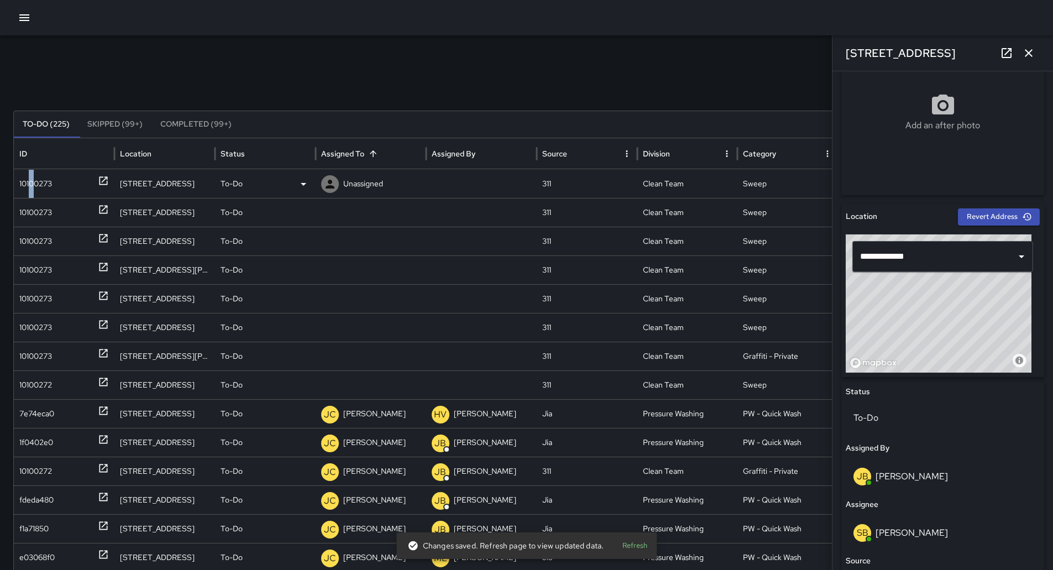
click at [32, 182] on div "10100273" at bounding box center [35, 184] width 33 height 28
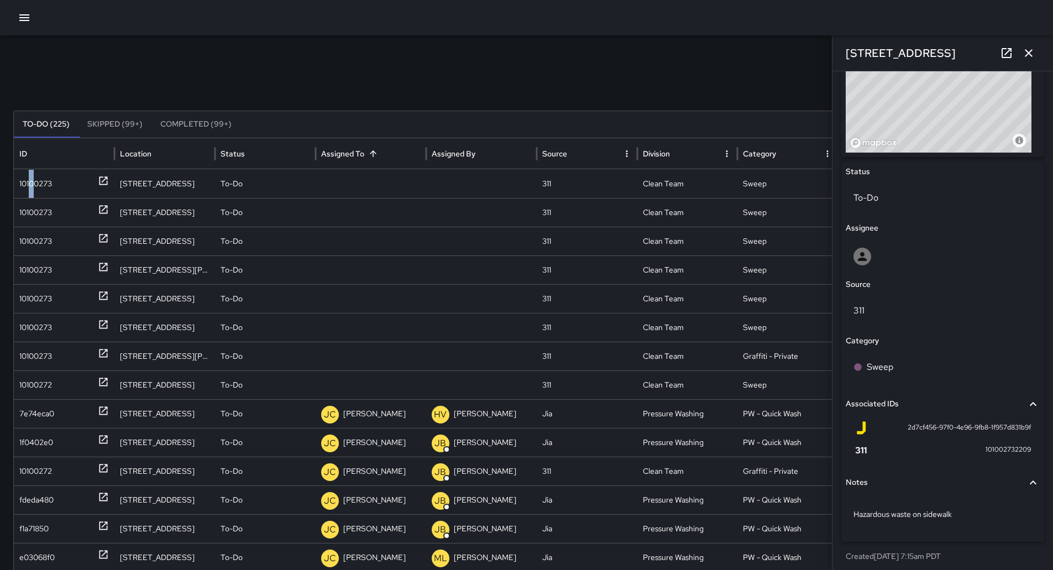
scroll to position [446, 0]
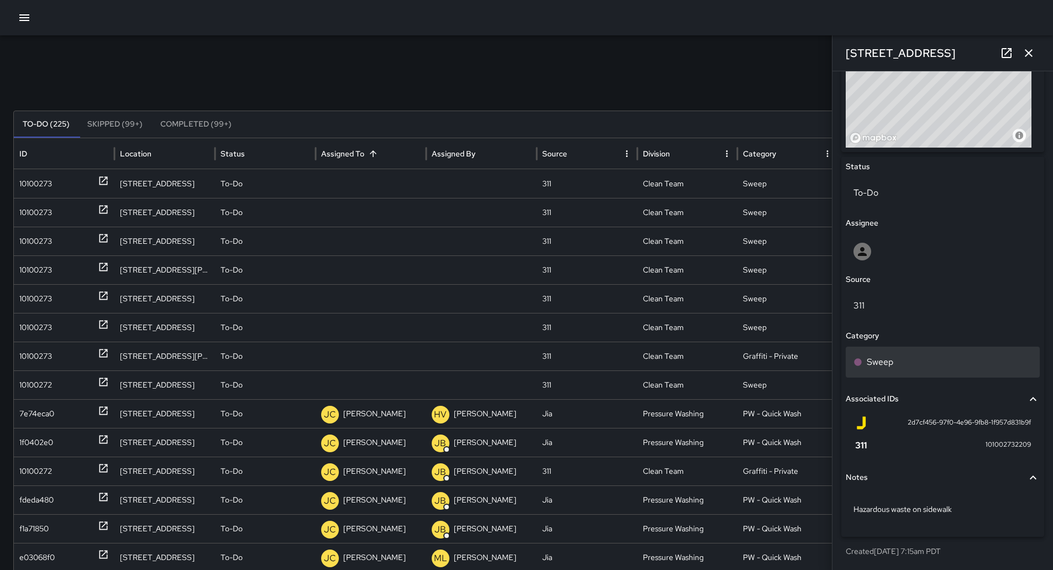
click at [931, 360] on div "Sweep" at bounding box center [943, 361] width 179 height 13
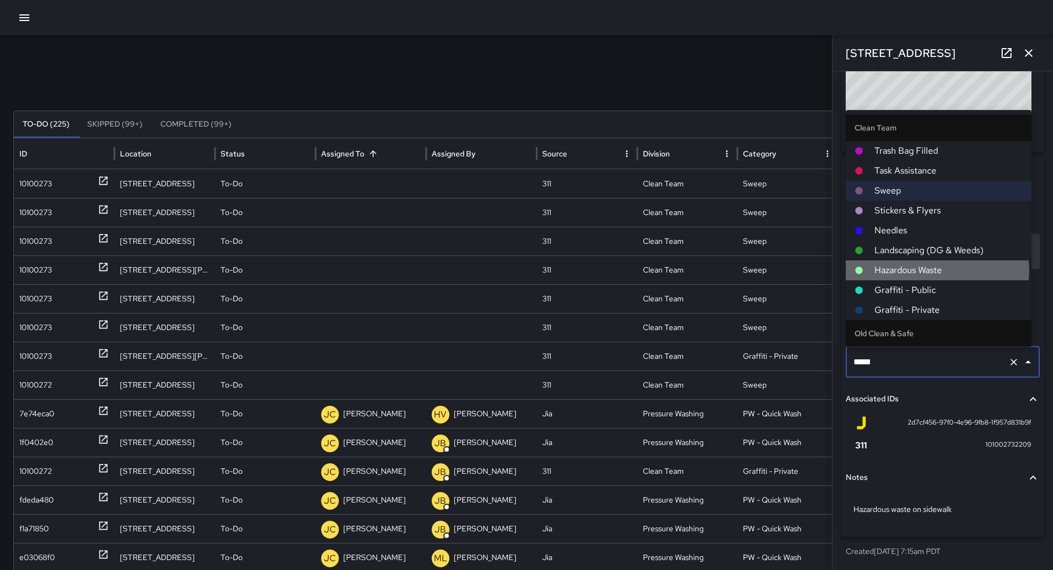
click at [938, 266] on span "Hazardous Waste" at bounding box center [949, 270] width 148 height 13
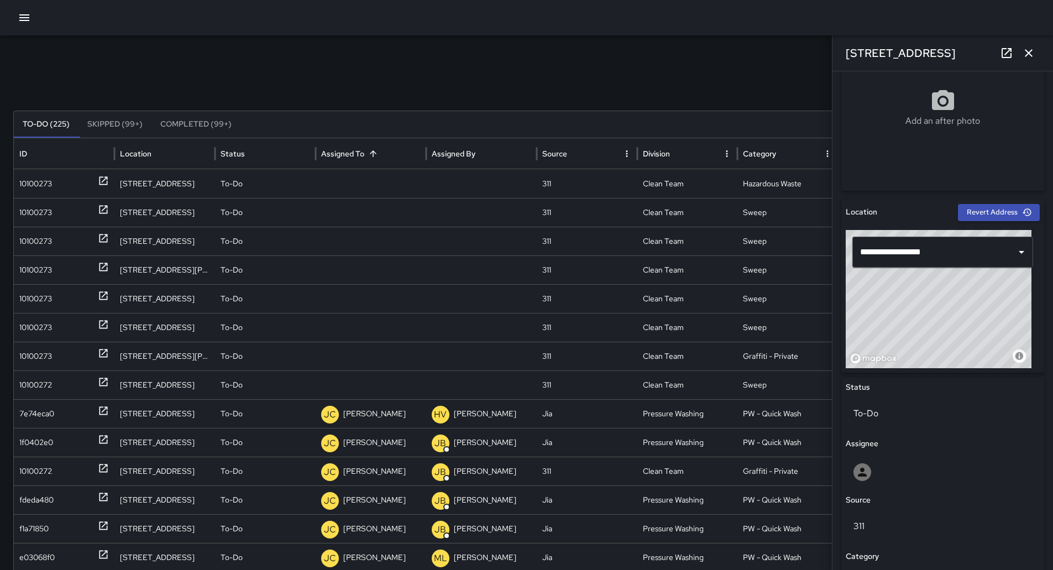
scroll to position [225, 0]
click at [348, 172] on p "Unassigned" at bounding box center [363, 184] width 40 height 28
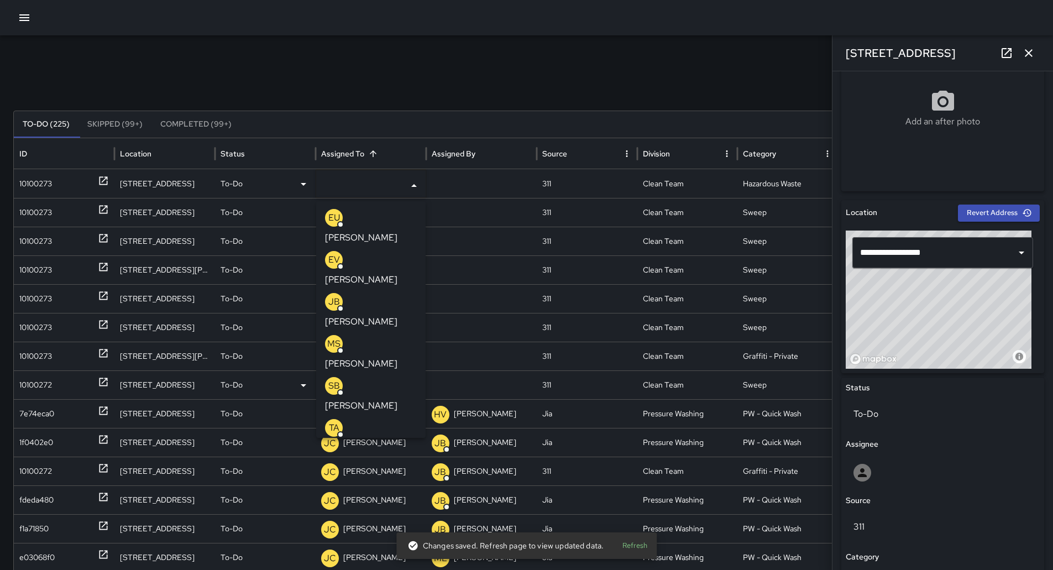
click at [387, 399] on p "[PERSON_NAME]" at bounding box center [361, 405] width 72 height 13
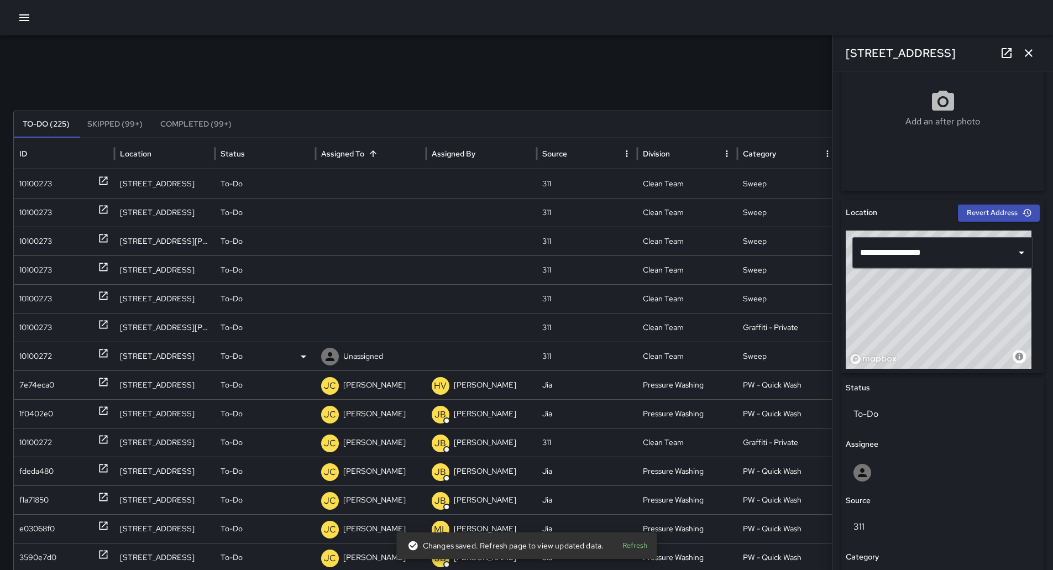
scroll to position [0, 0]
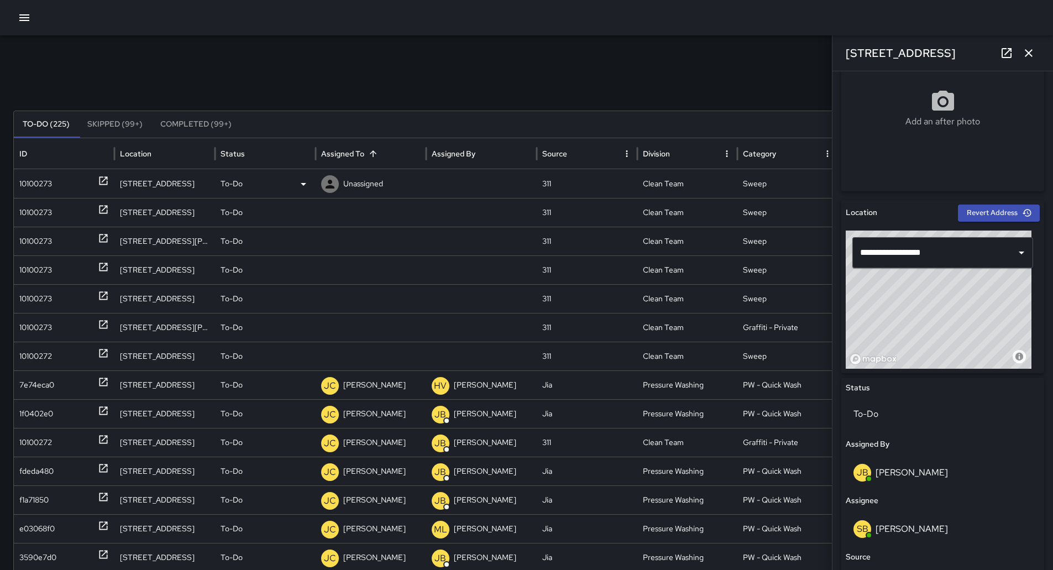
click at [40, 176] on div "10100273" at bounding box center [35, 184] width 33 height 28
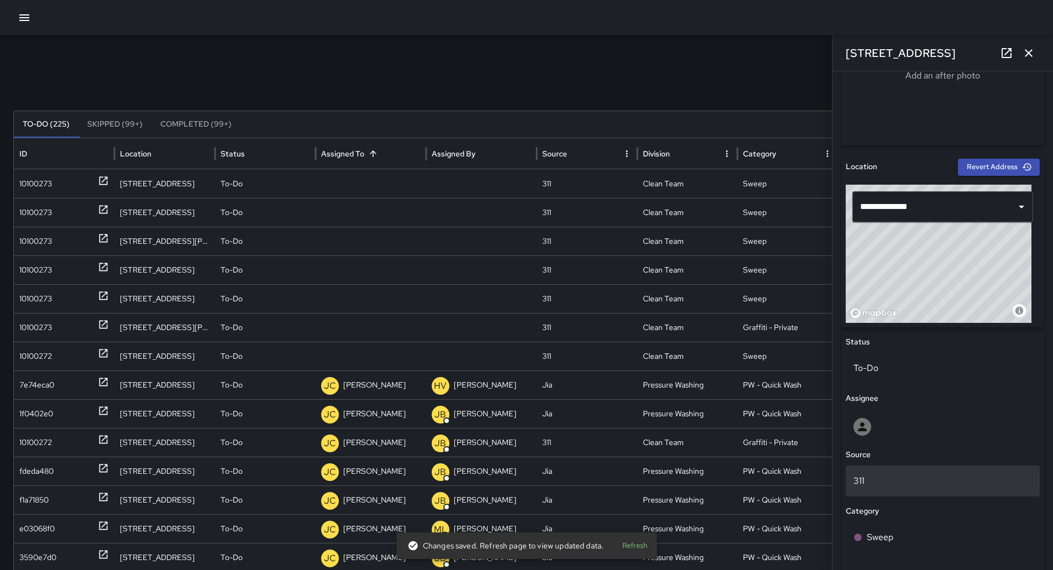
scroll to position [387, 0]
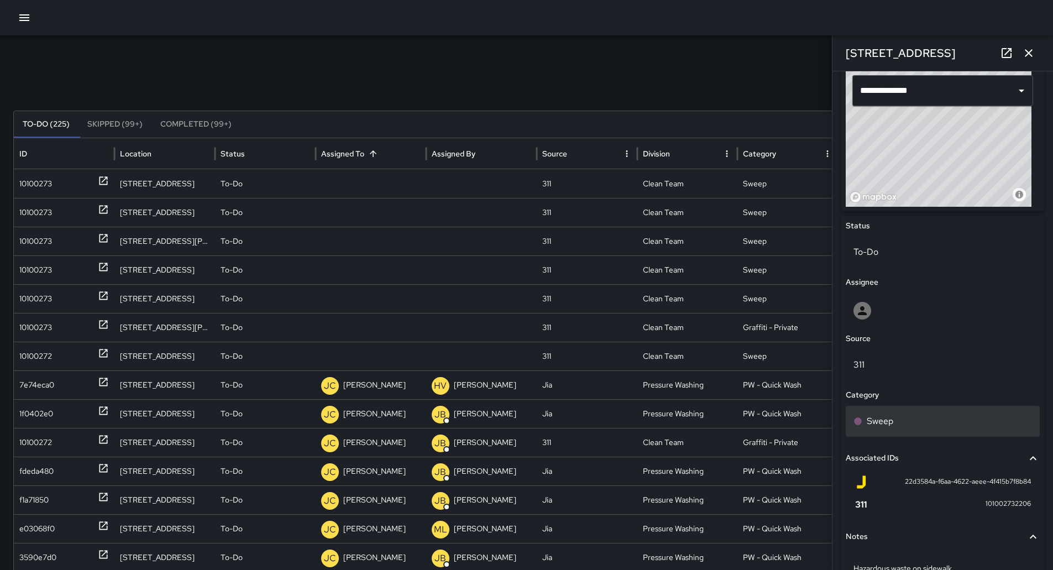
click at [920, 422] on div "Sweep" at bounding box center [943, 421] width 179 height 13
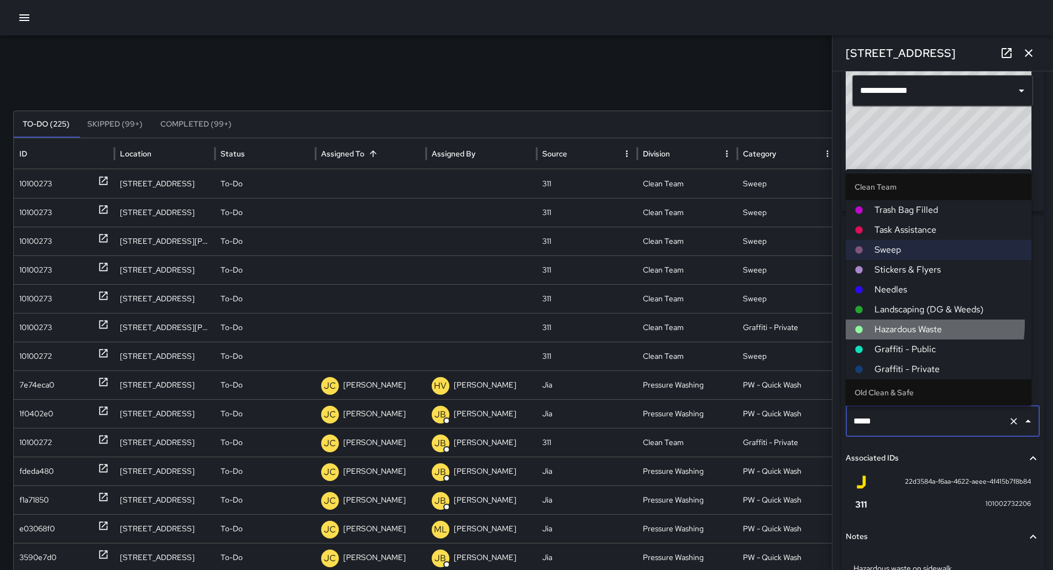
click at [907, 323] on span "Hazardous Waste" at bounding box center [949, 329] width 148 height 13
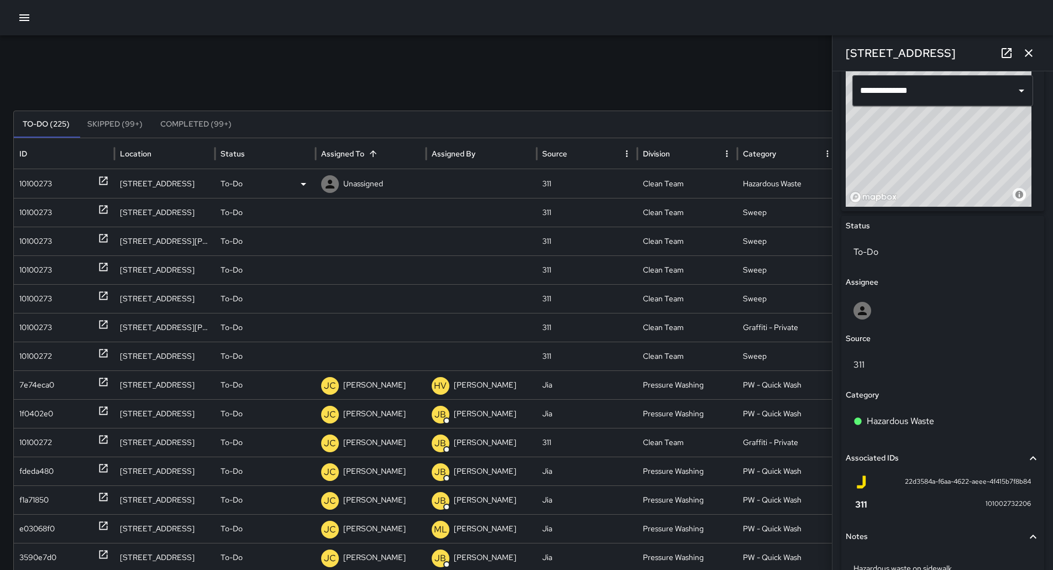
click at [357, 187] on p "Unassigned" at bounding box center [363, 184] width 40 height 28
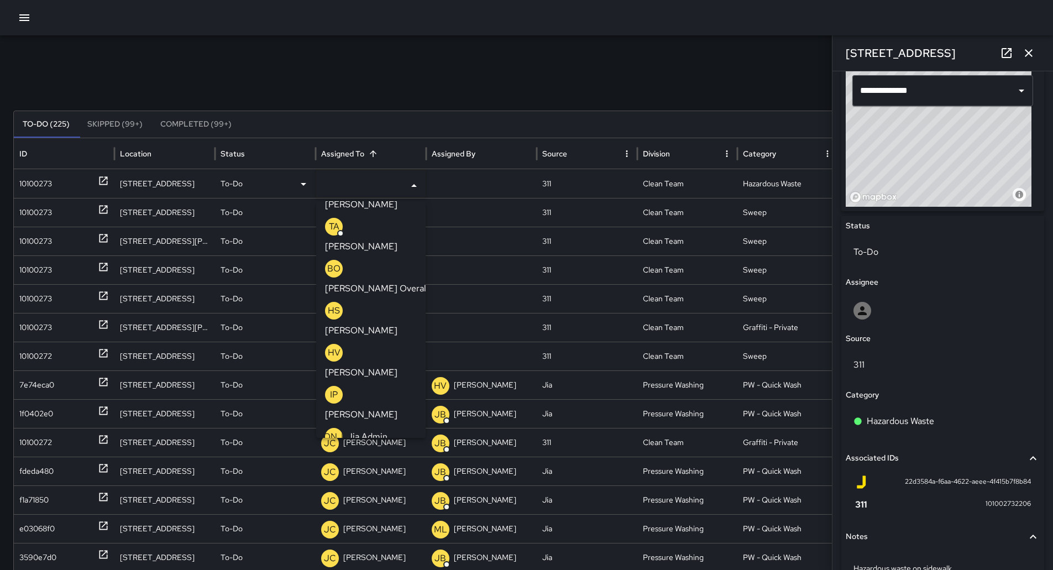
scroll to position [221, 0]
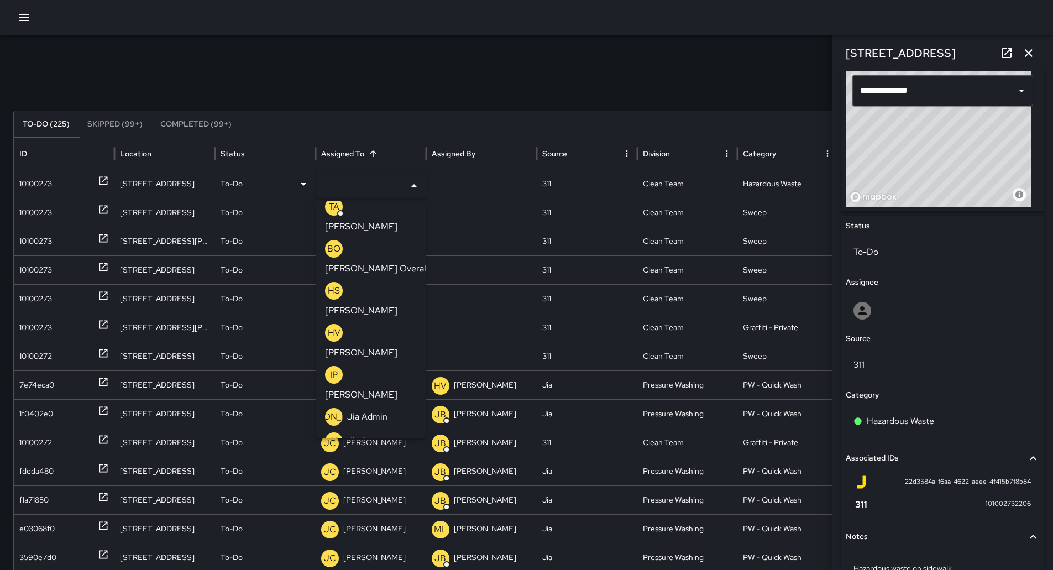
click at [384, 521] on p "[PERSON_NAME]" at bounding box center [361, 527] width 72 height 13
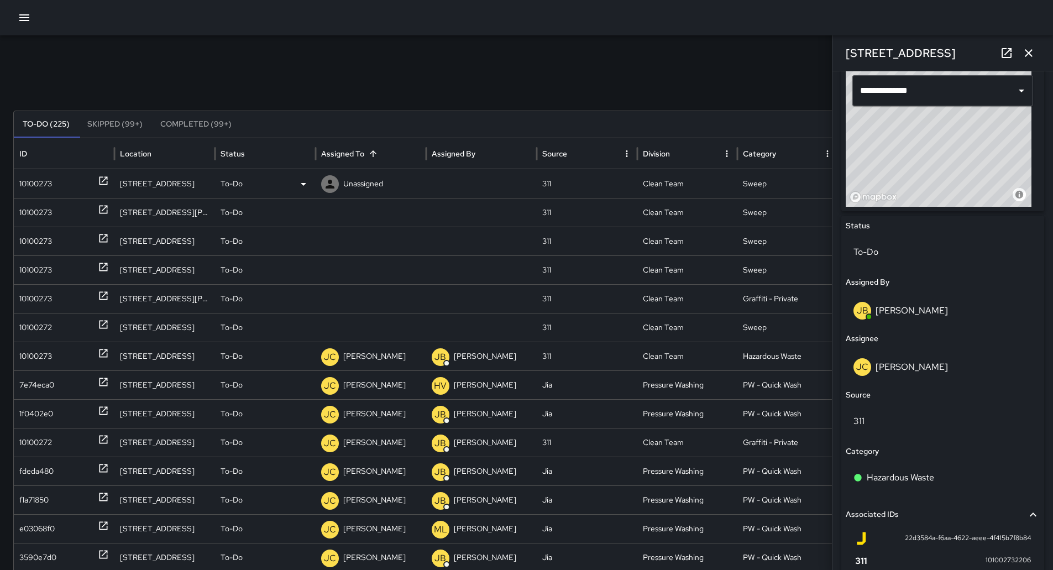
click at [53, 176] on div "10100273" at bounding box center [64, 184] width 90 height 28
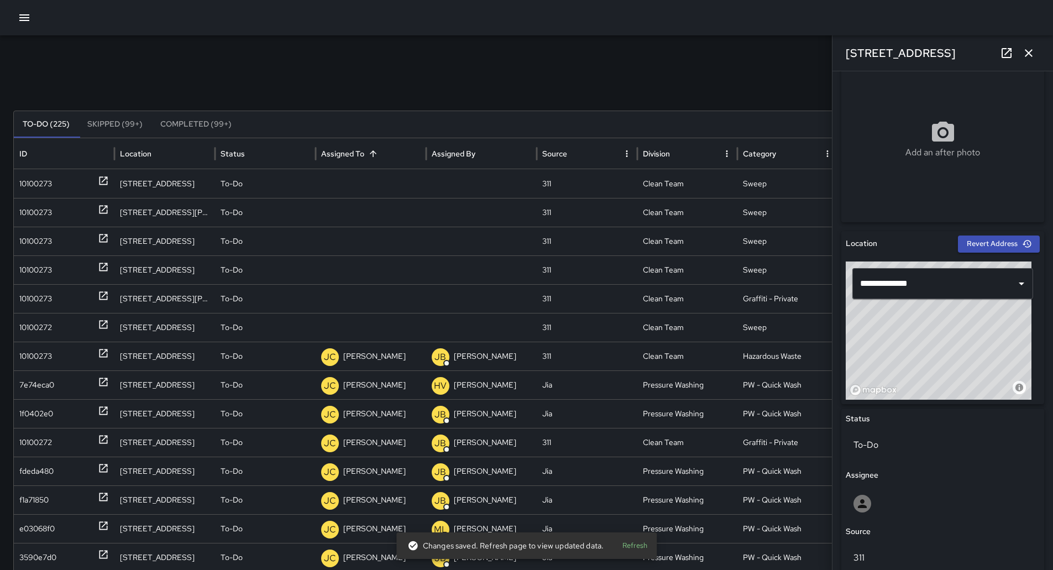
scroll to position [387, 0]
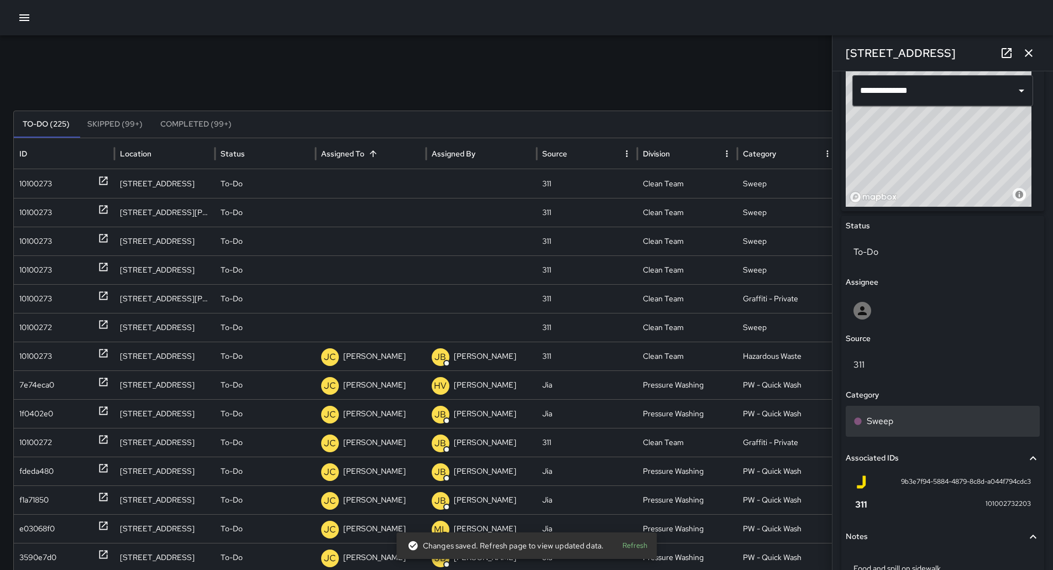
click at [925, 419] on div "Sweep" at bounding box center [943, 421] width 179 height 13
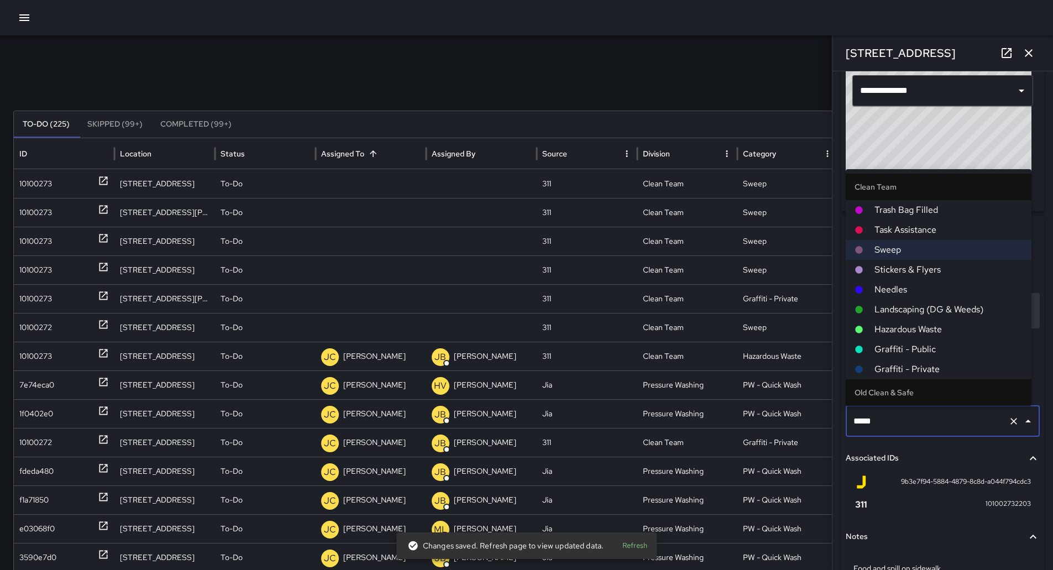
click at [922, 327] on span "Hazardous Waste" at bounding box center [949, 329] width 148 height 13
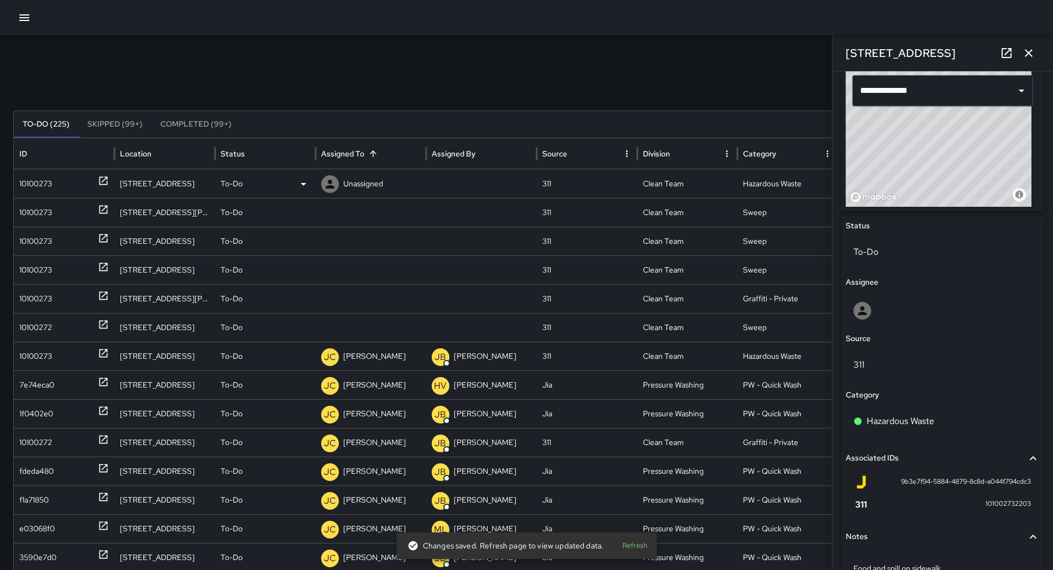
click at [368, 180] on p "Unassigned" at bounding box center [363, 184] width 40 height 28
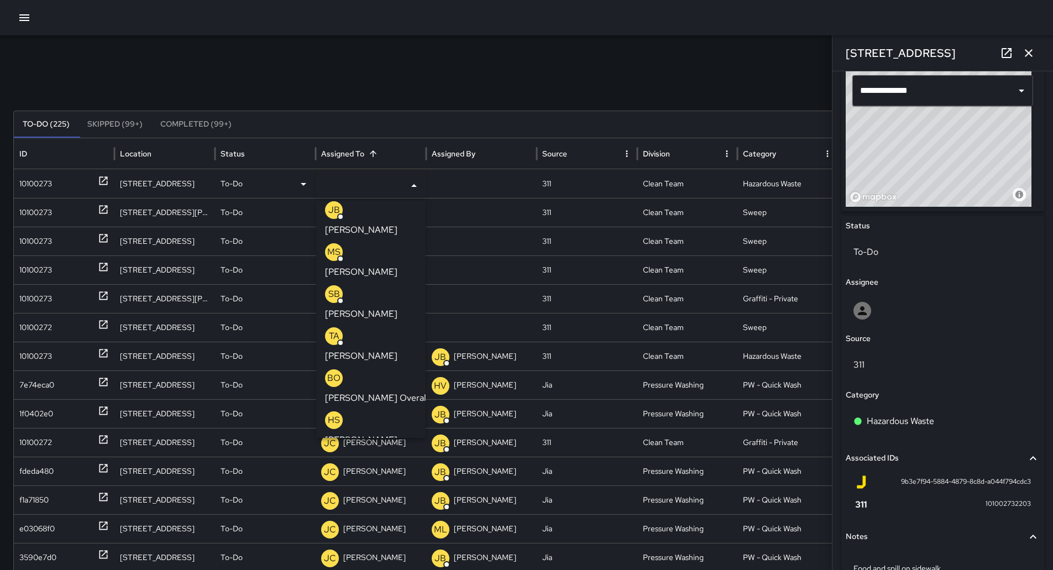
scroll to position [166, 0]
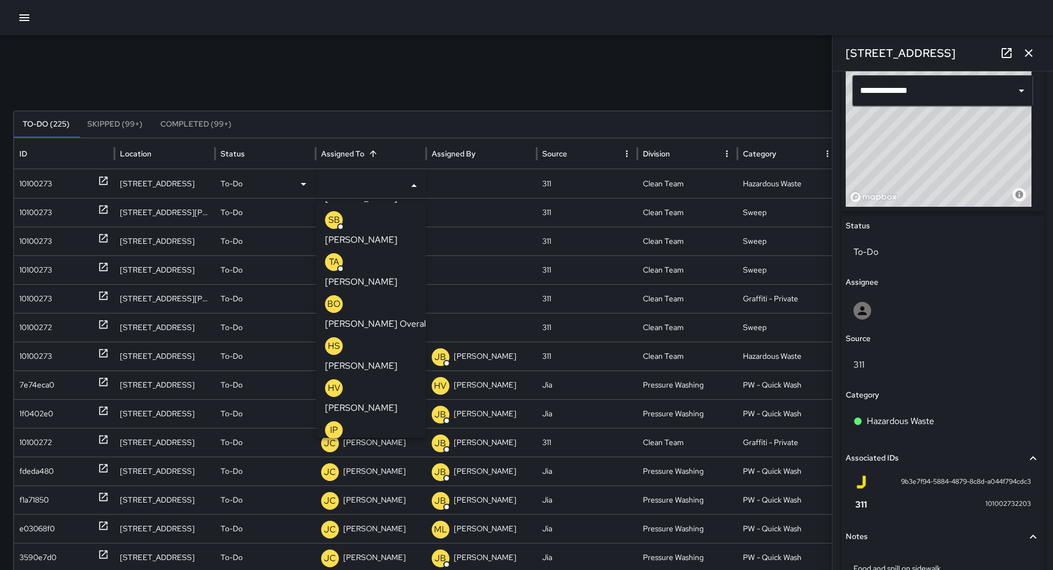
click at [373, 554] on div "[PERSON_NAME]" at bounding box center [371, 571] width 92 height 35
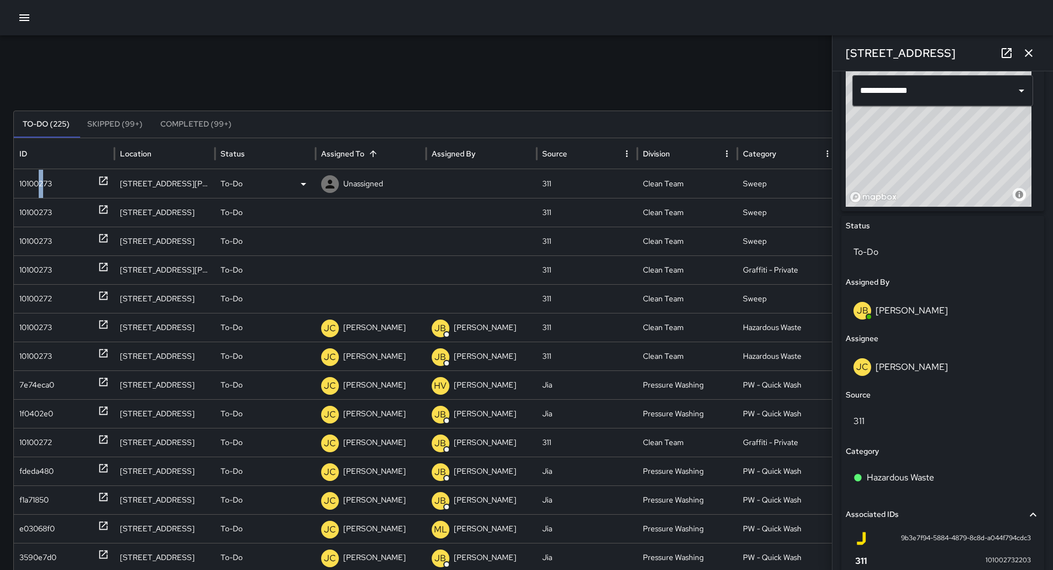
click at [43, 187] on div "10100273" at bounding box center [35, 184] width 33 height 28
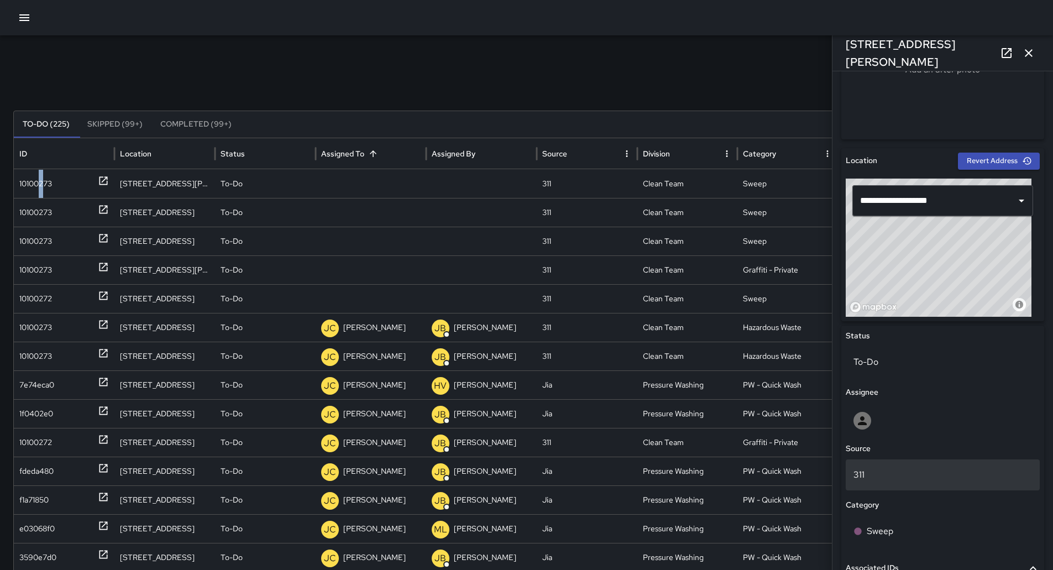
scroll to position [276, 0]
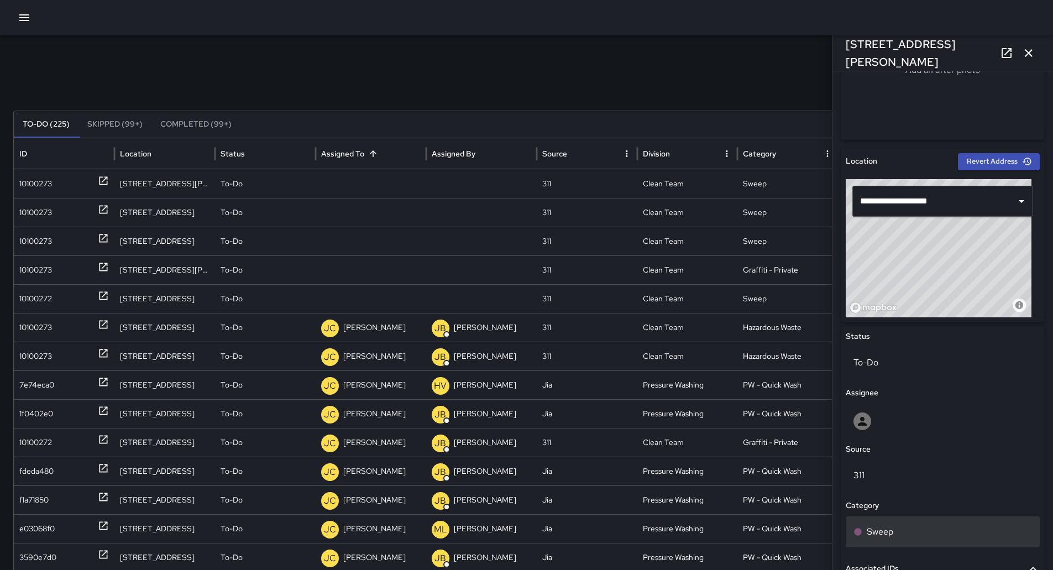
click at [928, 530] on div "Sweep" at bounding box center [943, 531] width 179 height 13
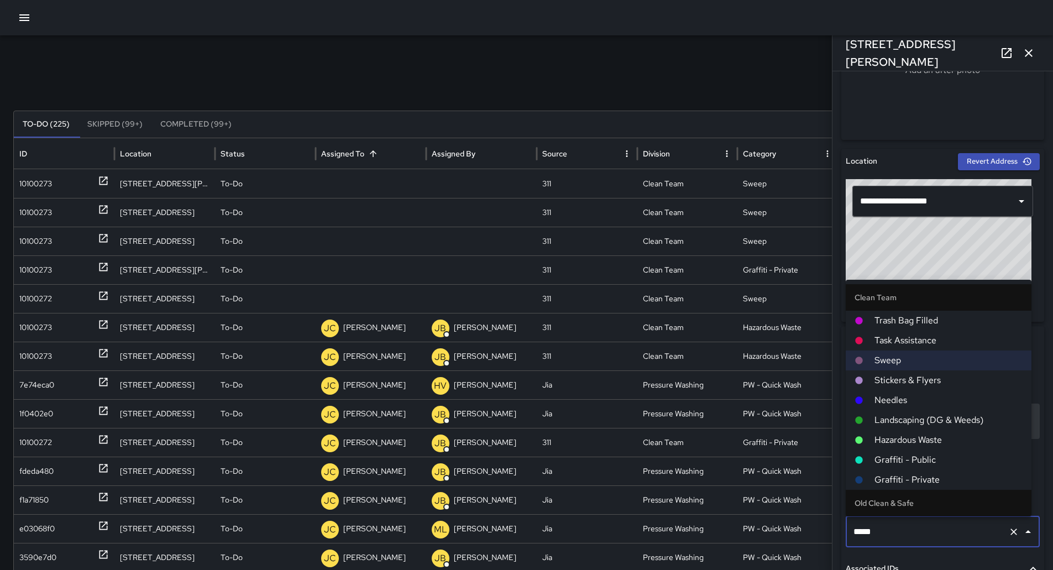
click at [921, 437] on span "Hazardous Waste" at bounding box center [949, 439] width 148 height 13
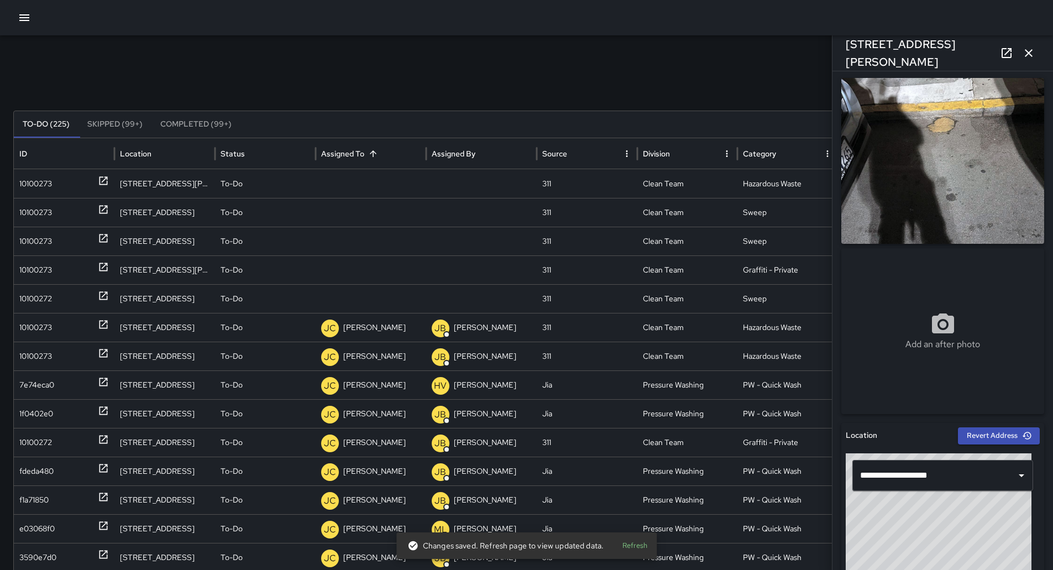
scroll to position [0, 0]
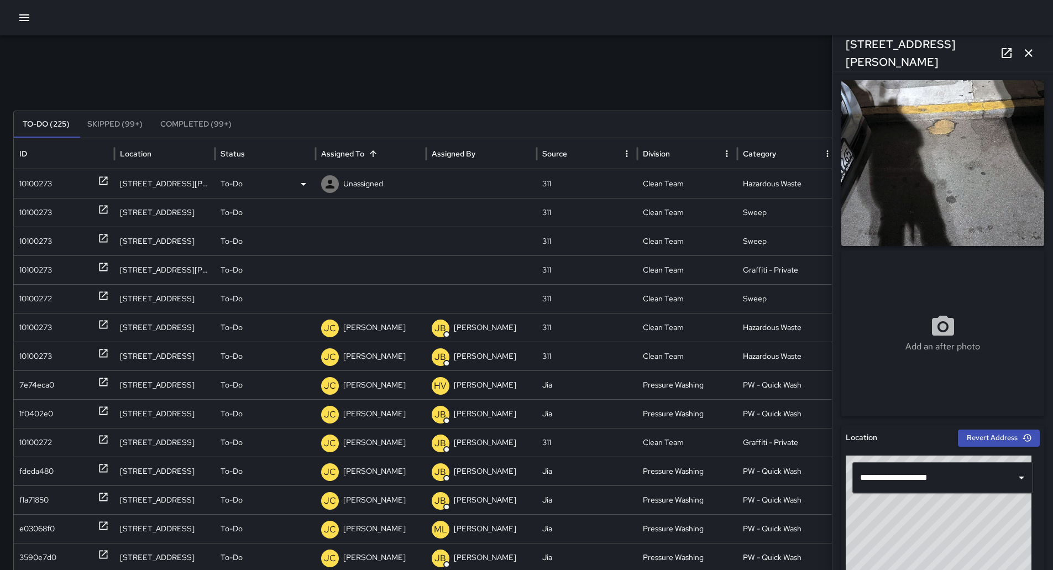
click at [374, 176] on p "Unassigned" at bounding box center [363, 184] width 40 height 28
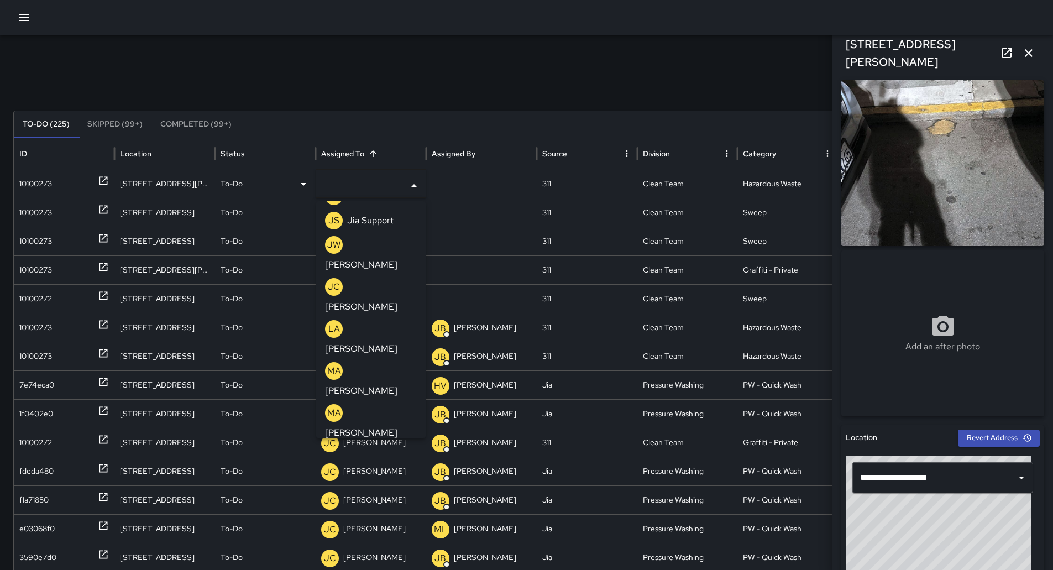
scroll to position [442, 0]
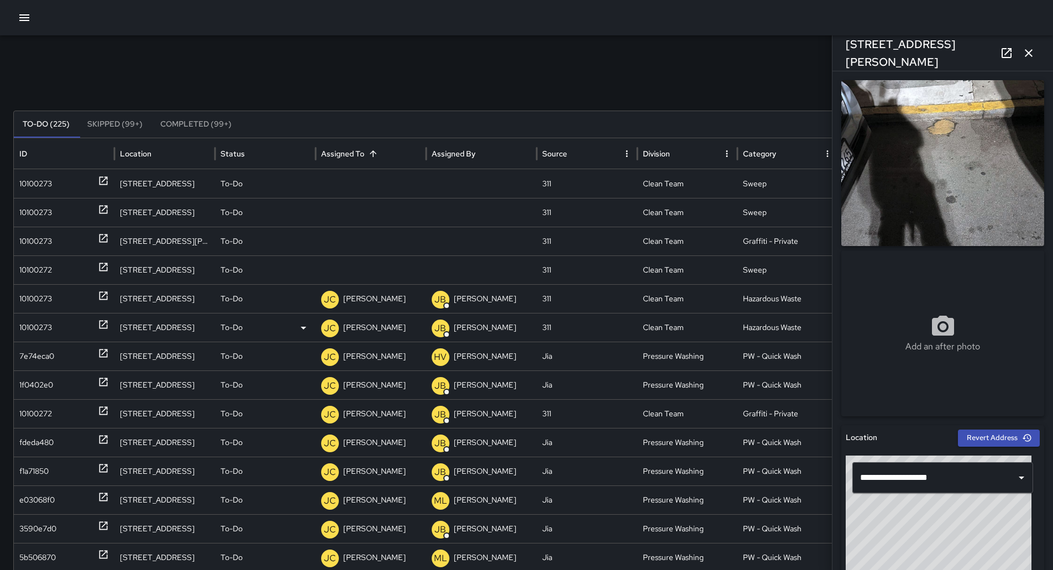
scroll to position [0, 0]
click at [84, 176] on div "10100273" at bounding box center [64, 184] width 90 height 28
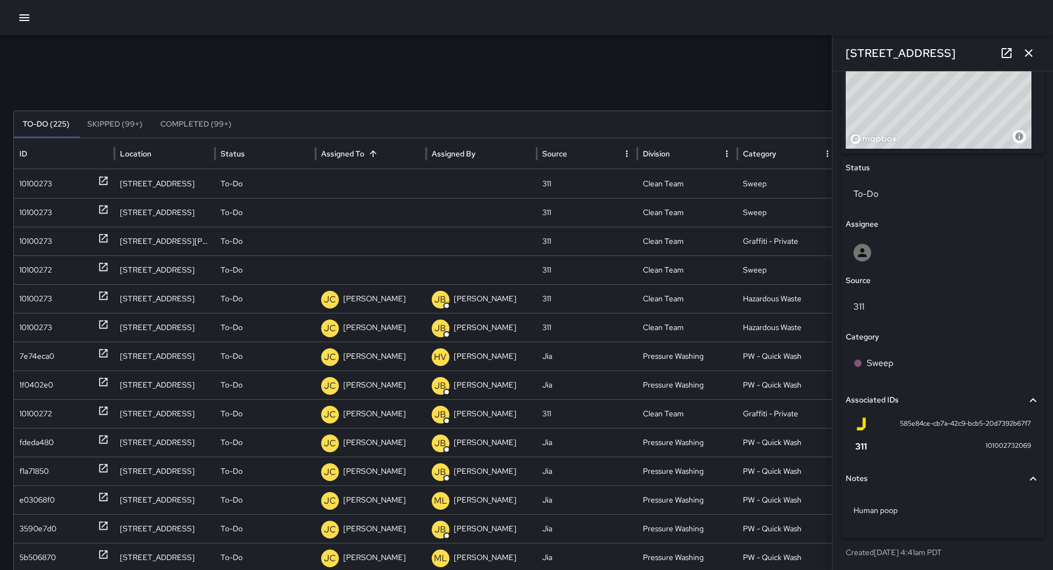
scroll to position [446, 0]
click at [938, 368] on div "Sweep" at bounding box center [943, 361] width 179 height 13
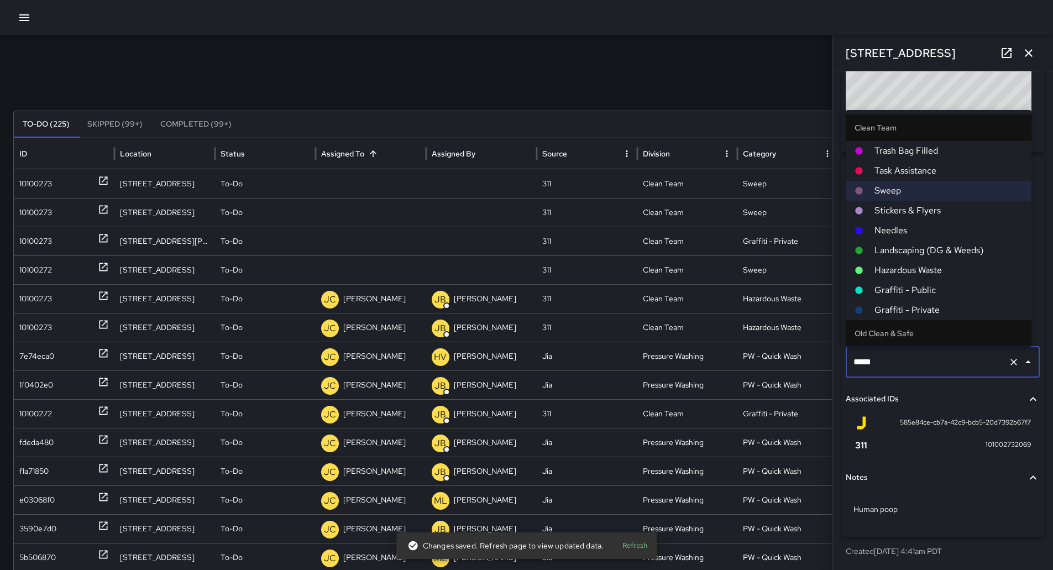
click at [925, 272] on span "Hazardous Waste" at bounding box center [949, 270] width 148 height 13
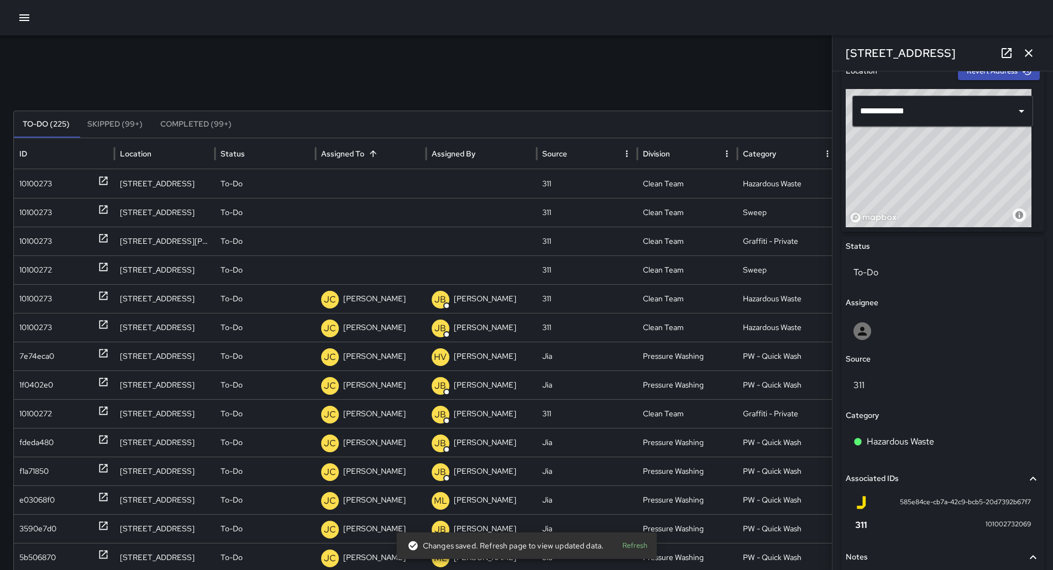
scroll to position [225, 0]
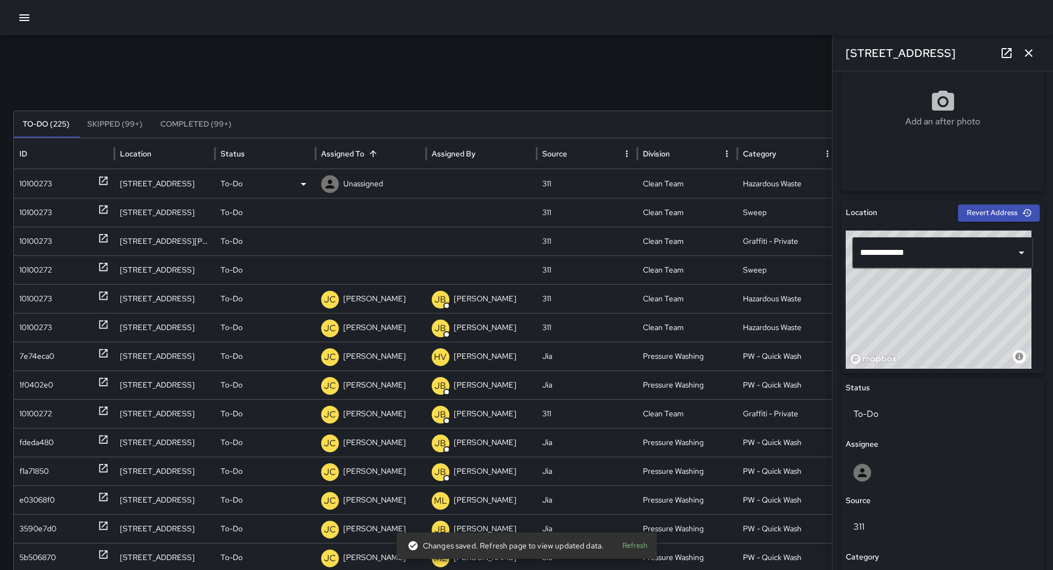
click at [370, 185] on p "Unassigned" at bounding box center [363, 184] width 40 height 28
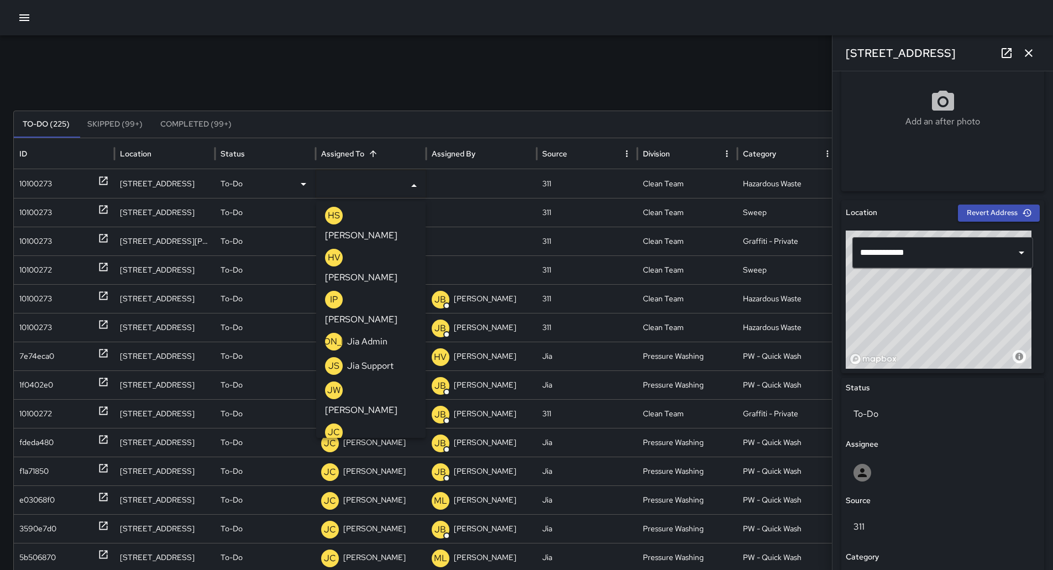
scroll to position [332, 0]
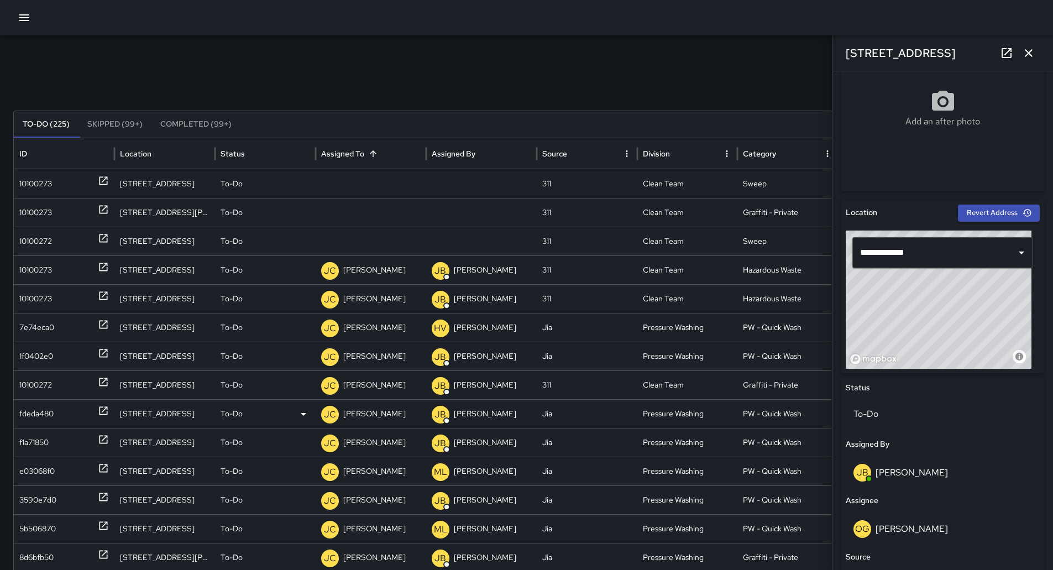
scroll to position [0, 0]
click at [37, 172] on div "10100273" at bounding box center [35, 184] width 33 height 28
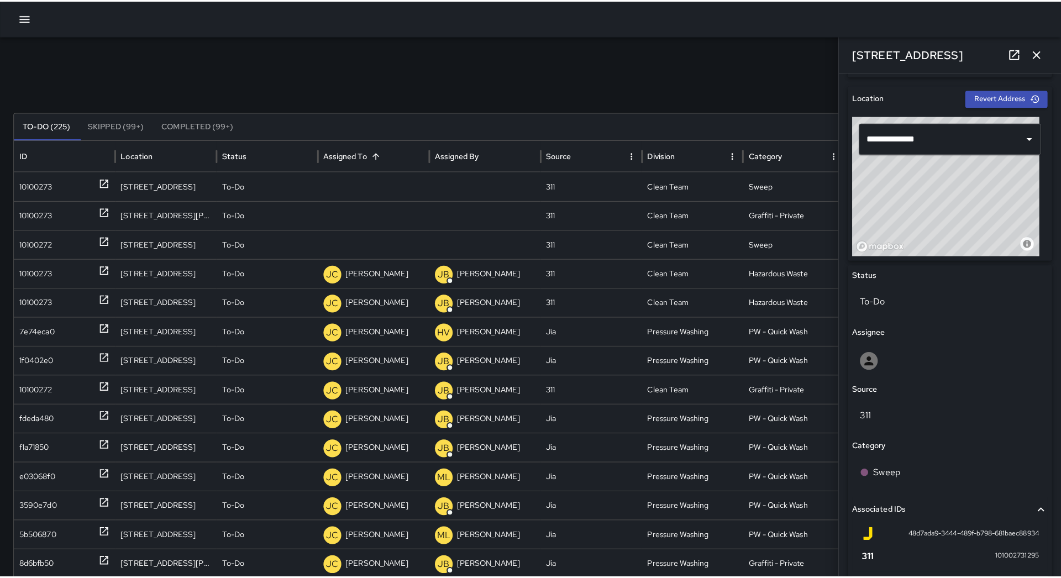
scroll to position [490, 0]
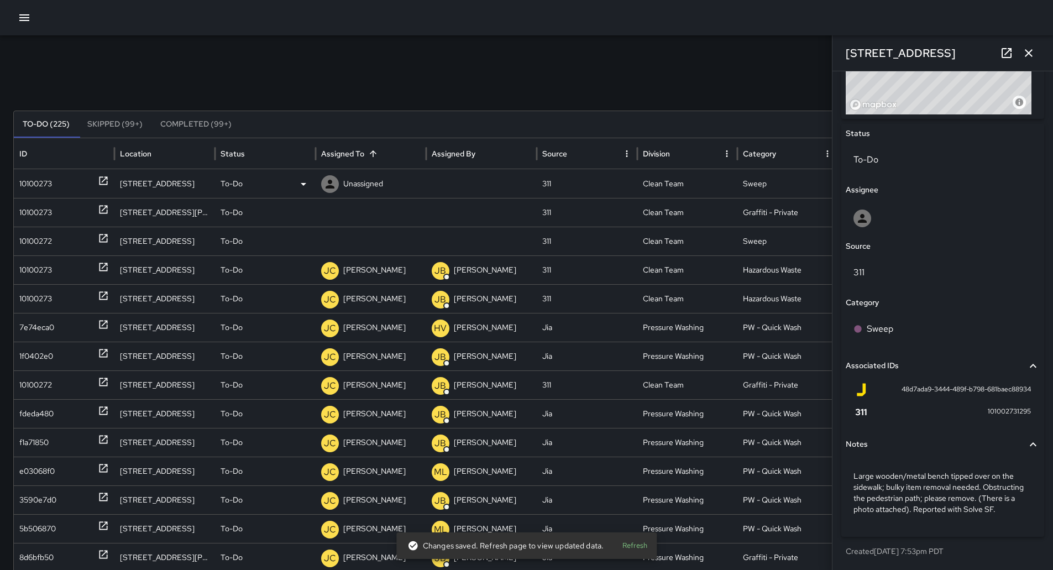
click at [285, 179] on div "To-Do" at bounding box center [266, 184] width 90 height 28
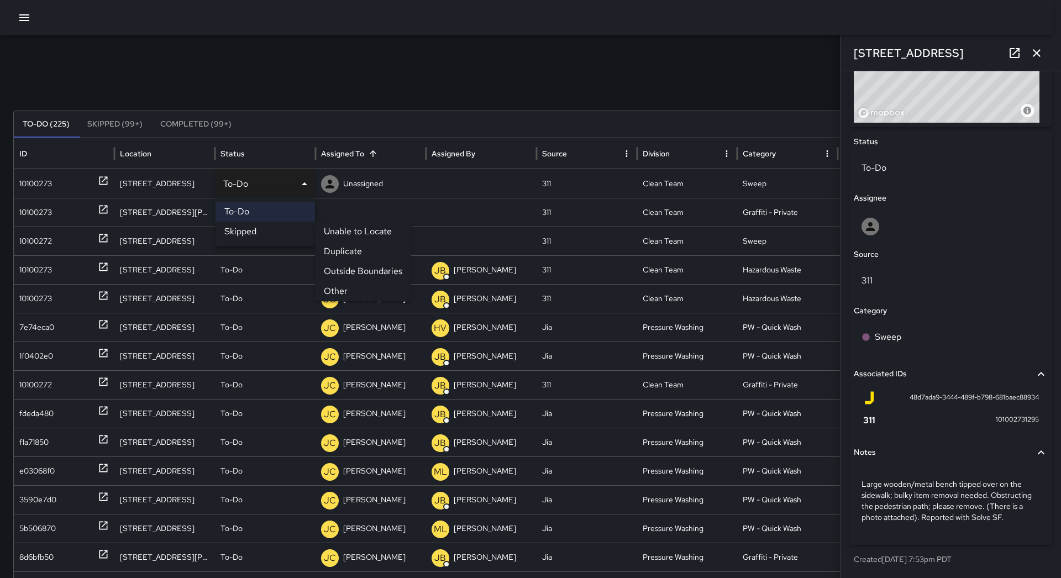
drag, startPoint x: 354, startPoint y: 284, endPoint x: 282, endPoint y: 273, distance: 73.3
click at [354, 284] on li "Other" at bounding box center [363, 291] width 96 height 20
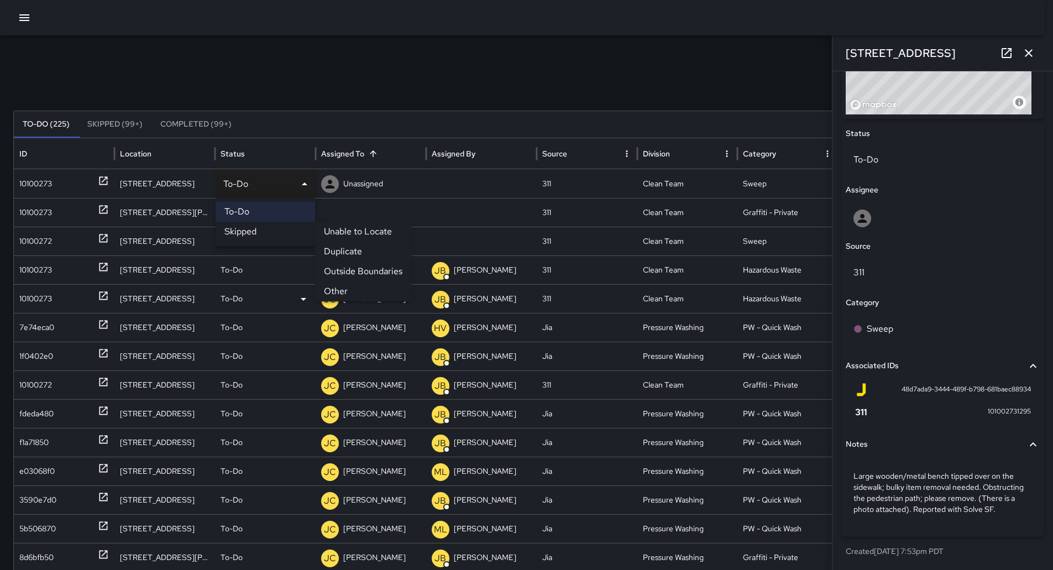
scroll to position [490, 0]
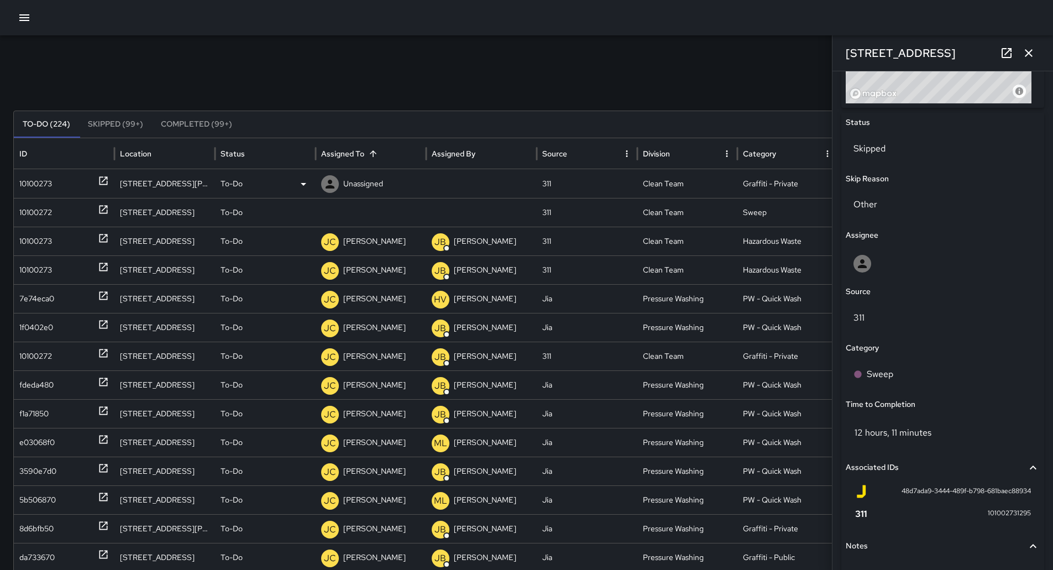
click at [59, 181] on div "10100273" at bounding box center [64, 184] width 90 height 28
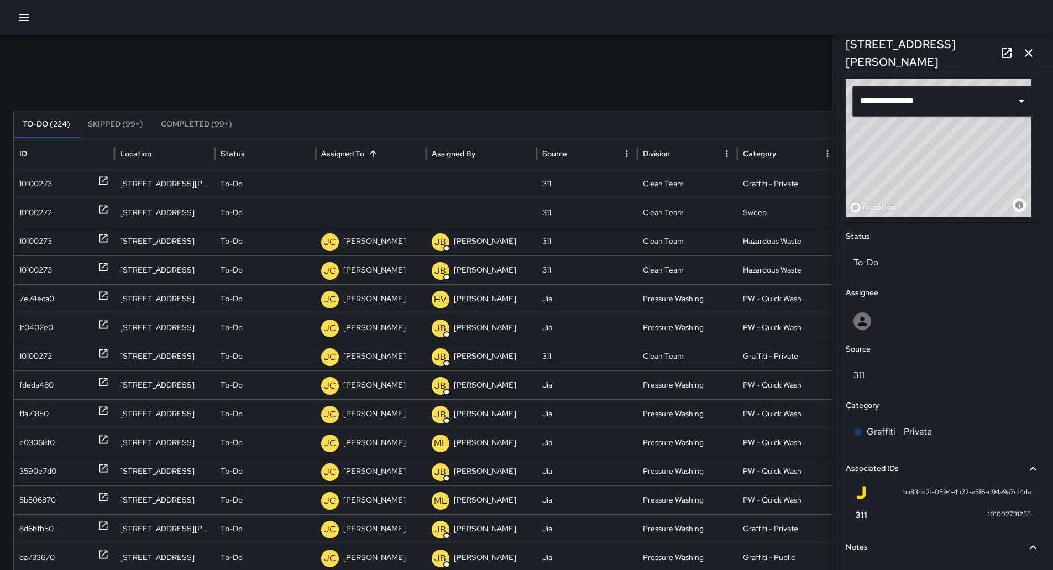
scroll to position [479, 0]
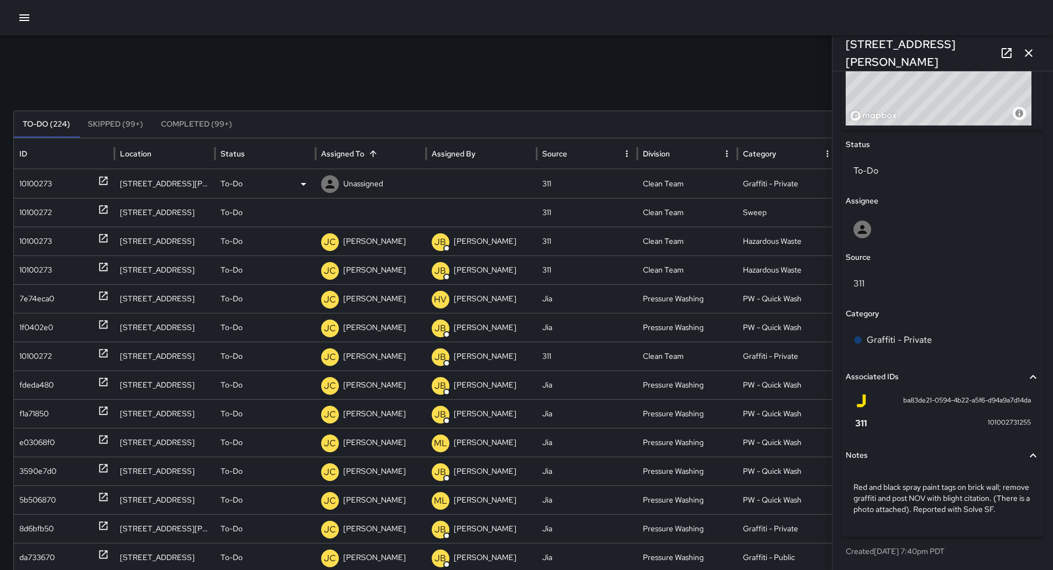
click at [365, 185] on p "Unassigned" at bounding box center [363, 184] width 40 height 28
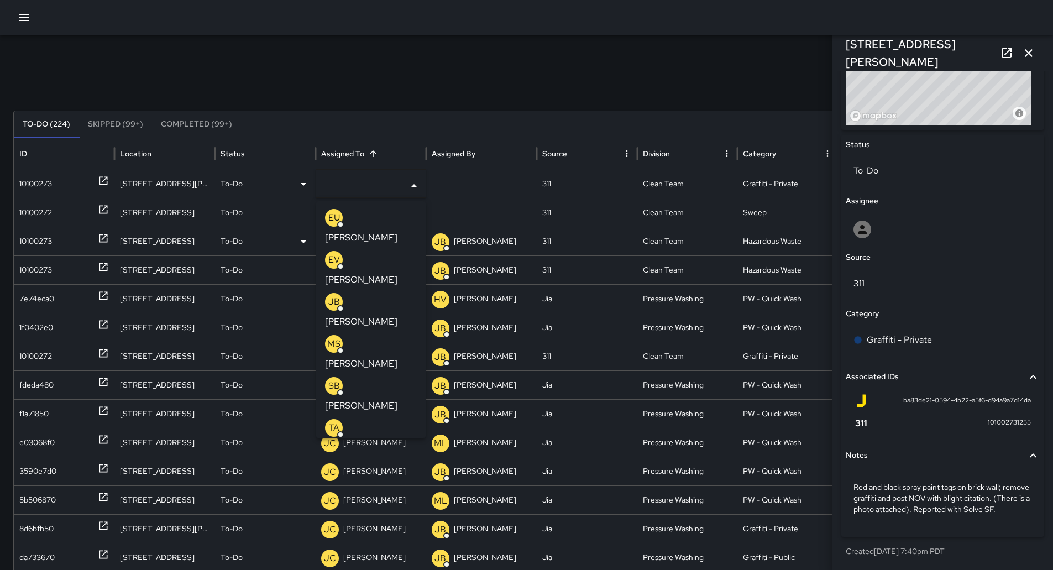
drag, startPoint x: 351, startPoint y: 231, endPoint x: 259, endPoint y: 218, distance: 92.6
click at [349, 230] on div "EU [PERSON_NAME]" at bounding box center [371, 226] width 92 height 35
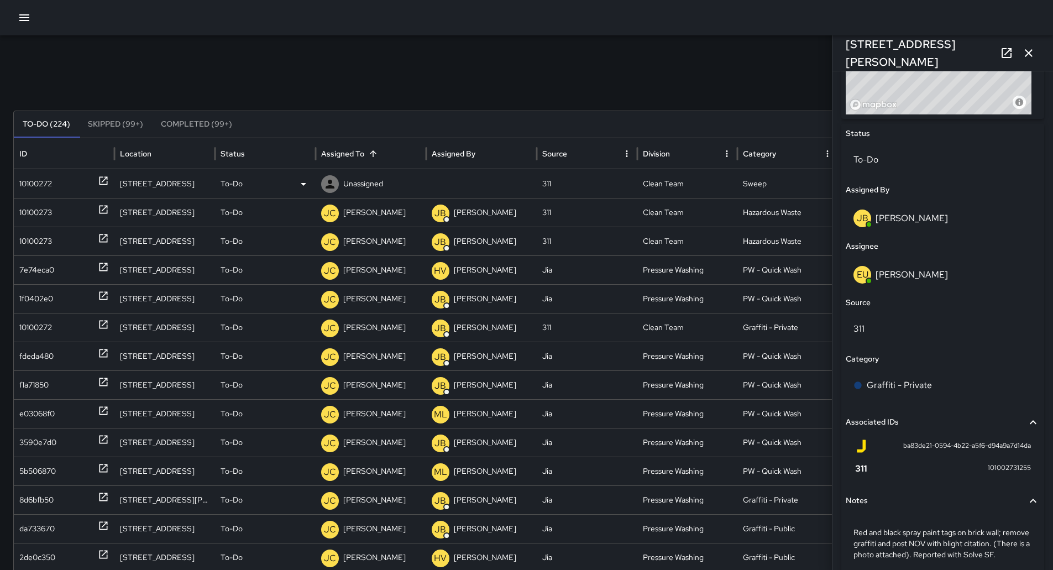
click at [67, 184] on div "10100272" at bounding box center [64, 184] width 90 height 28
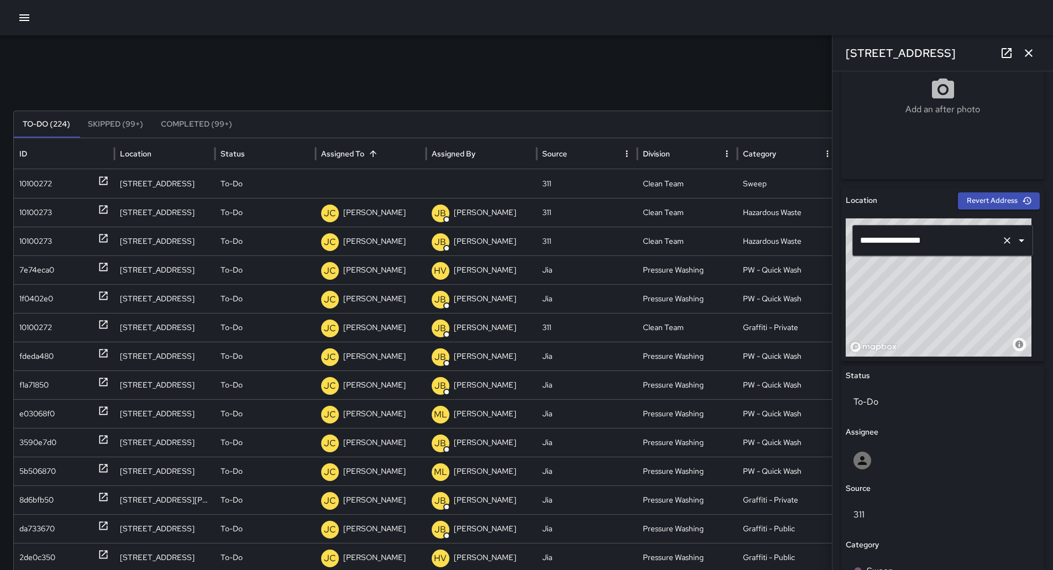
scroll to position [236, 0]
click at [350, 176] on p "Unassigned" at bounding box center [363, 184] width 40 height 28
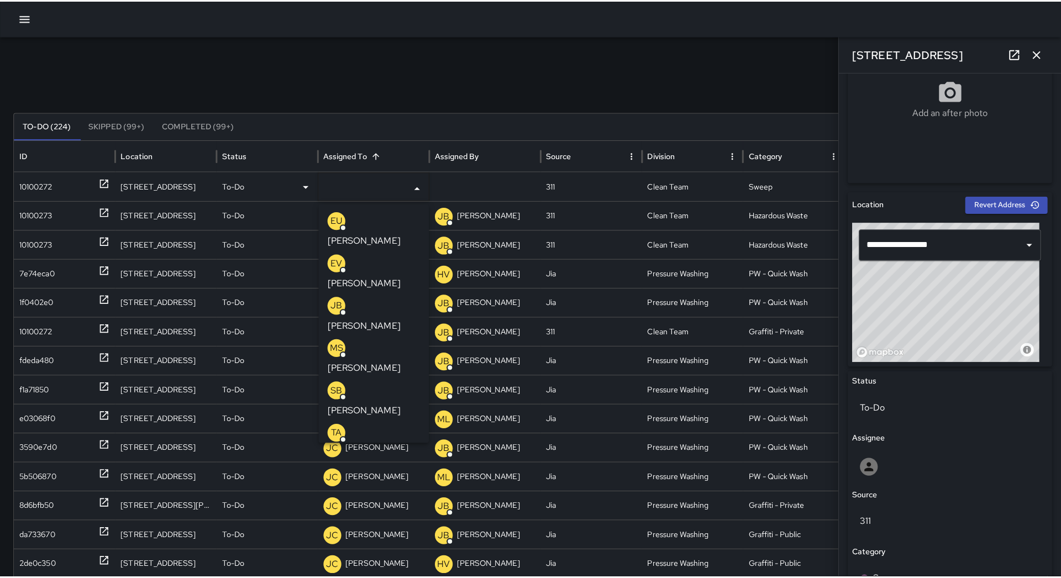
scroll to position [55, 0]
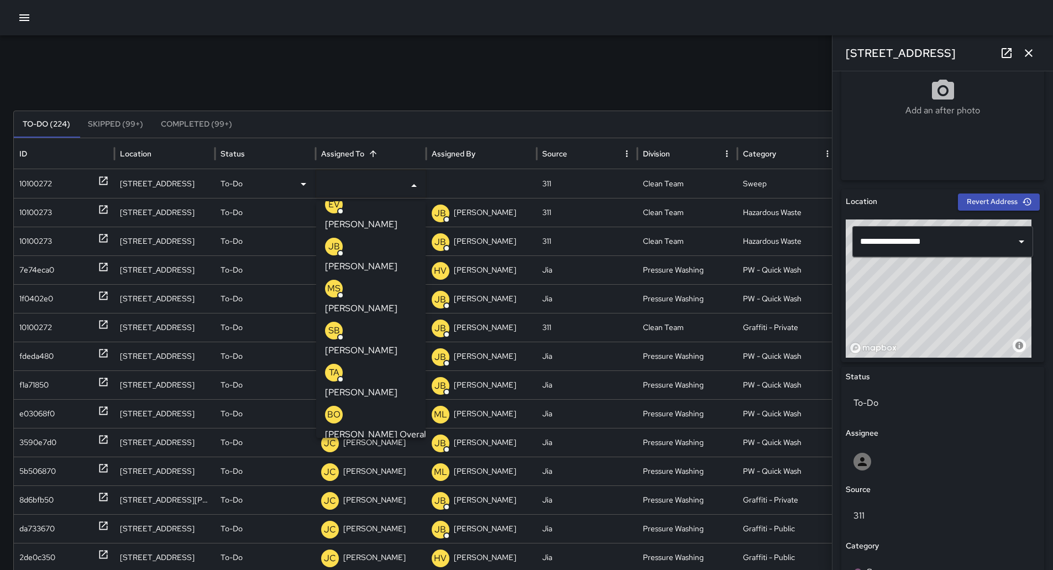
click at [370, 364] on div "TA [PERSON_NAME]" at bounding box center [371, 381] width 92 height 35
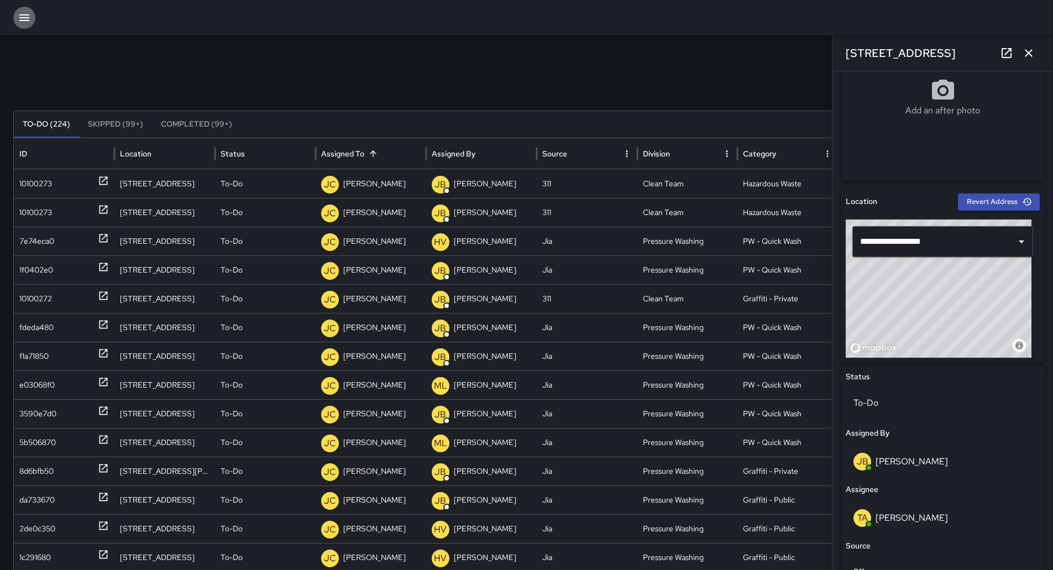
click at [25, 14] on icon "button" at bounding box center [24, 17] width 13 height 13
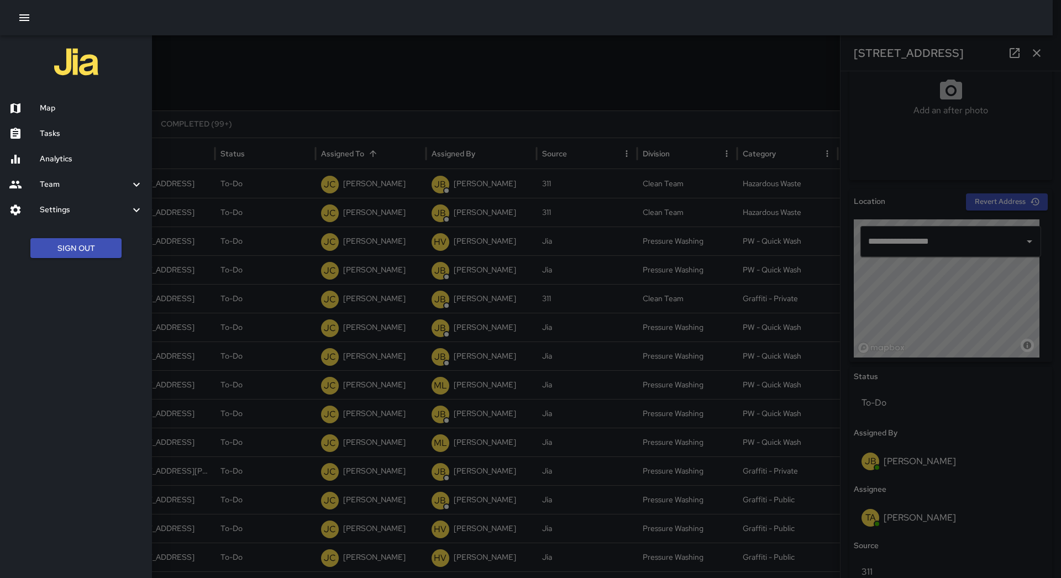
drag, startPoint x: 62, startPoint y: 107, endPoint x: 75, endPoint y: 127, distance: 24.1
click at [62, 107] on h6 "Map" at bounding box center [91, 108] width 103 height 12
